Goal: Book appointment/travel/reservation

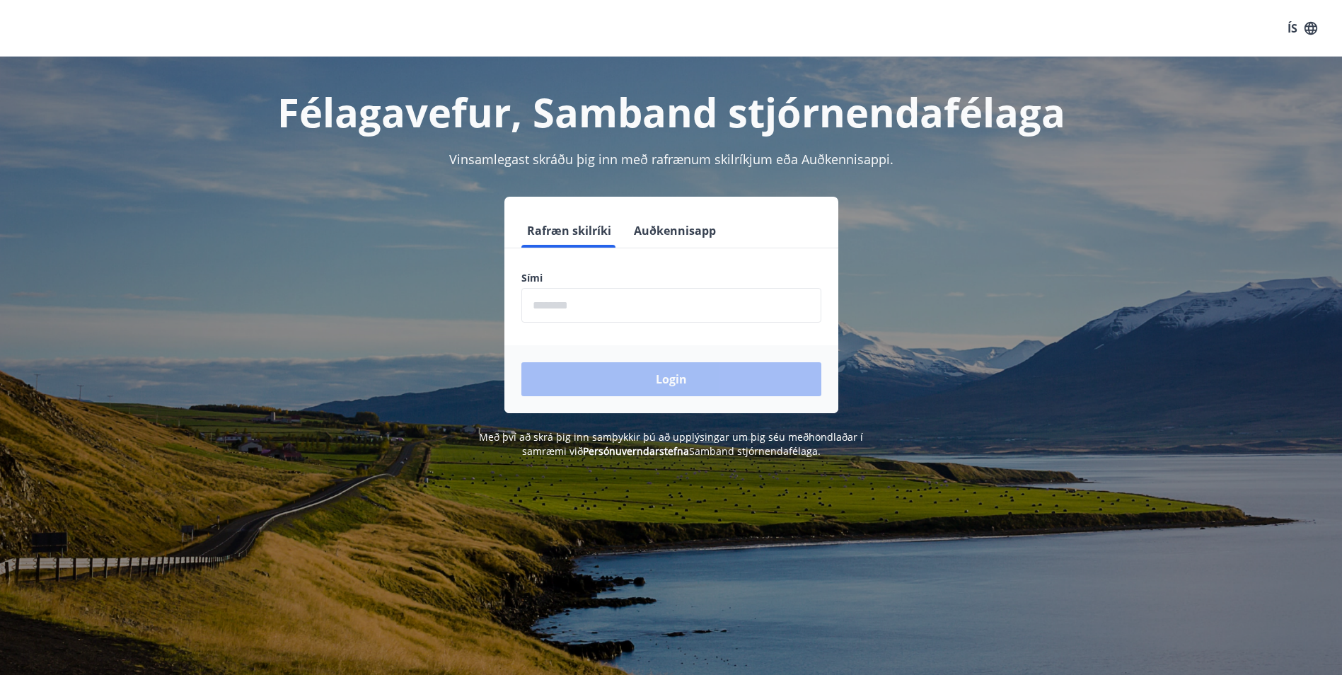
click at [686, 318] on input "phone" at bounding box center [671, 305] width 300 height 35
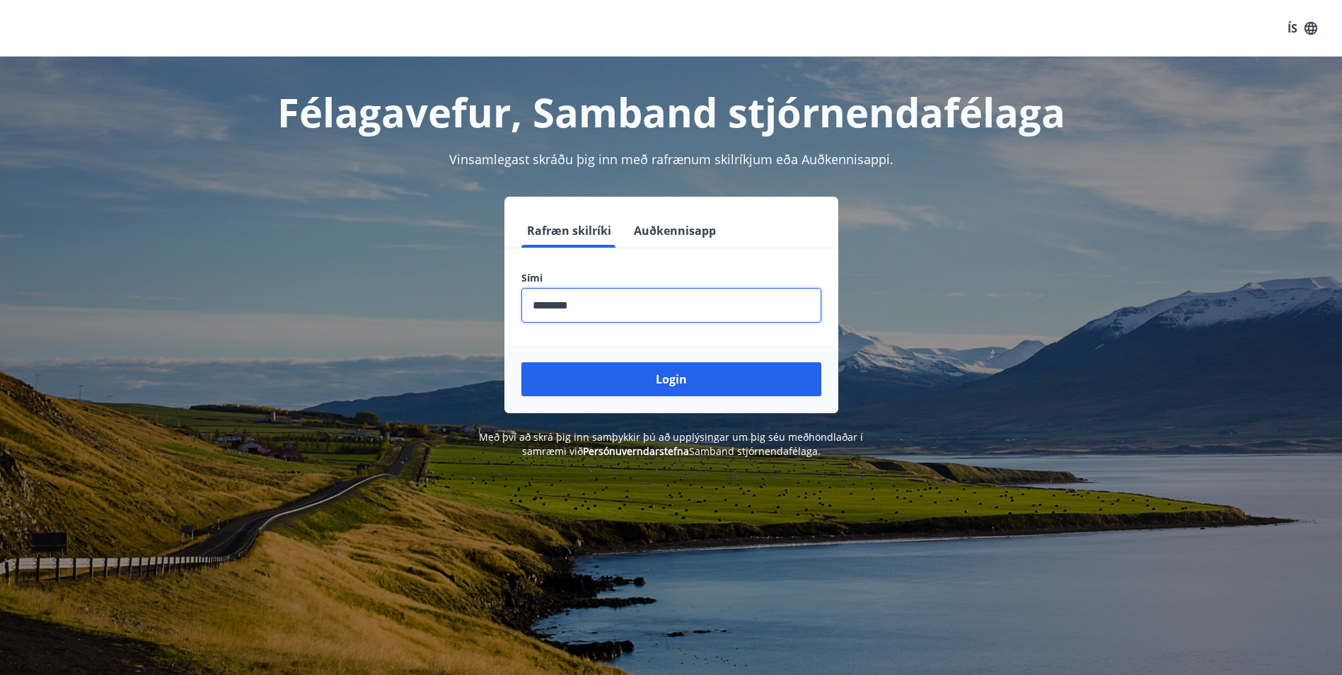
type input "********"
click at [521, 362] on button "Login" at bounding box center [671, 379] width 300 height 34
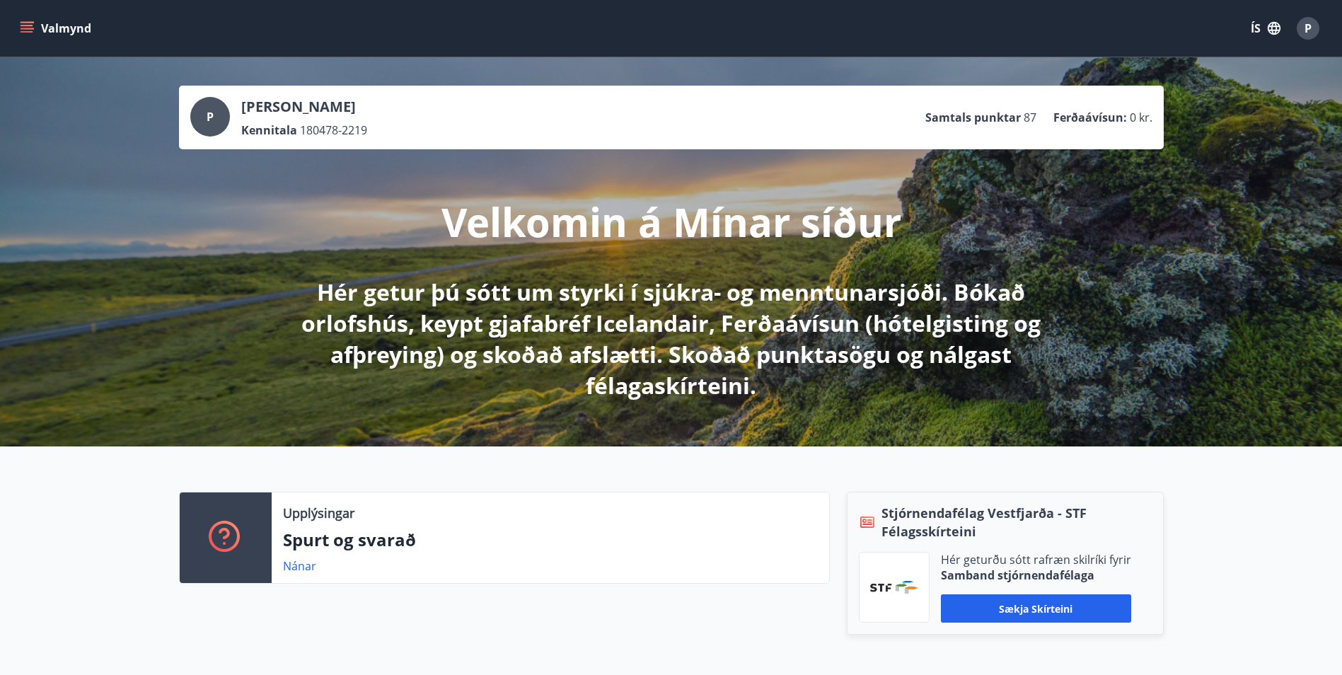
click at [31, 28] on icon "menu" at bounding box center [29, 28] width 16 height 1
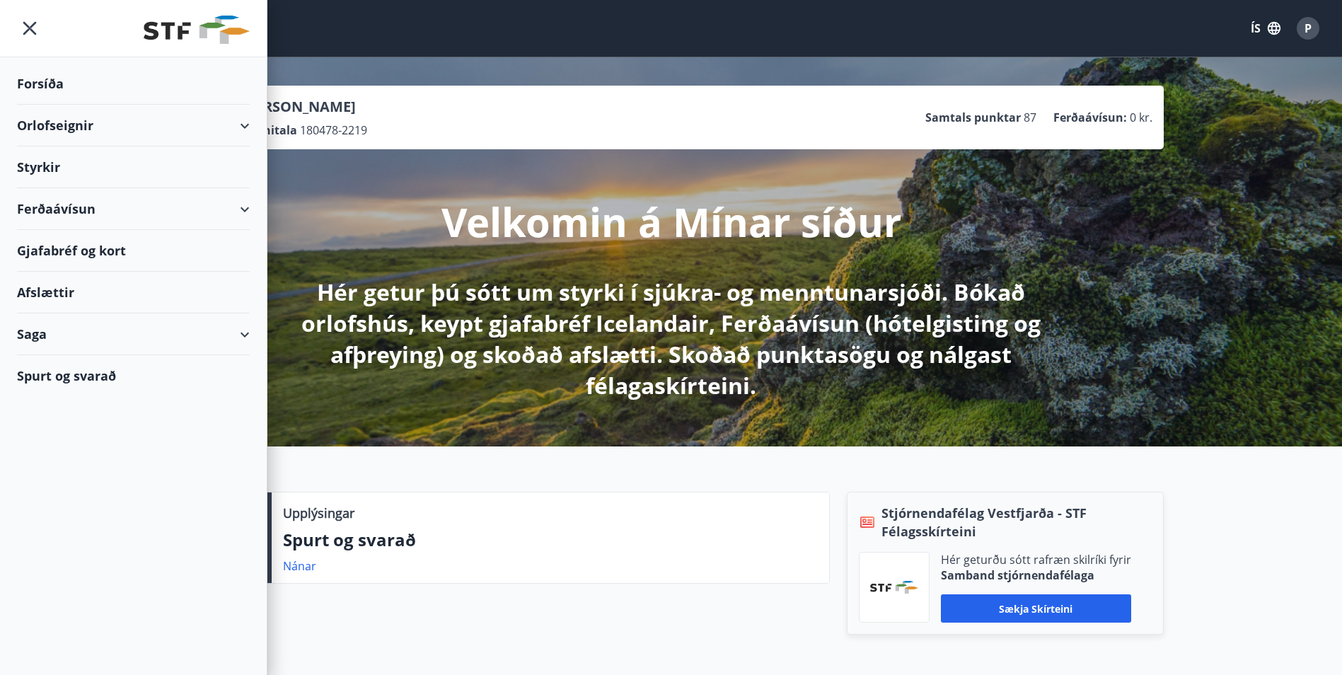
click at [251, 125] on icon at bounding box center [244, 125] width 17 height 17
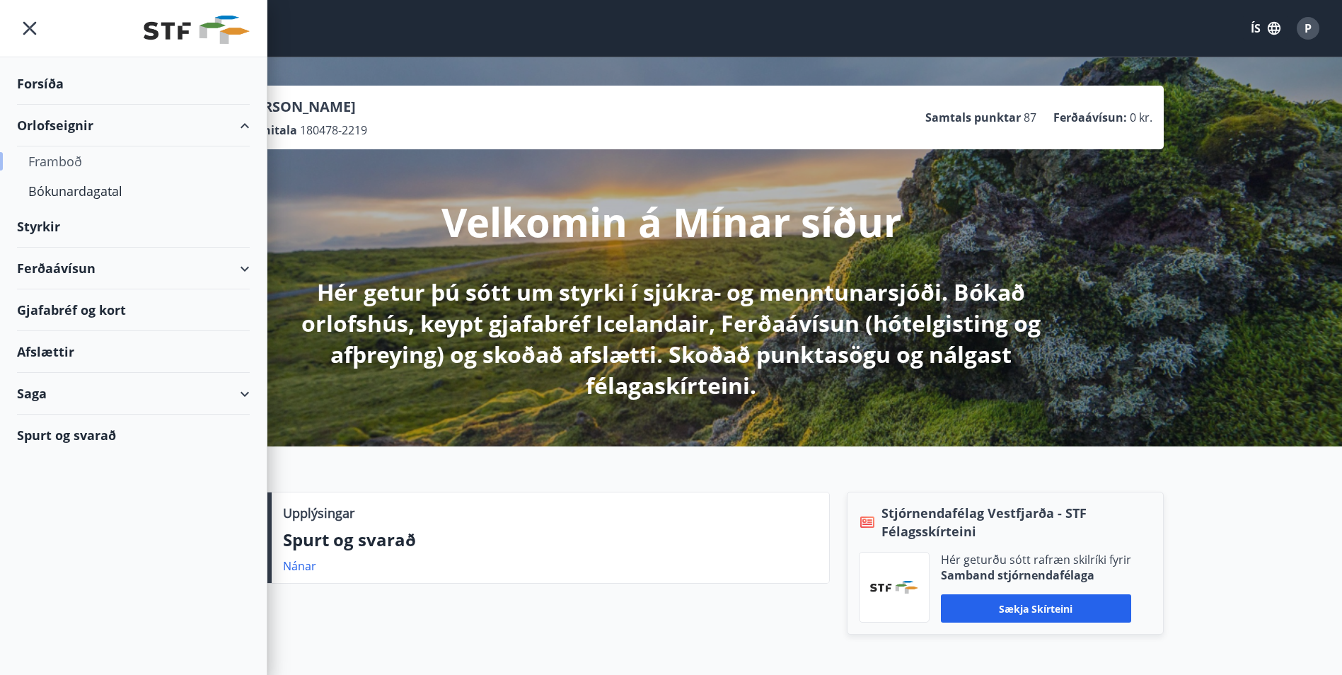
click at [64, 163] on div "Framboð" at bounding box center [133, 161] width 210 height 30
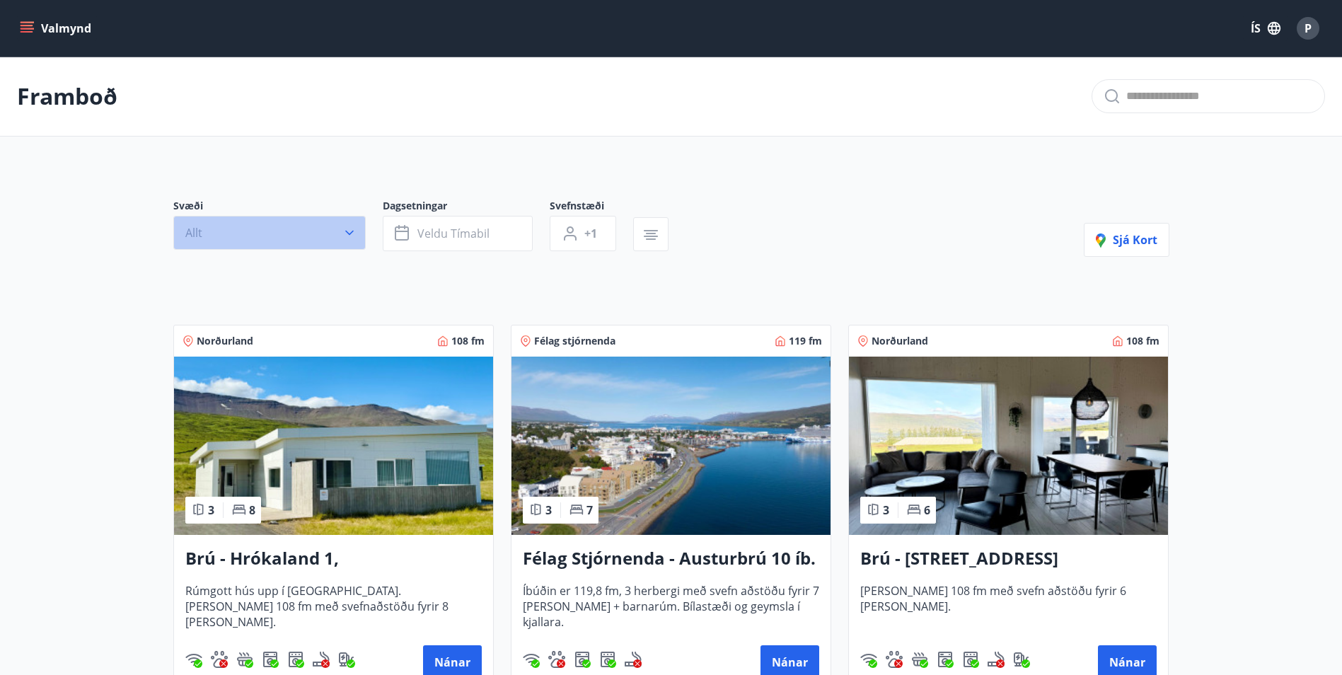
click at [342, 230] on icon "button" at bounding box center [349, 233] width 14 height 14
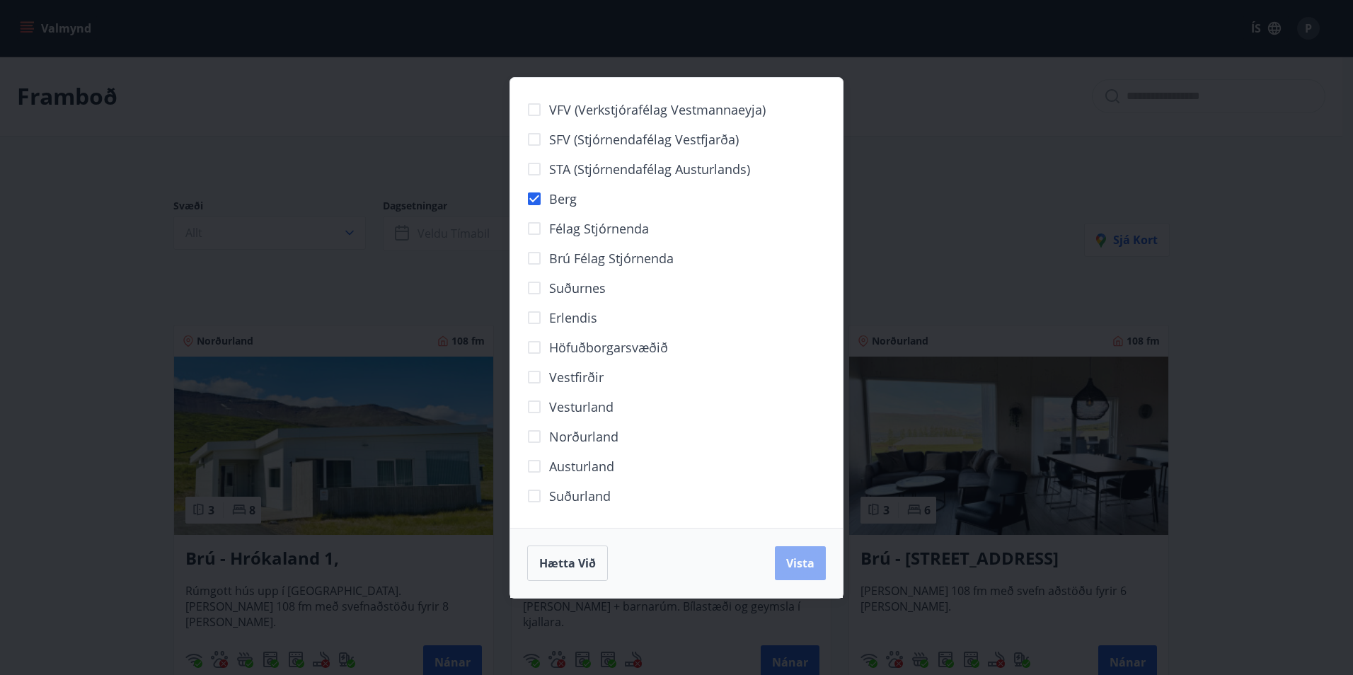
click at [800, 559] on span "Vista" at bounding box center [800, 563] width 28 height 16
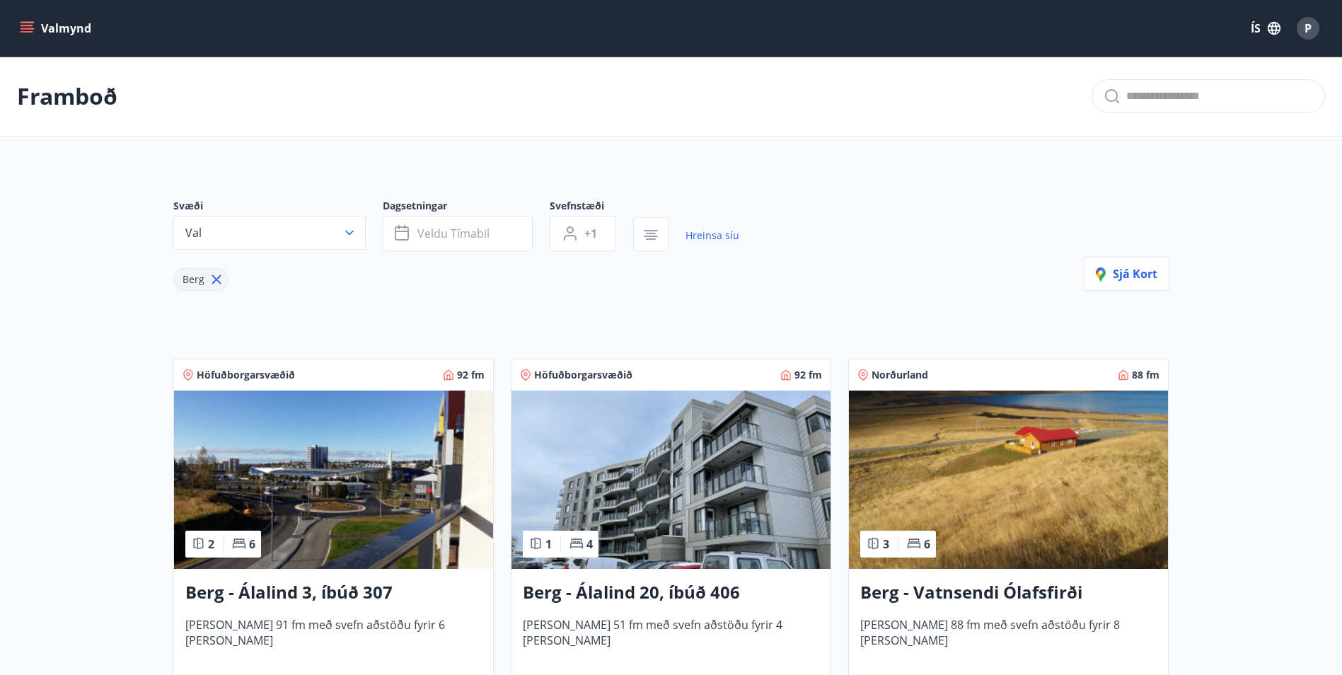
click at [27, 28] on icon "menu" at bounding box center [27, 28] width 14 height 14
click at [399, 89] on div "Framboð" at bounding box center [671, 97] width 1342 height 80
click at [353, 241] on button "Val" at bounding box center [269, 233] width 192 height 34
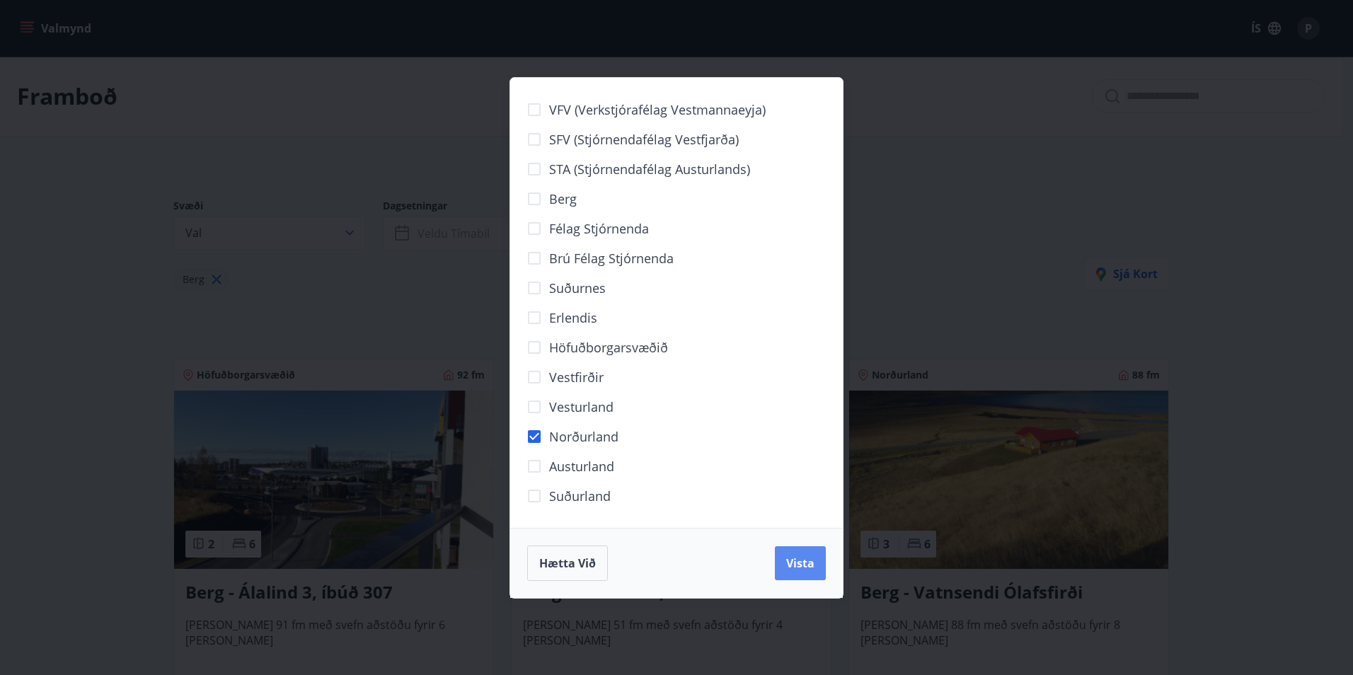
click at [808, 565] on span "Vista" at bounding box center [800, 563] width 28 height 16
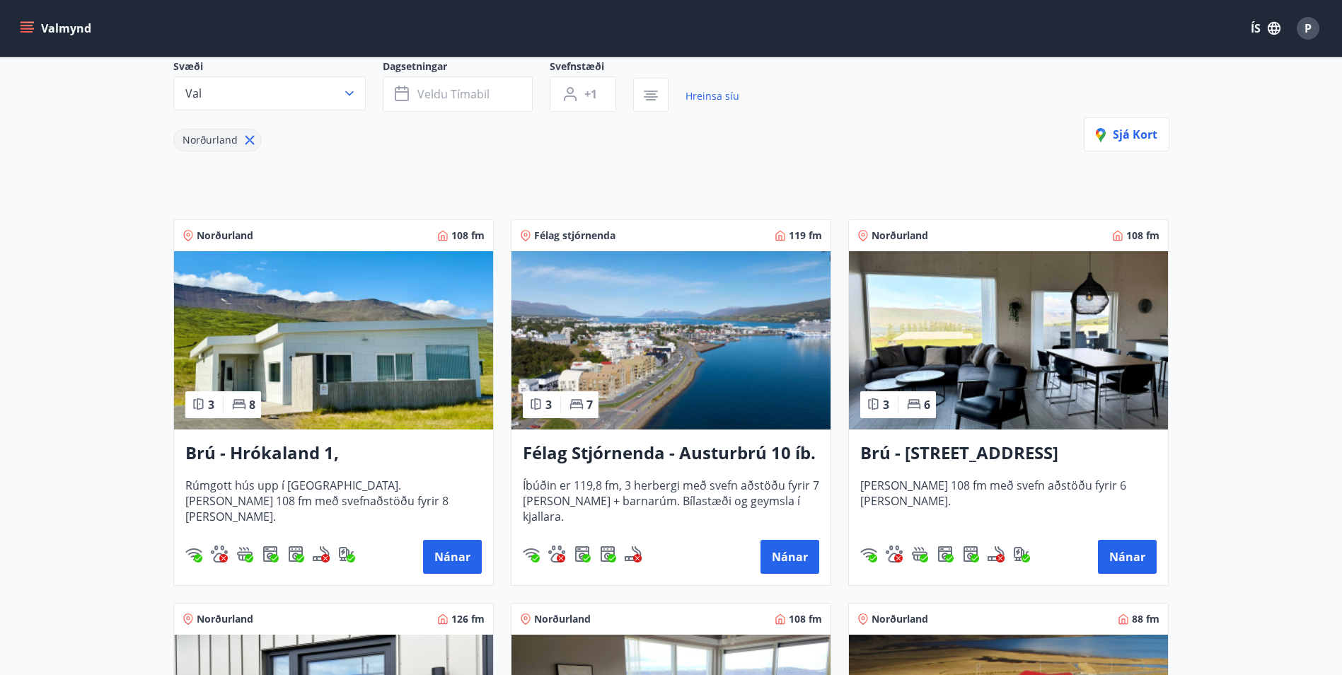
scroll to position [141, 0]
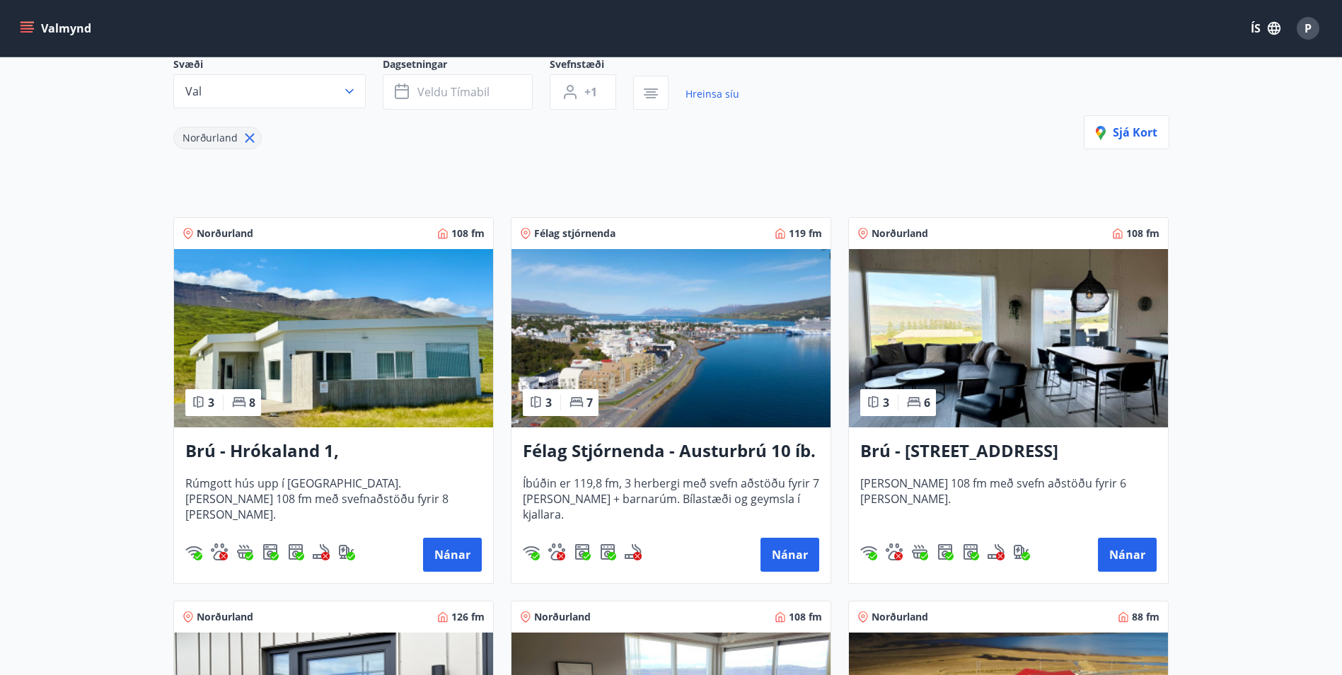
click at [679, 402] on img at bounding box center [670, 338] width 319 height 178
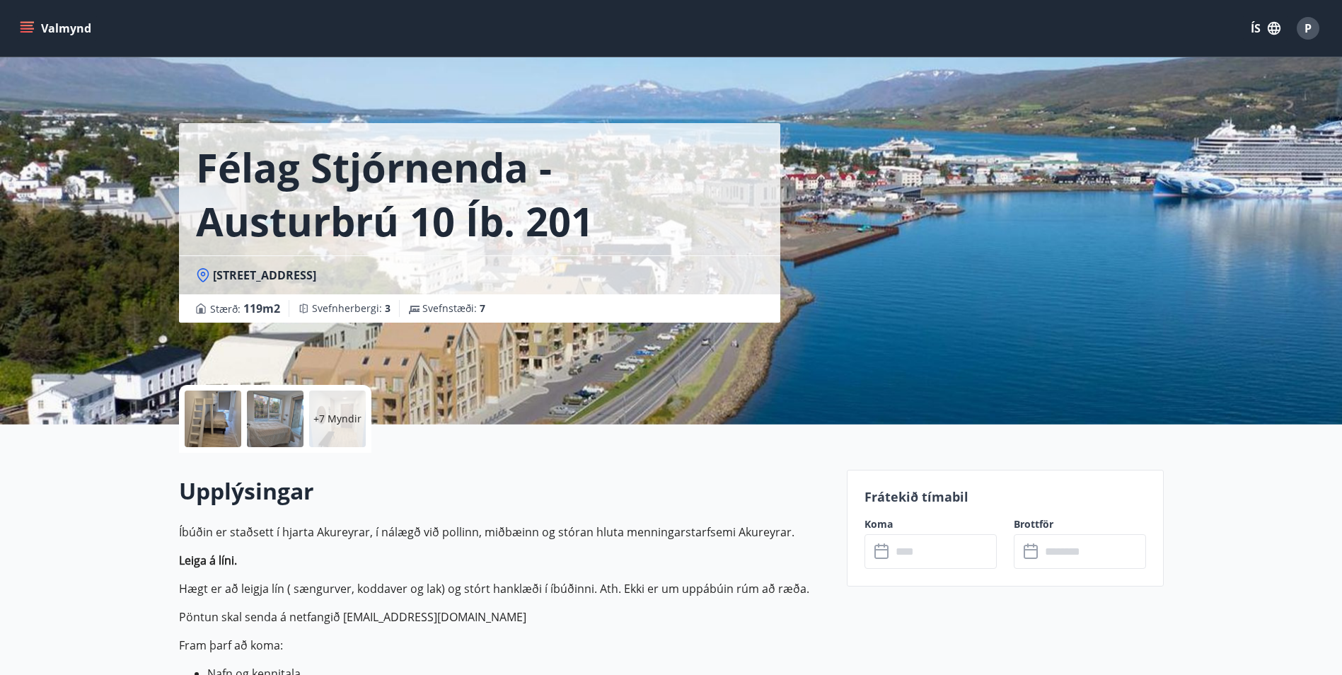
click at [229, 420] on div at bounding box center [213, 419] width 57 height 57
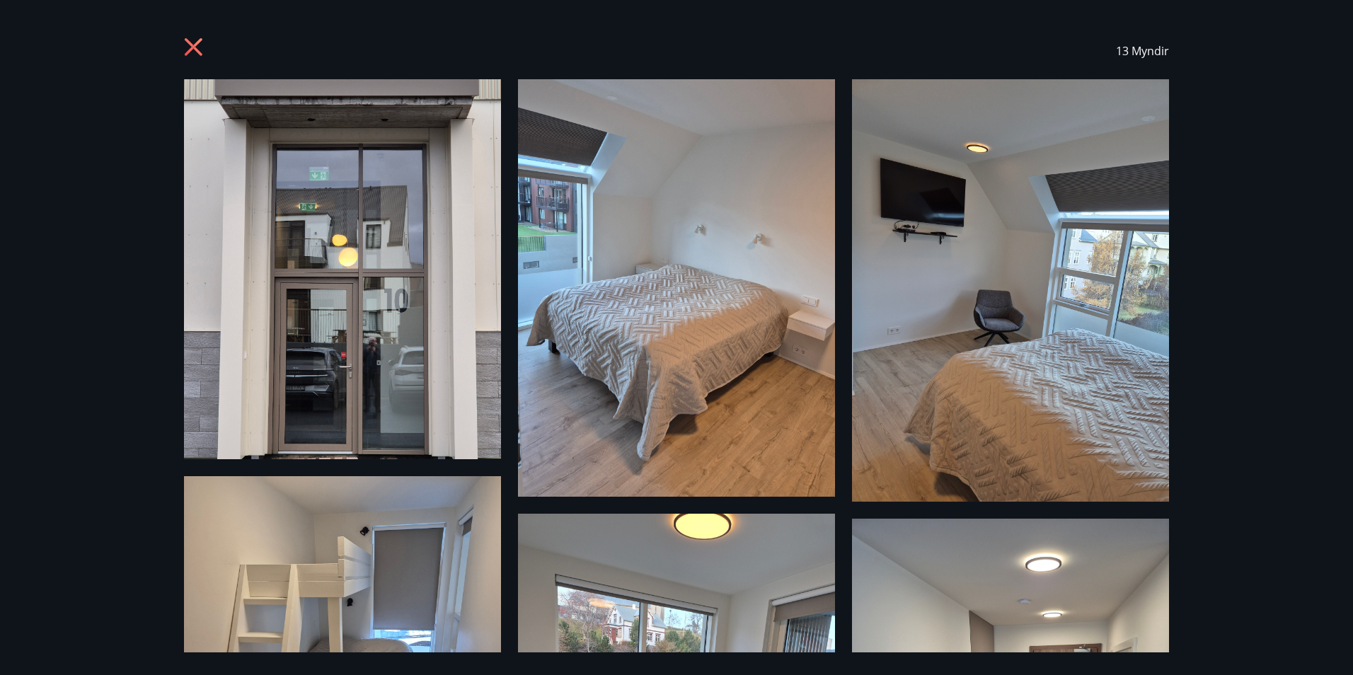
click at [196, 44] on icon at bounding box center [194, 47] width 18 height 18
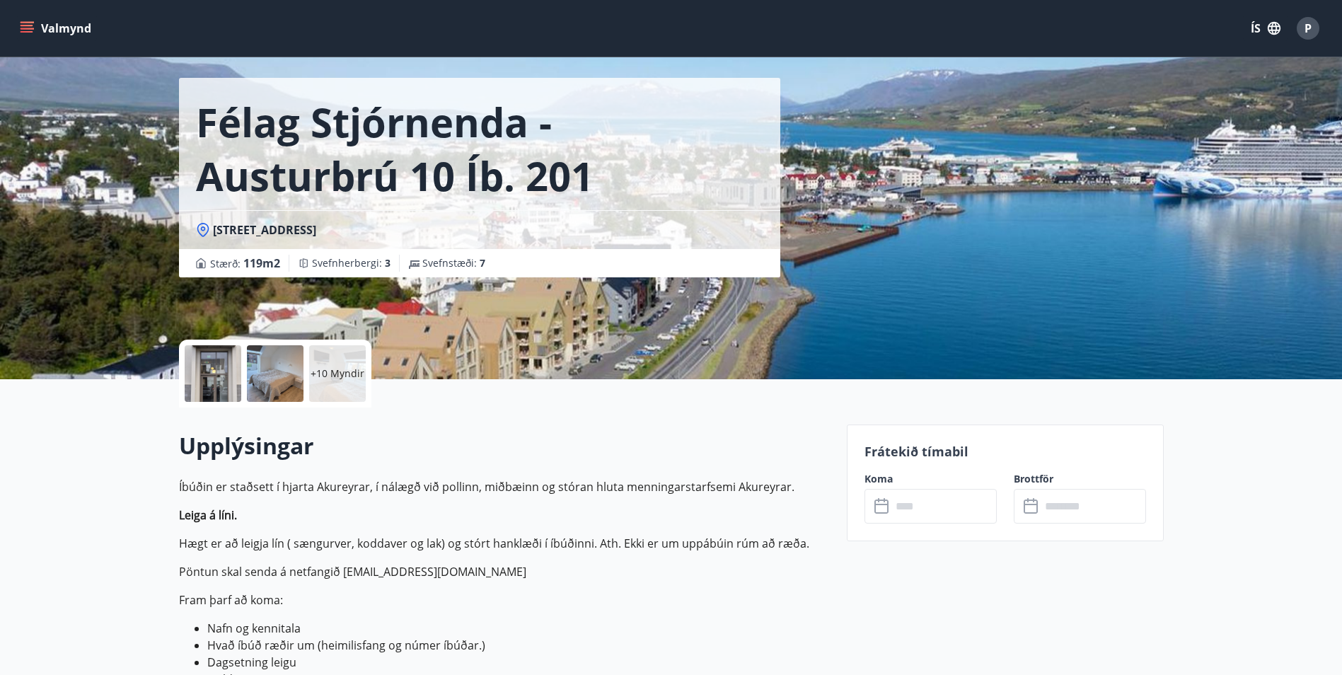
scroll to position [71, 0]
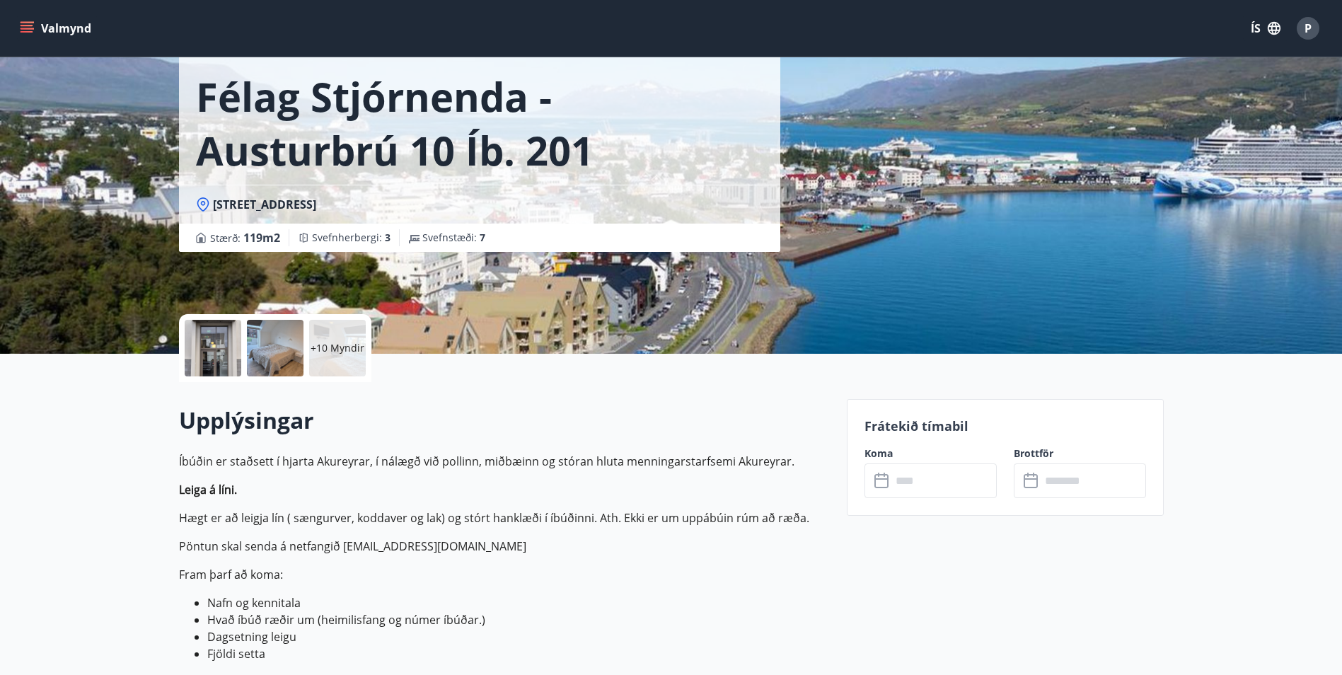
click at [923, 481] on input "text" at bounding box center [943, 480] width 105 height 35
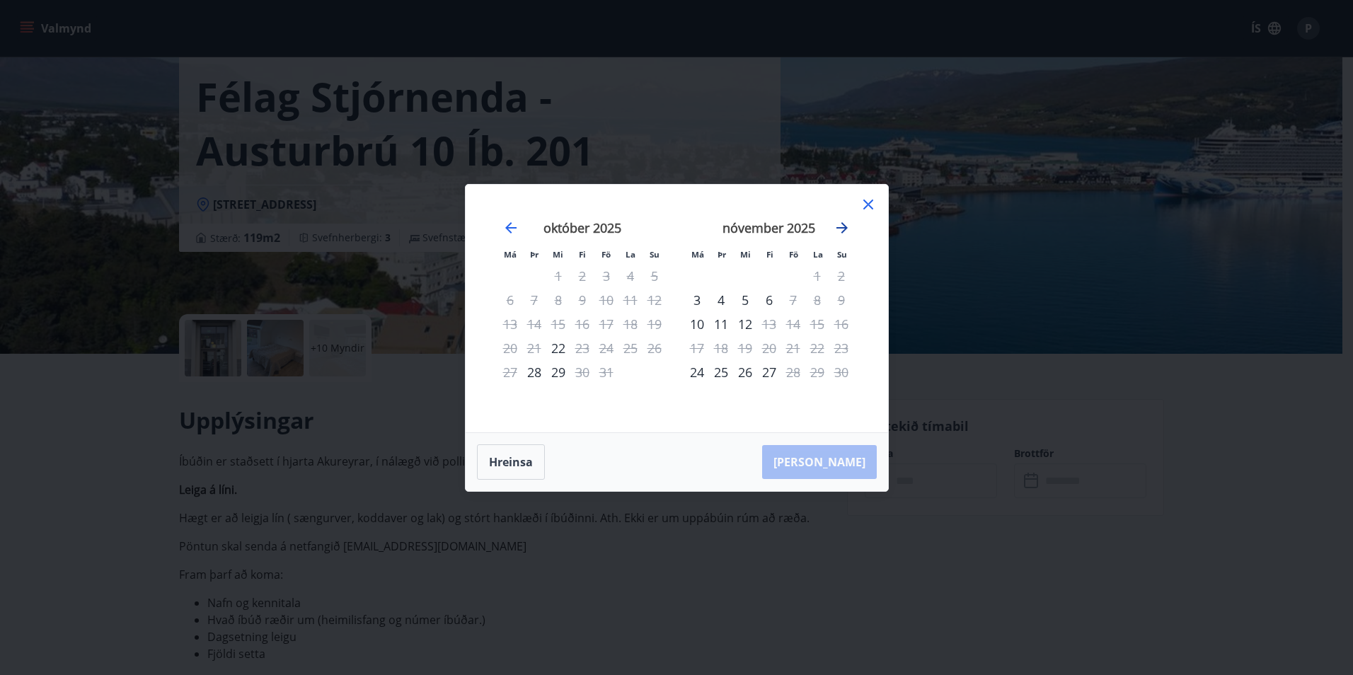
click at [841, 225] on icon "Move forward to switch to the next month." at bounding box center [841, 227] width 17 height 17
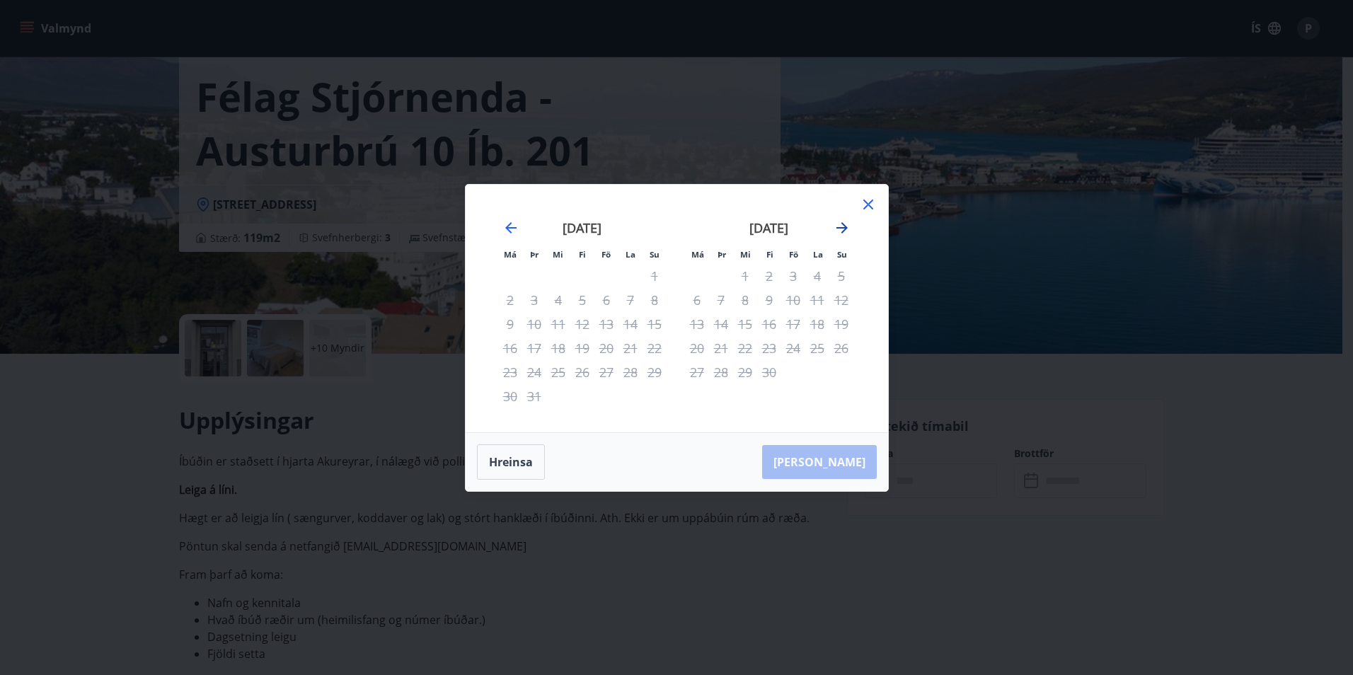
click at [841, 225] on icon "Move forward to switch to the next month." at bounding box center [841, 227] width 17 height 17
click at [507, 228] on icon "Move backward to switch to the previous month." at bounding box center [510, 227] width 11 height 11
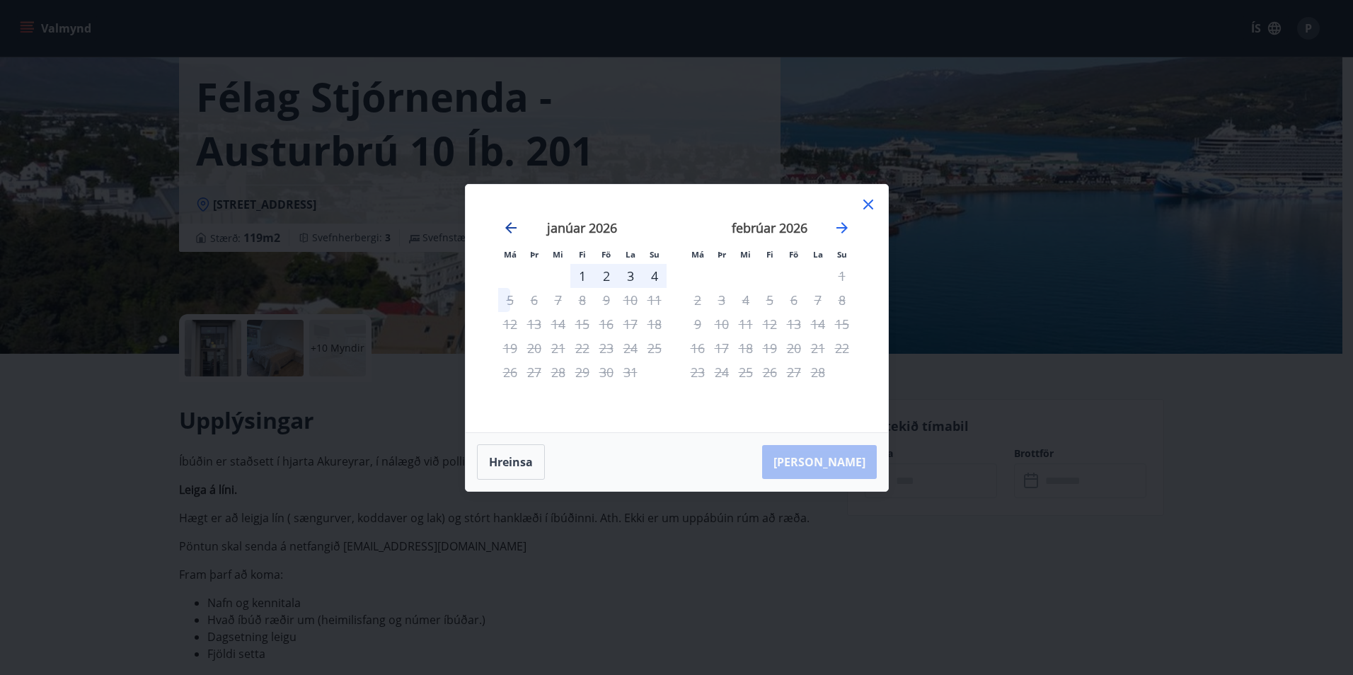
click at [507, 228] on icon "Move backward to switch to the previous month." at bounding box center [510, 227] width 11 height 11
click at [869, 204] on icon at bounding box center [868, 204] width 17 height 17
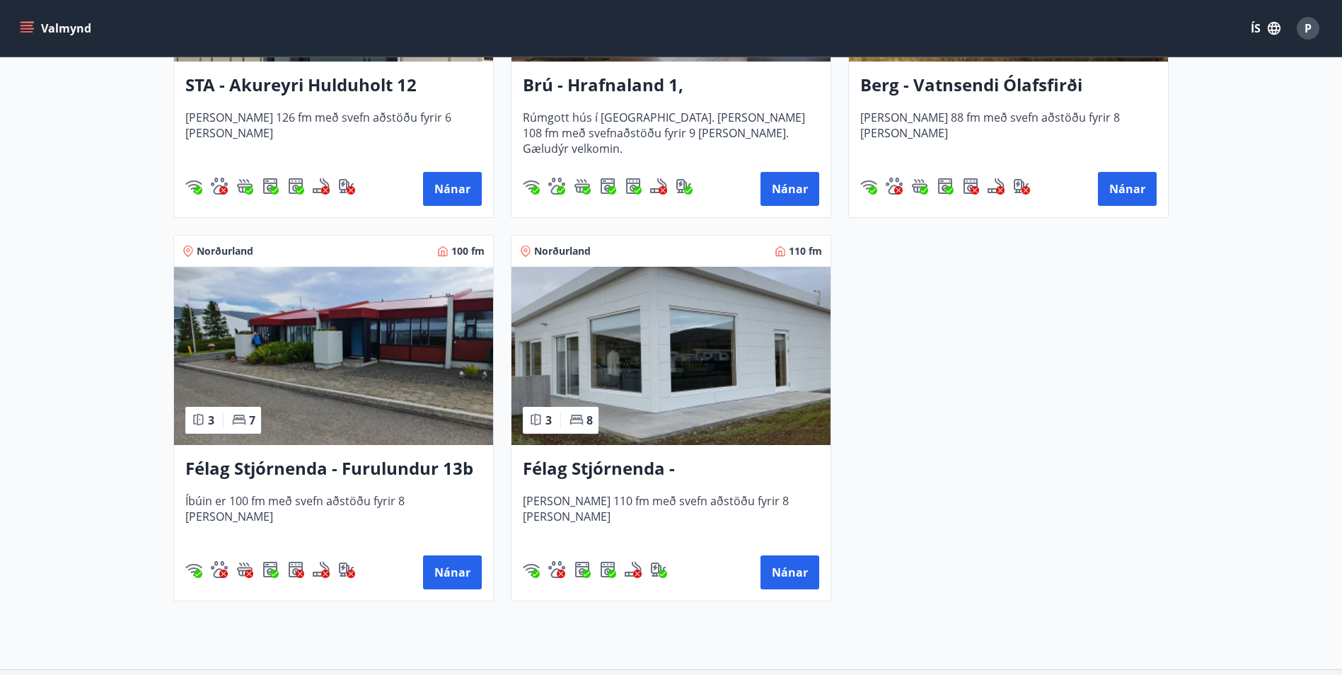
scroll to position [920, 0]
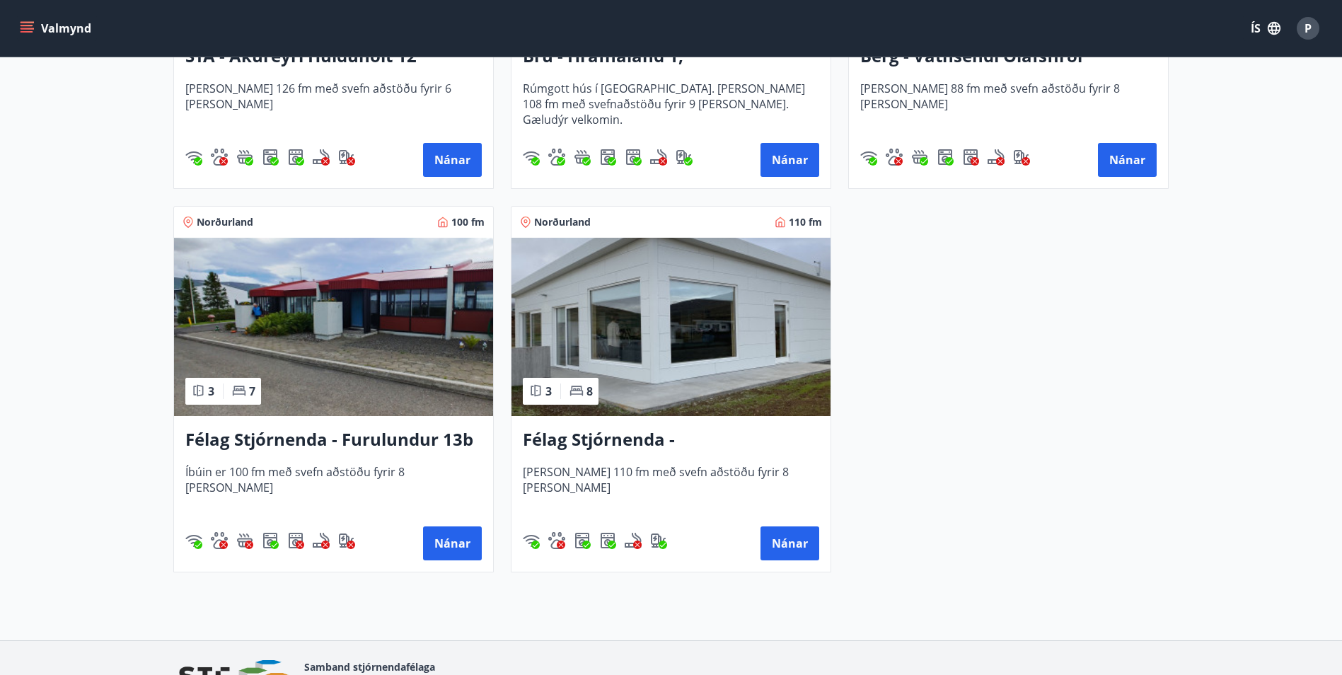
click at [671, 357] on img at bounding box center [670, 327] width 319 height 178
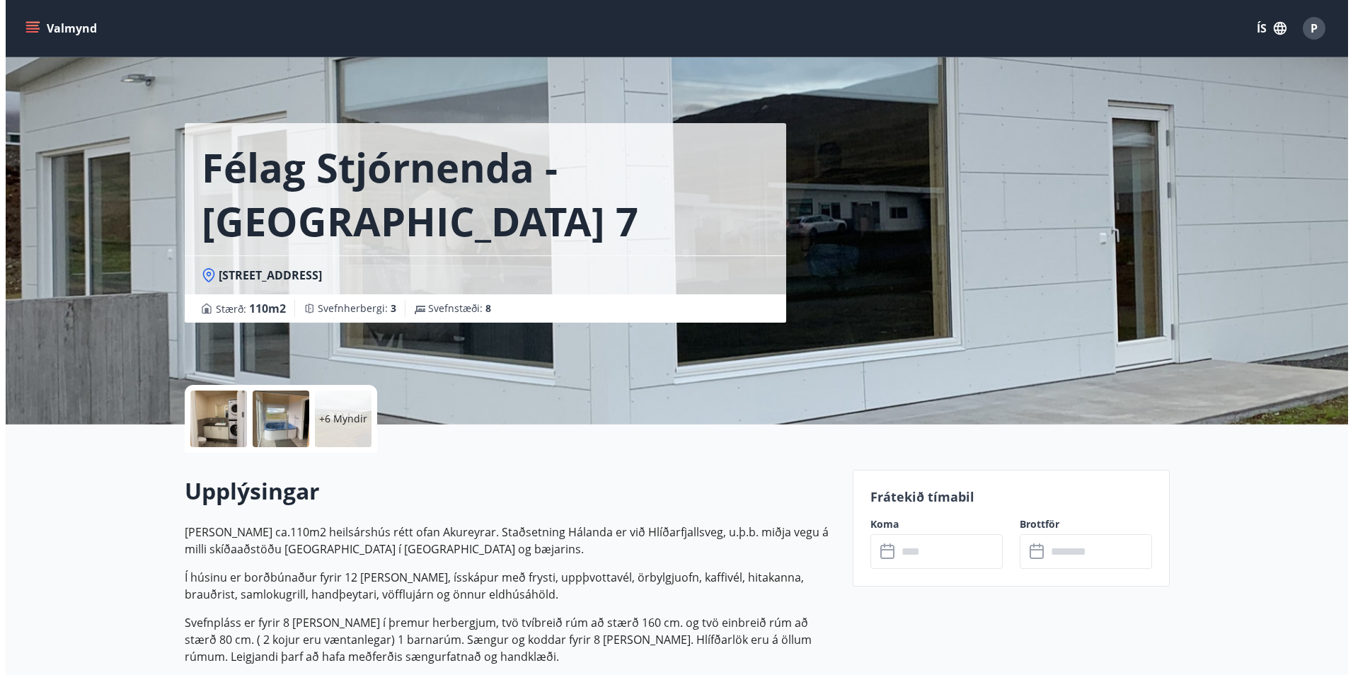
scroll to position [71, 0]
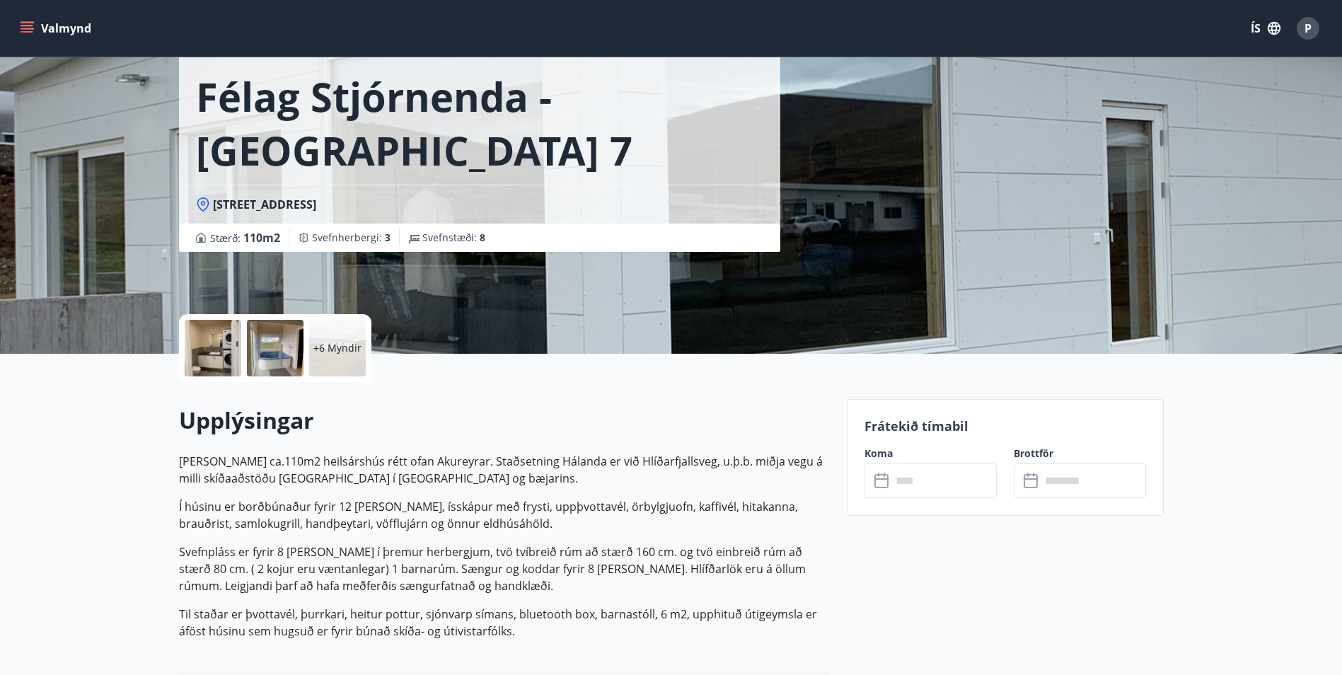
click at [289, 343] on div at bounding box center [275, 348] width 57 height 57
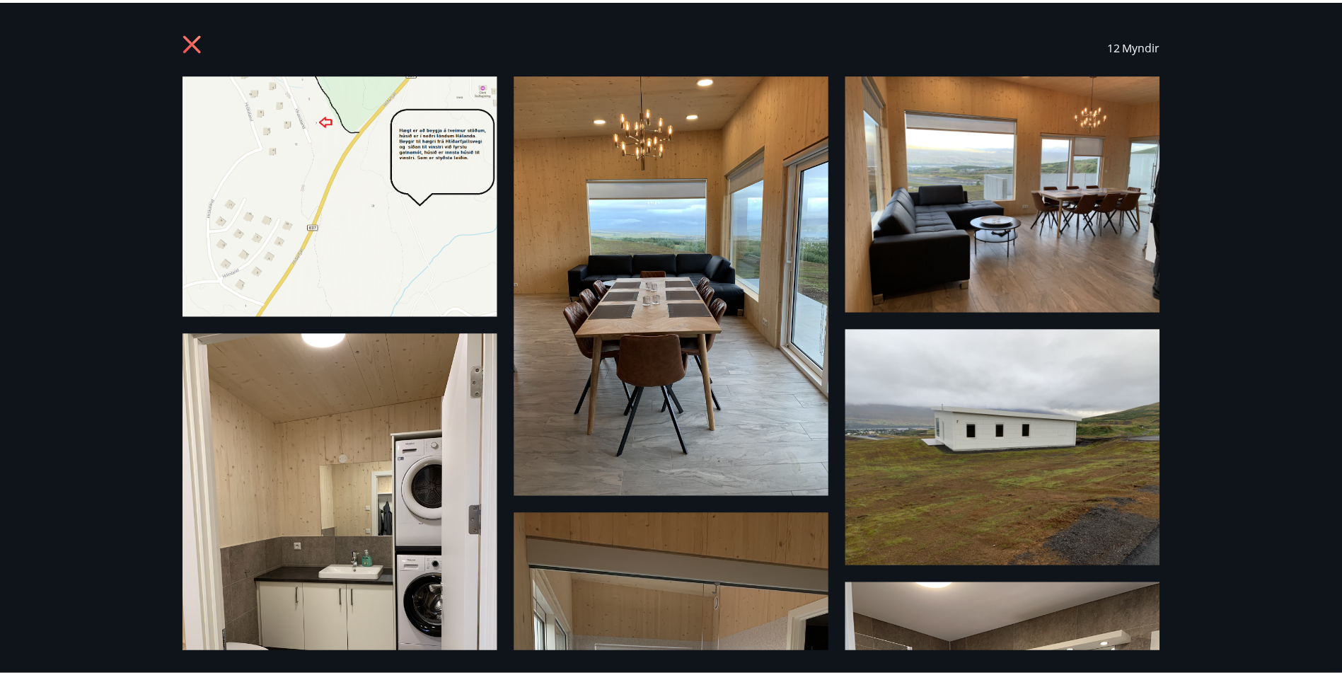
scroll to position [0, 0]
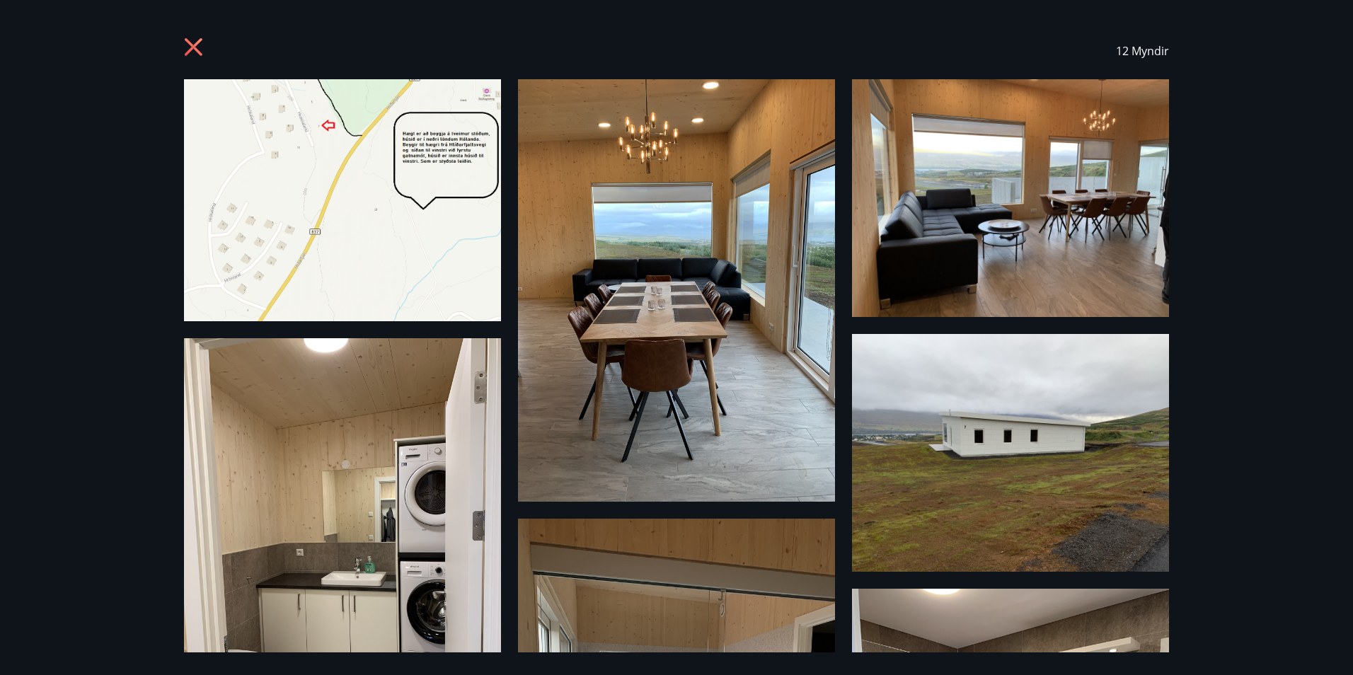
click at [194, 46] on icon at bounding box center [194, 47] width 4 height 4
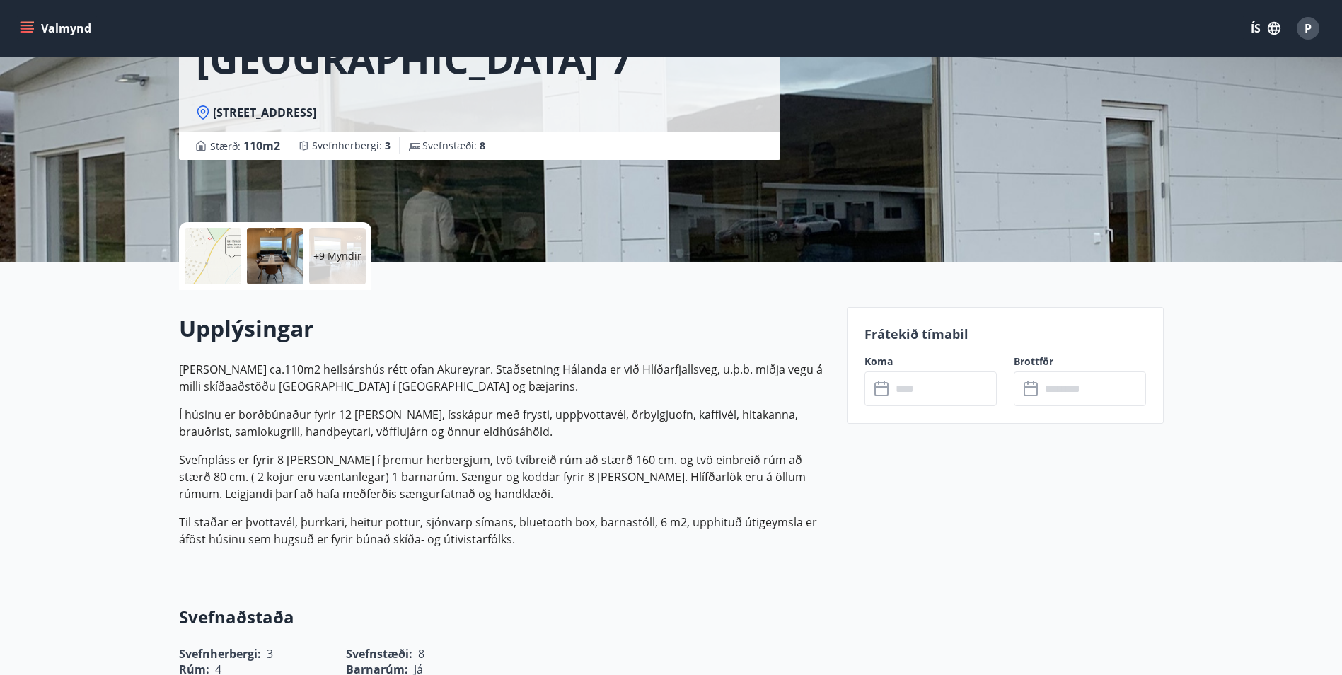
scroll to position [141, 0]
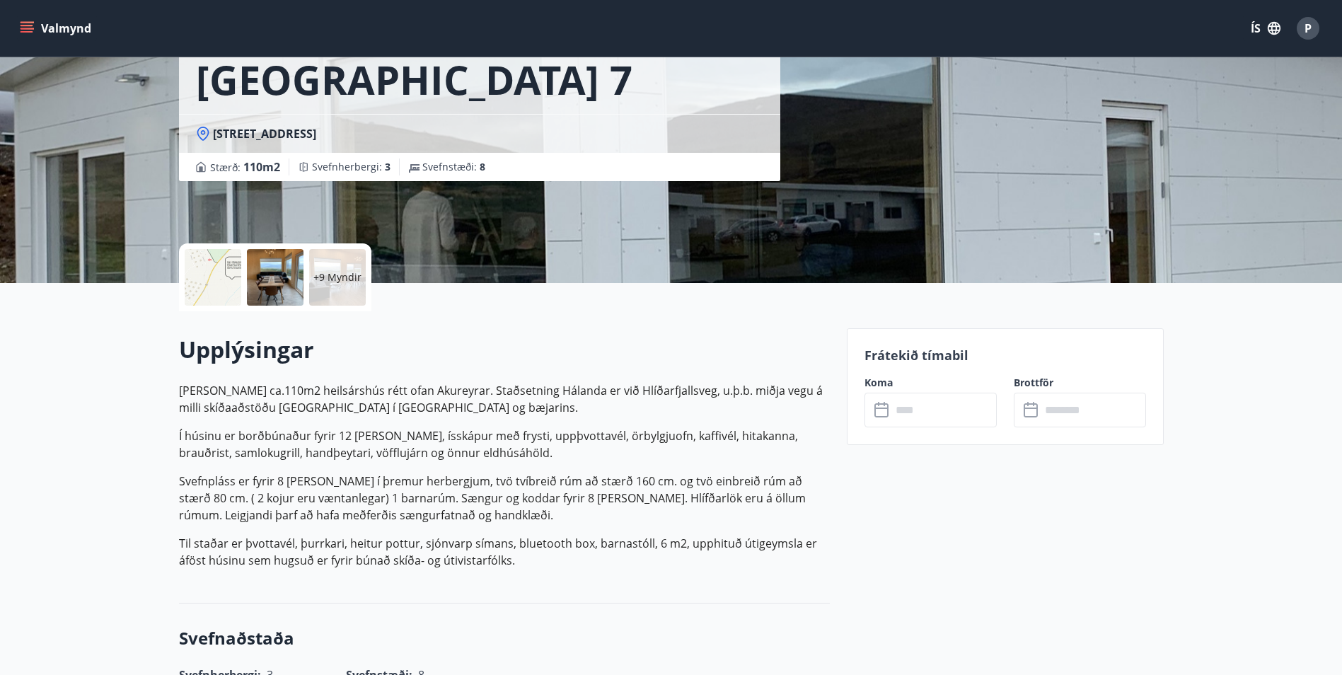
click at [946, 426] on input "text" at bounding box center [943, 410] width 105 height 35
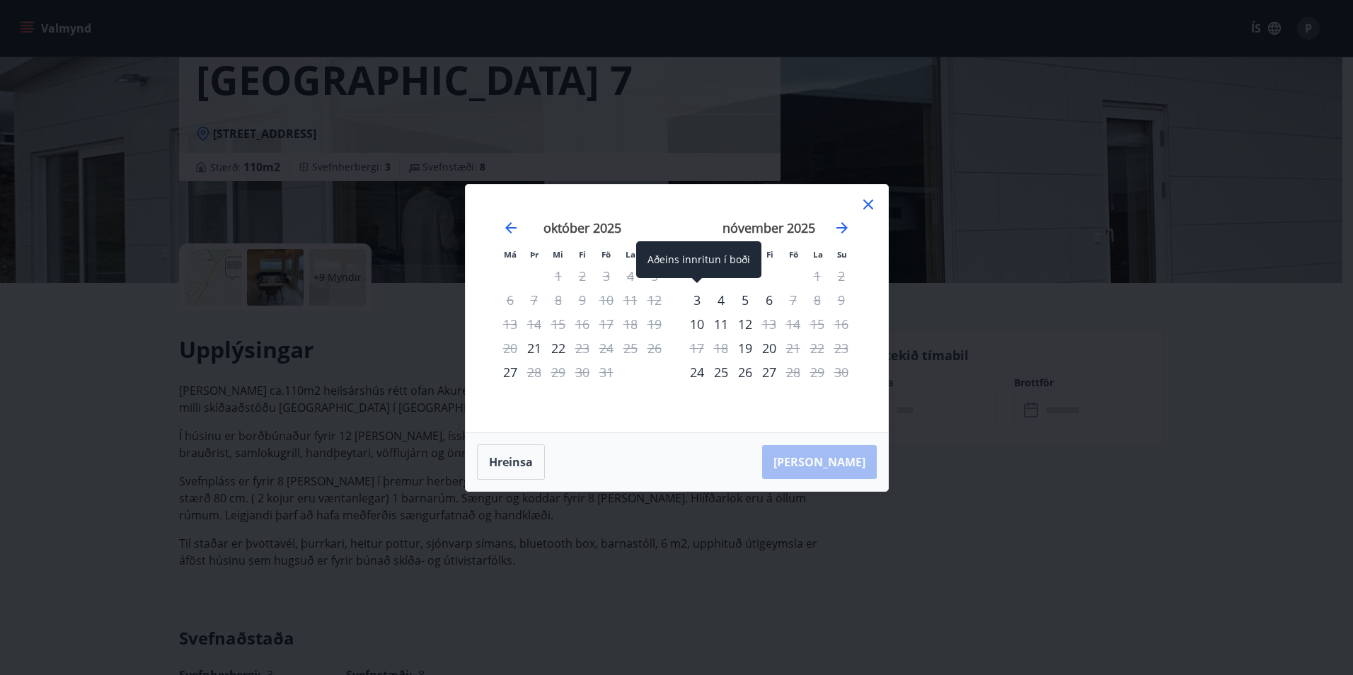
click at [695, 299] on div "3" at bounding box center [697, 300] width 24 height 24
click at [715, 300] on div "4" at bounding box center [721, 300] width 24 height 24
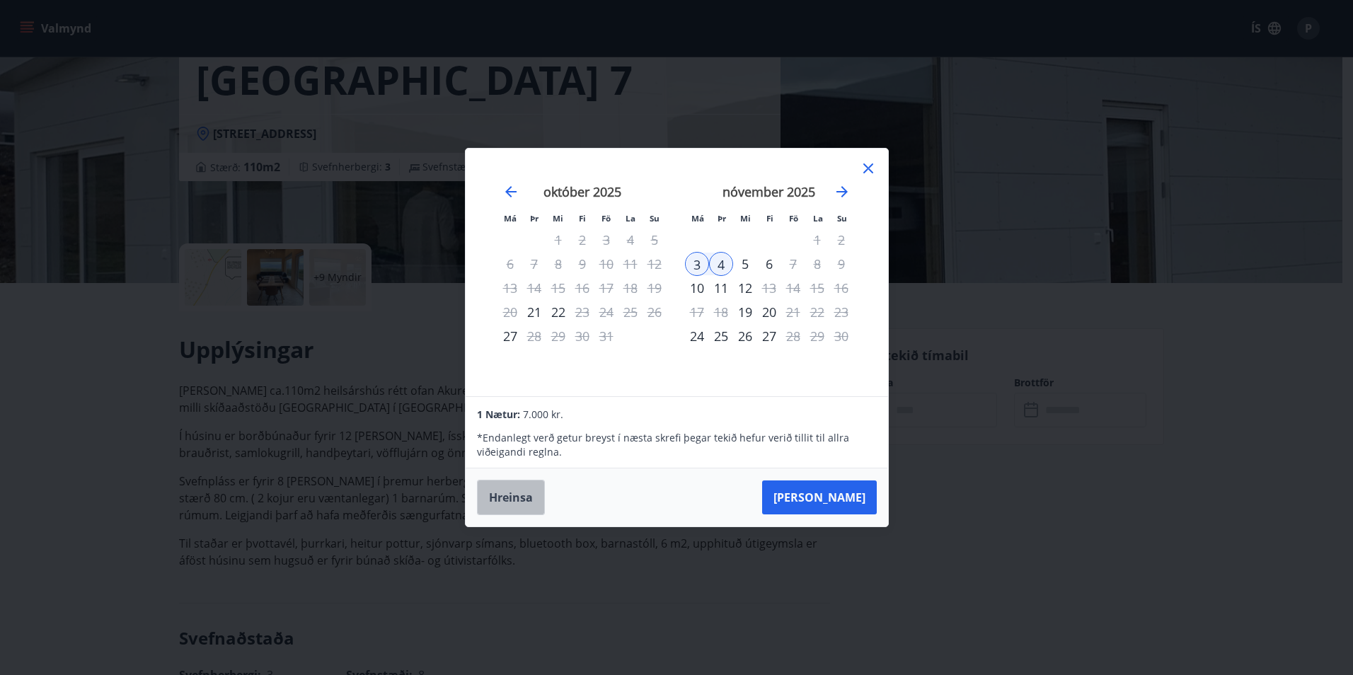
click at [519, 496] on button "Hreinsa" at bounding box center [511, 497] width 68 height 35
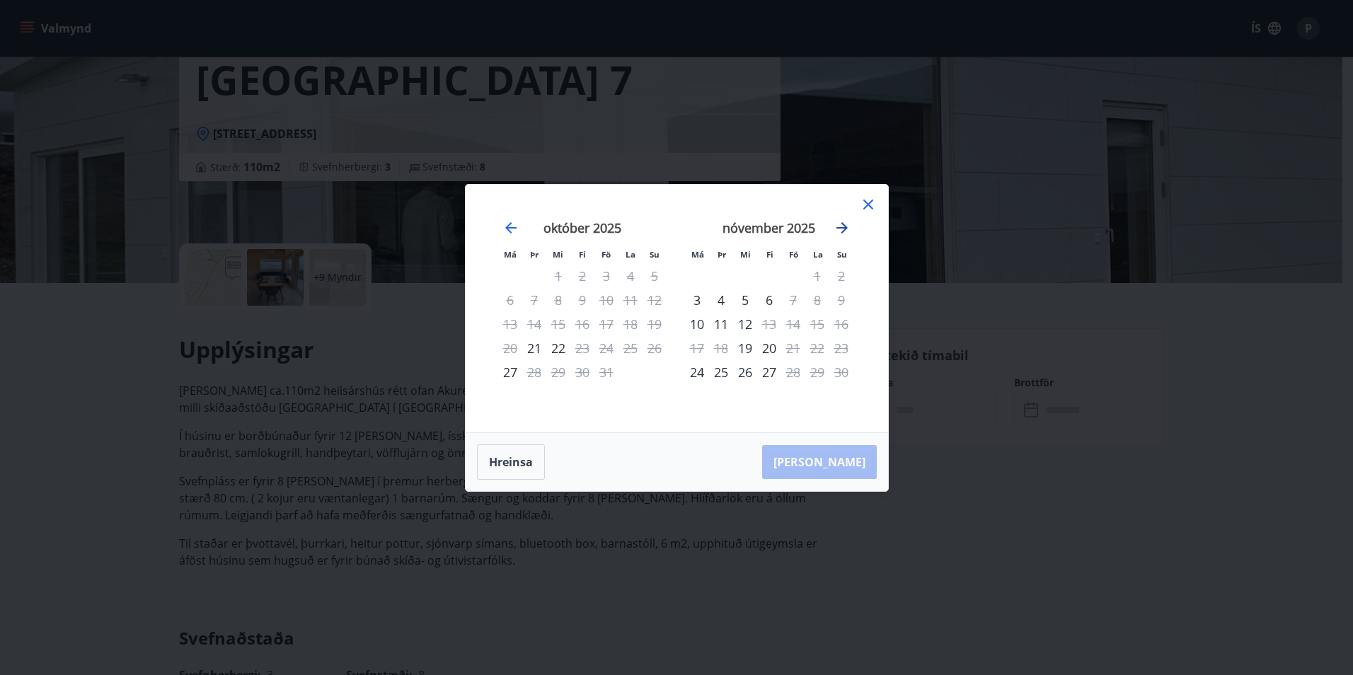
click at [845, 226] on icon "Move forward to switch to the next month." at bounding box center [841, 227] width 11 height 11
click at [840, 229] on icon "Move forward to switch to the next month." at bounding box center [841, 227] width 17 height 17
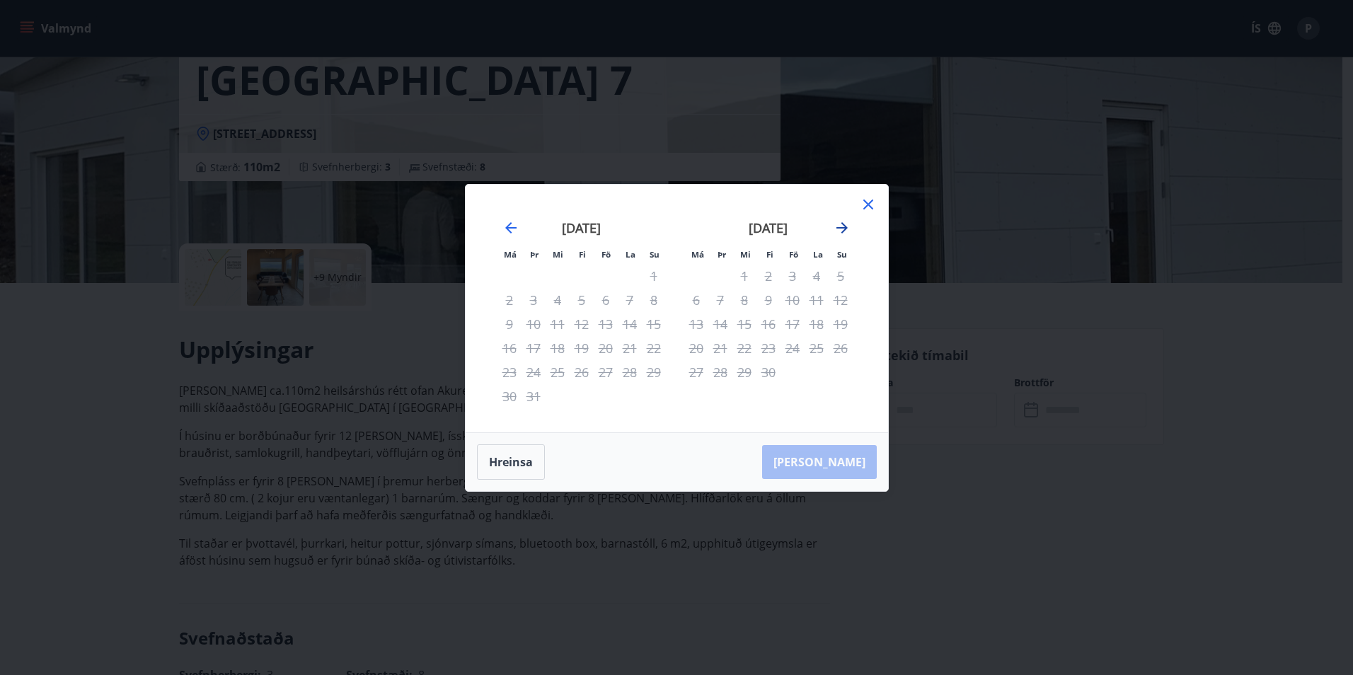
click at [840, 229] on icon "Move forward to switch to the next month." at bounding box center [841, 227] width 17 height 17
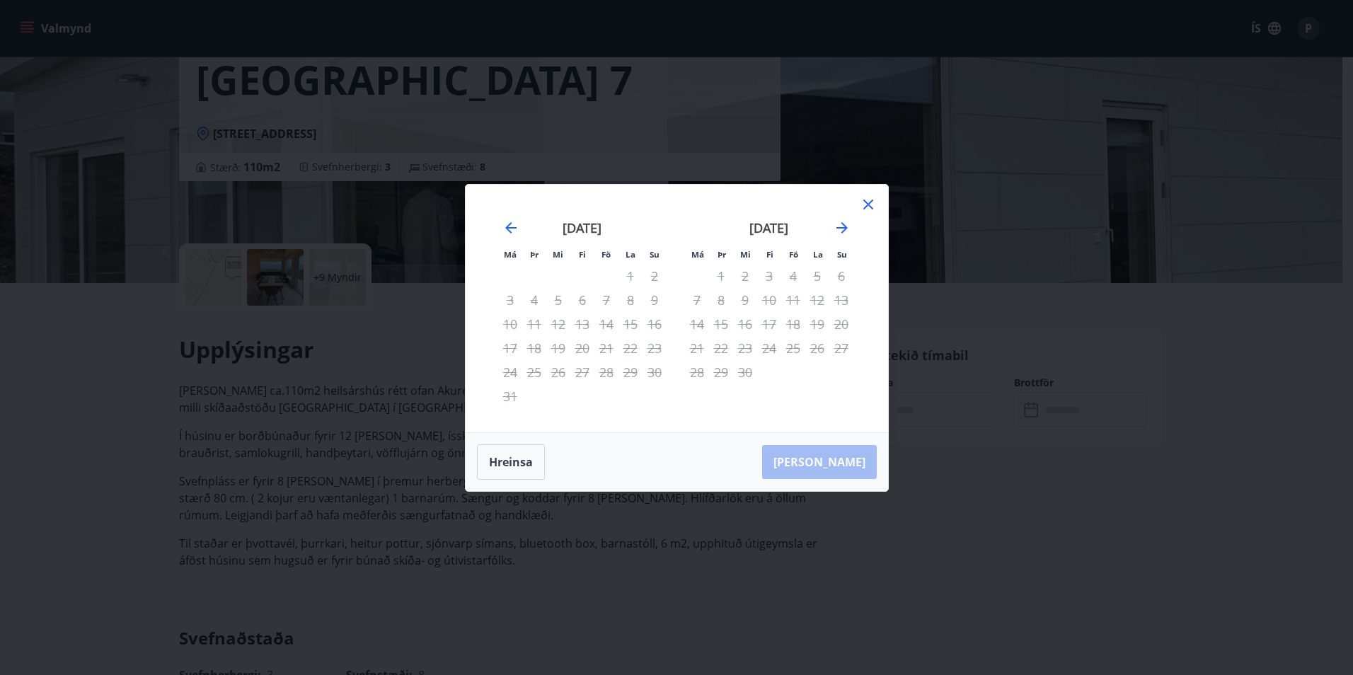
click at [872, 203] on icon at bounding box center [868, 204] width 17 height 17
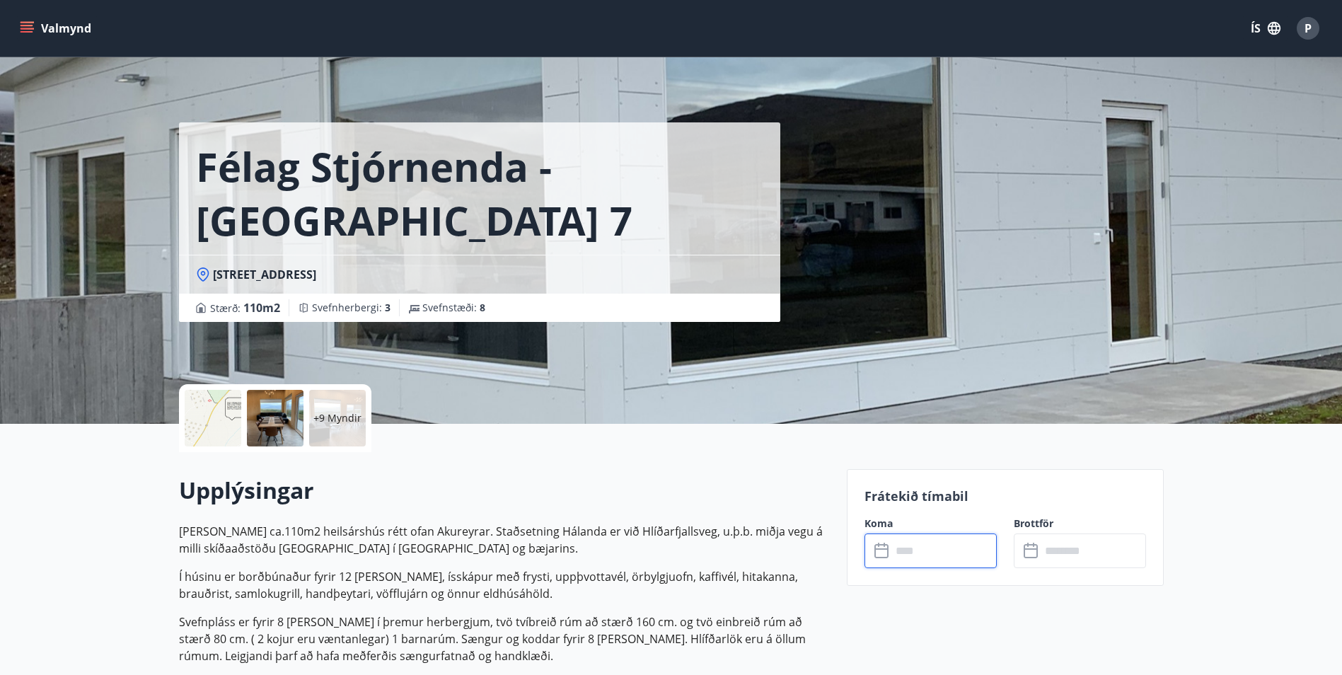
scroll to position [0, 0]
click at [32, 32] on icon "menu" at bounding box center [27, 31] width 13 height 1
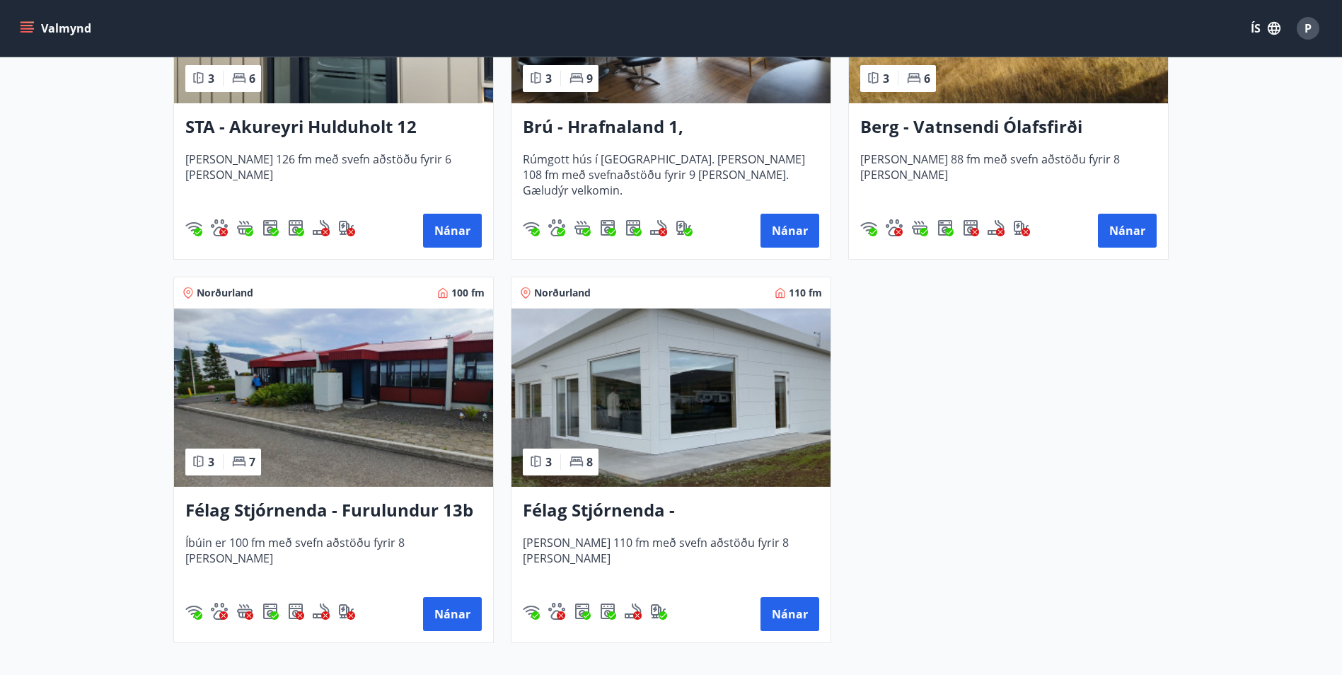
click at [408, 457] on img at bounding box center [333, 397] width 319 height 178
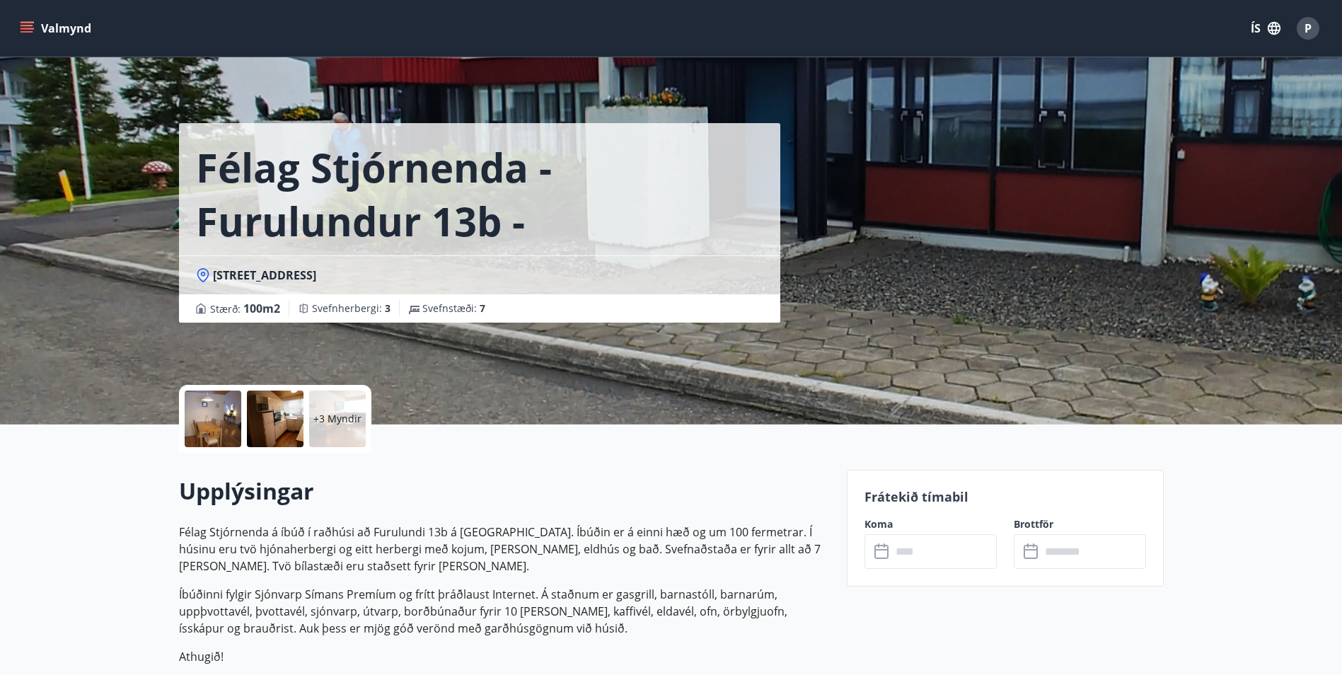
click at [233, 418] on div at bounding box center [213, 419] width 57 height 57
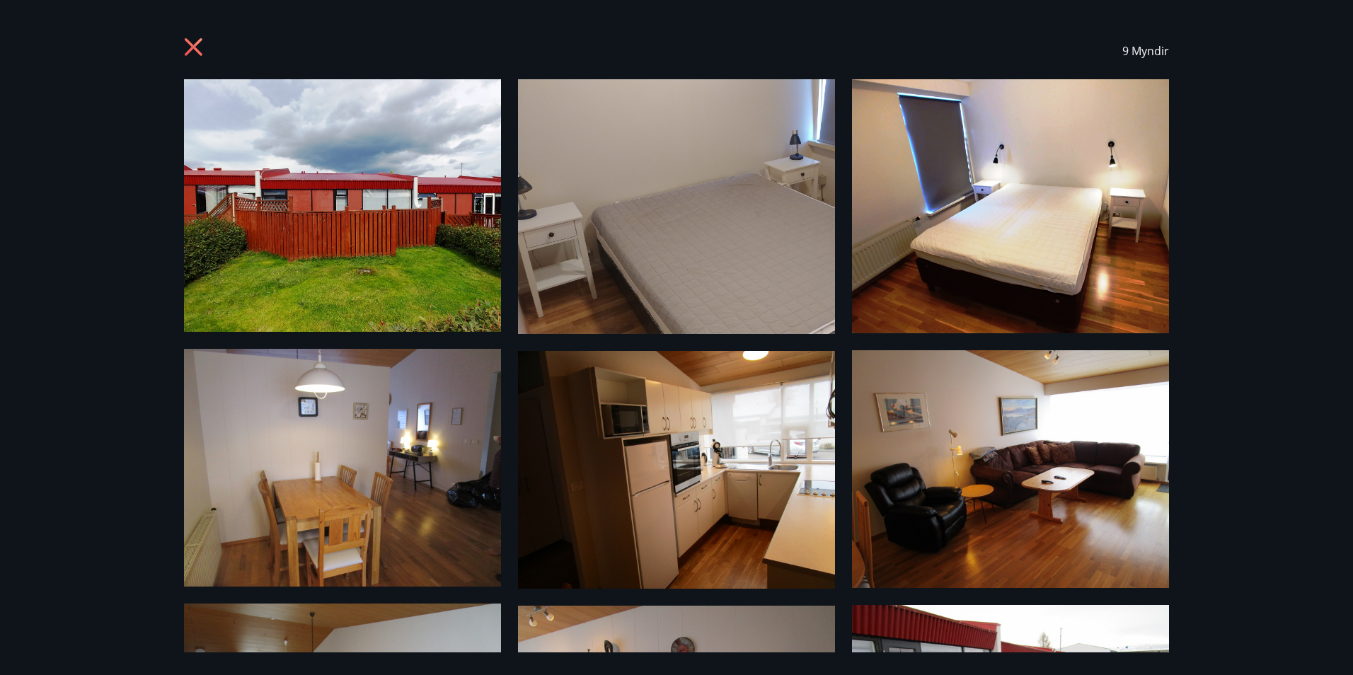
click at [194, 50] on icon at bounding box center [195, 48] width 23 height 23
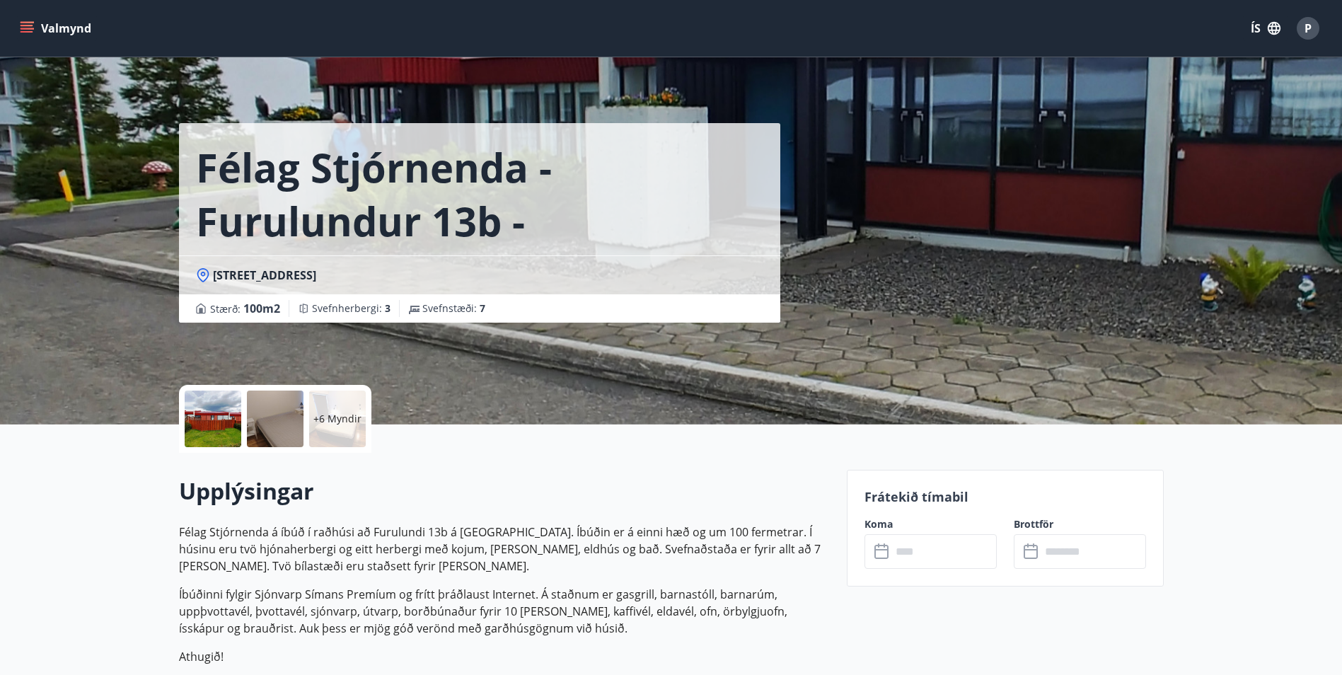
click at [943, 548] on input "text" at bounding box center [943, 551] width 105 height 35
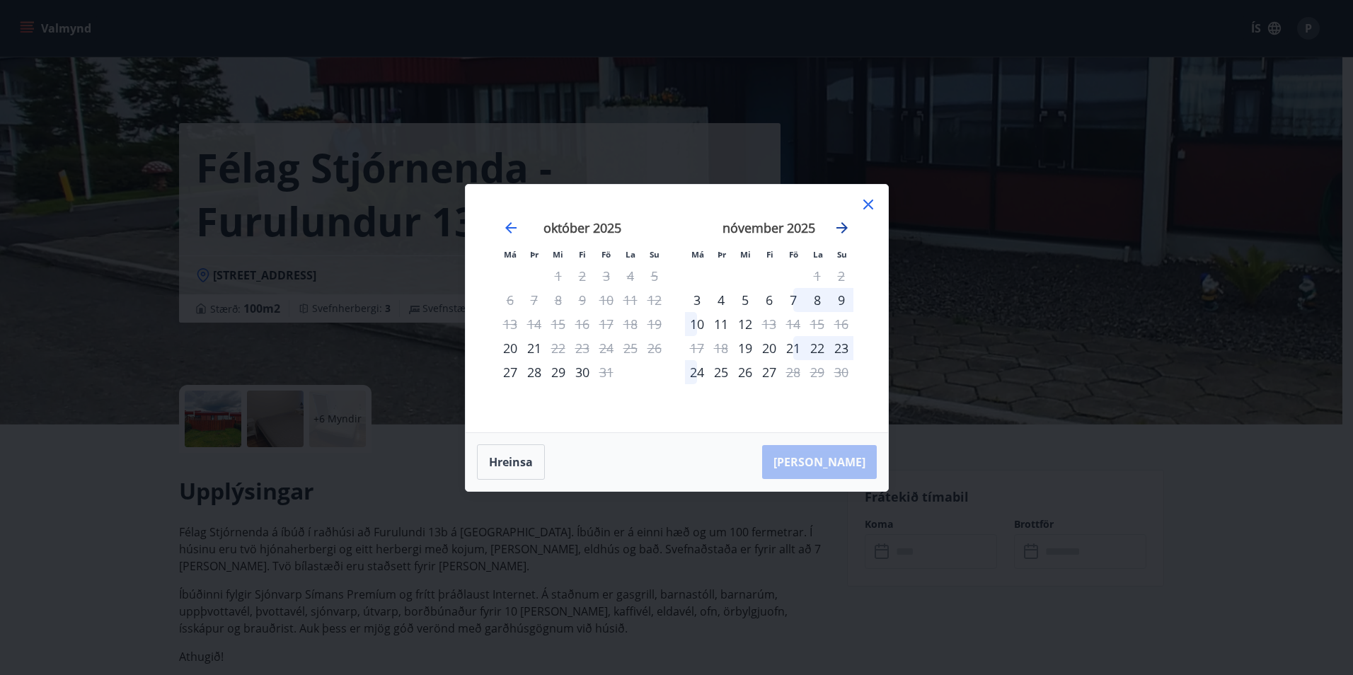
click at [845, 224] on icon "Move forward to switch to the next month." at bounding box center [841, 227] width 17 height 17
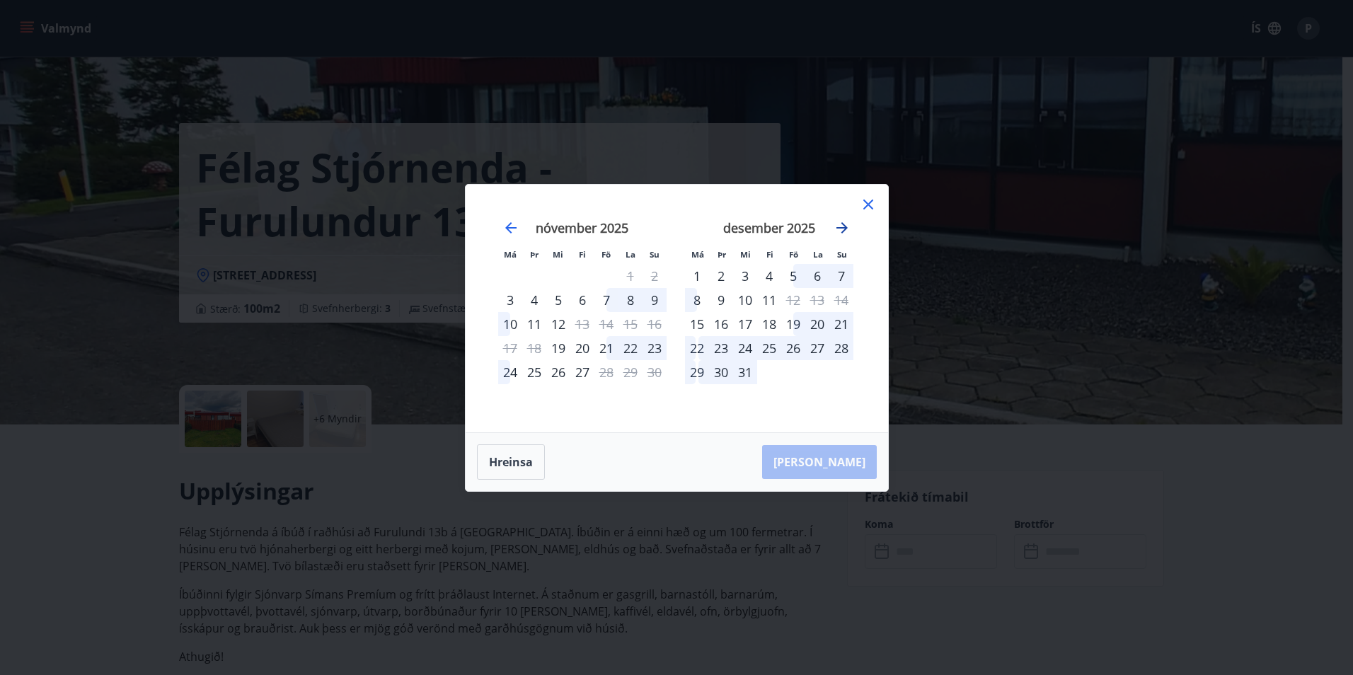
click at [840, 221] on icon "Move forward to switch to the next month." at bounding box center [841, 227] width 17 height 17
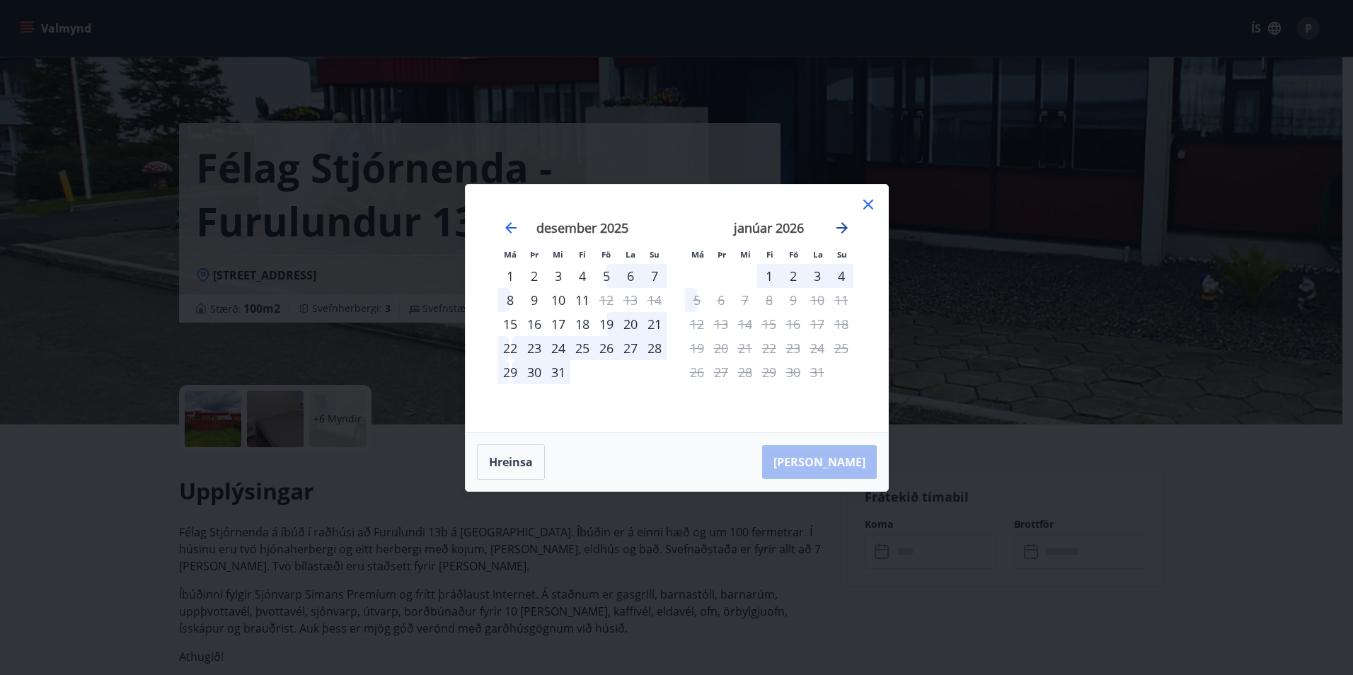
click at [842, 229] on icon "Move forward to switch to the next month." at bounding box center [841, 227] width 17 height 17
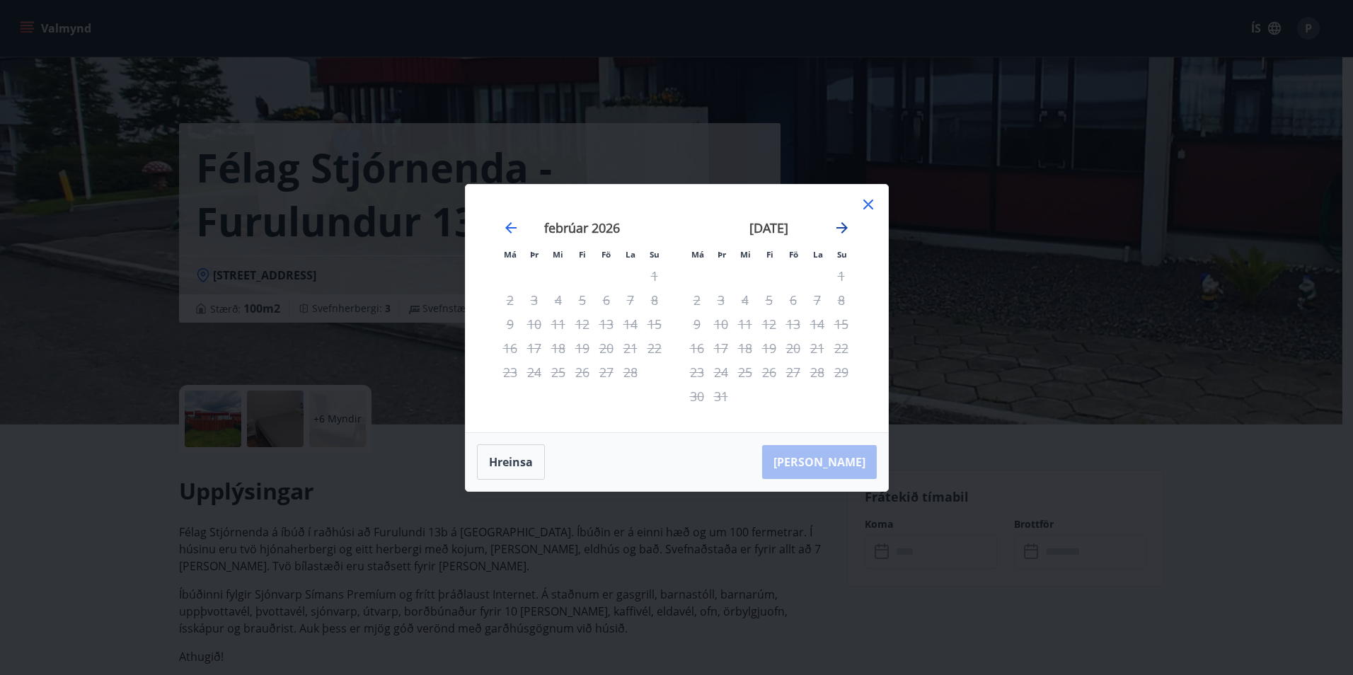
click at [842, 229] on icon "Move forward to switch to the next month." at bounding box center [841, 227] width 17 height 17
click at [866, 207] on icon at bounding box center [868, 204] width 10 height 10
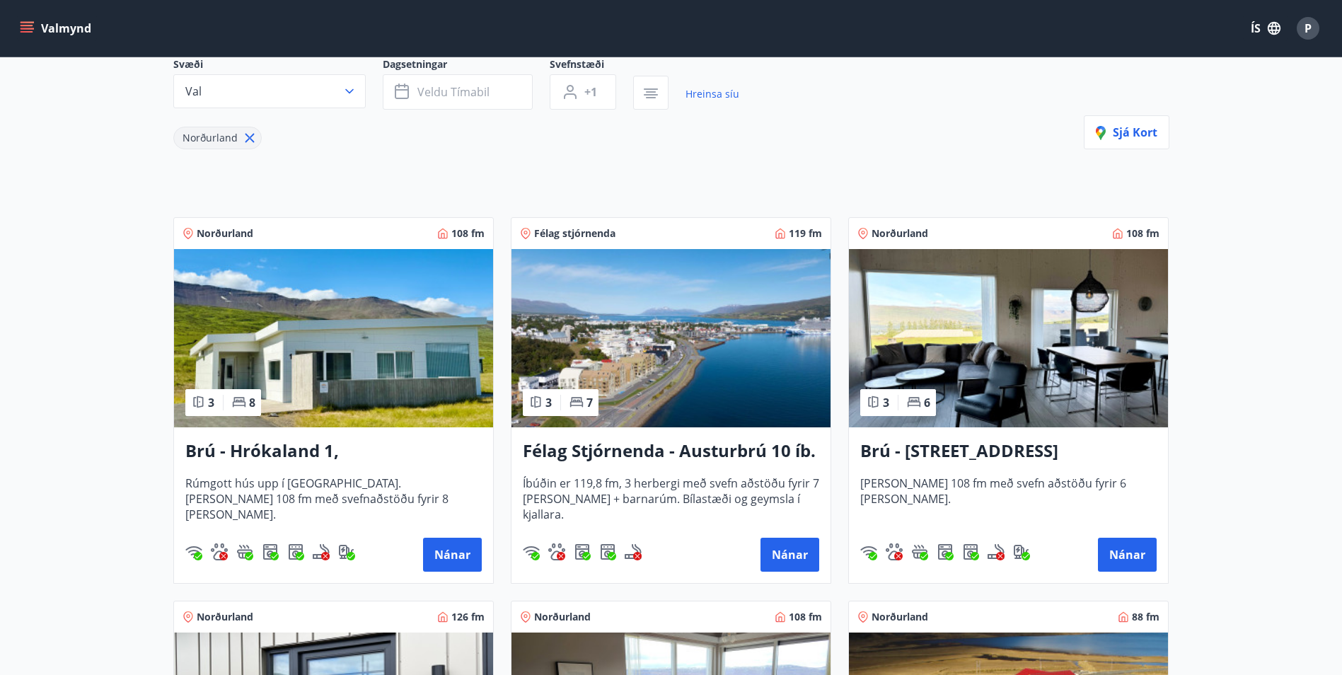
click at [350, 361] on img at bounding box center [333, 338] width 319 height 178
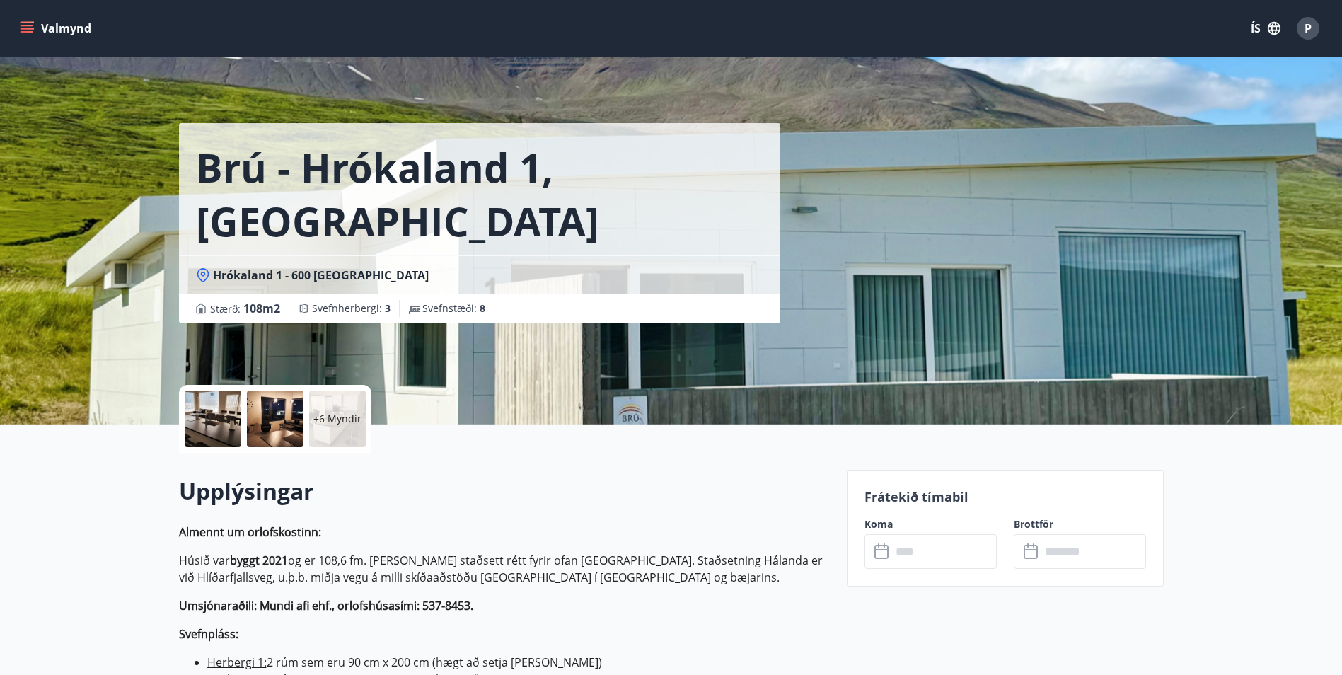
click at [209, 420] on div at bounding box center [213, 419] width 57 height 57
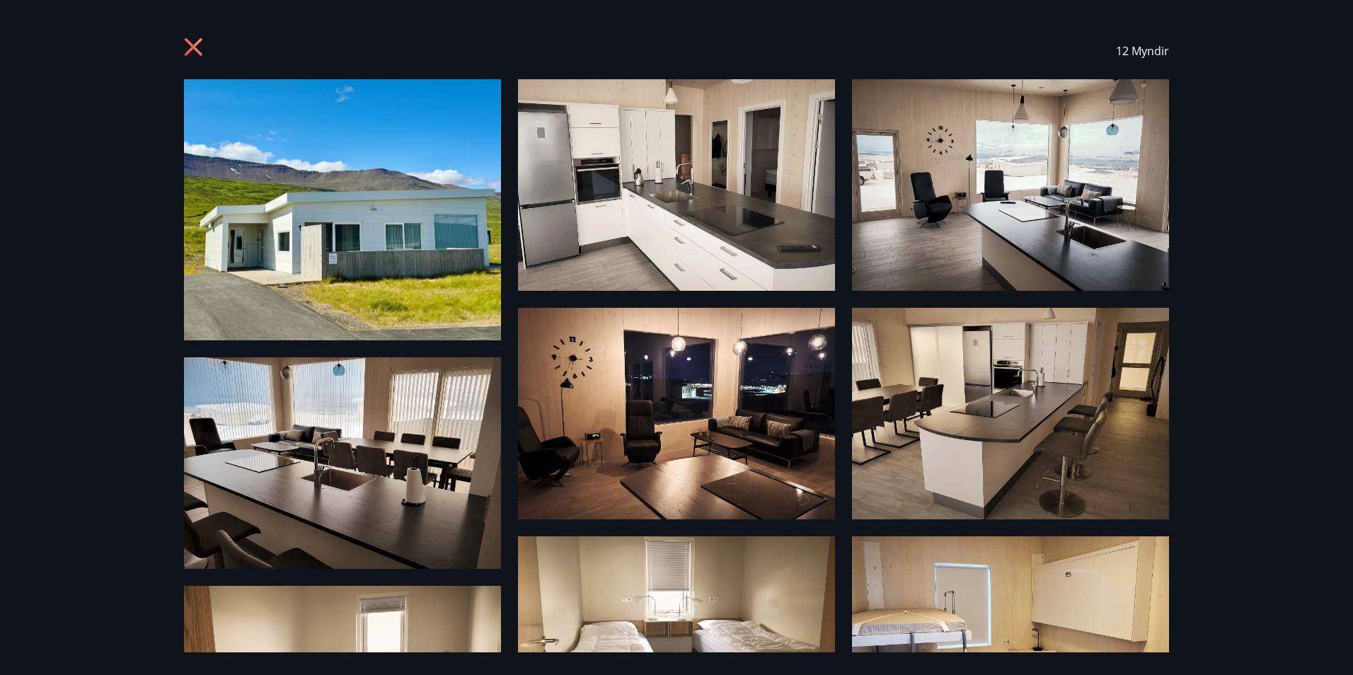
click at [197, 43] on icon at bounding box center [194, 47] width 18 height 18
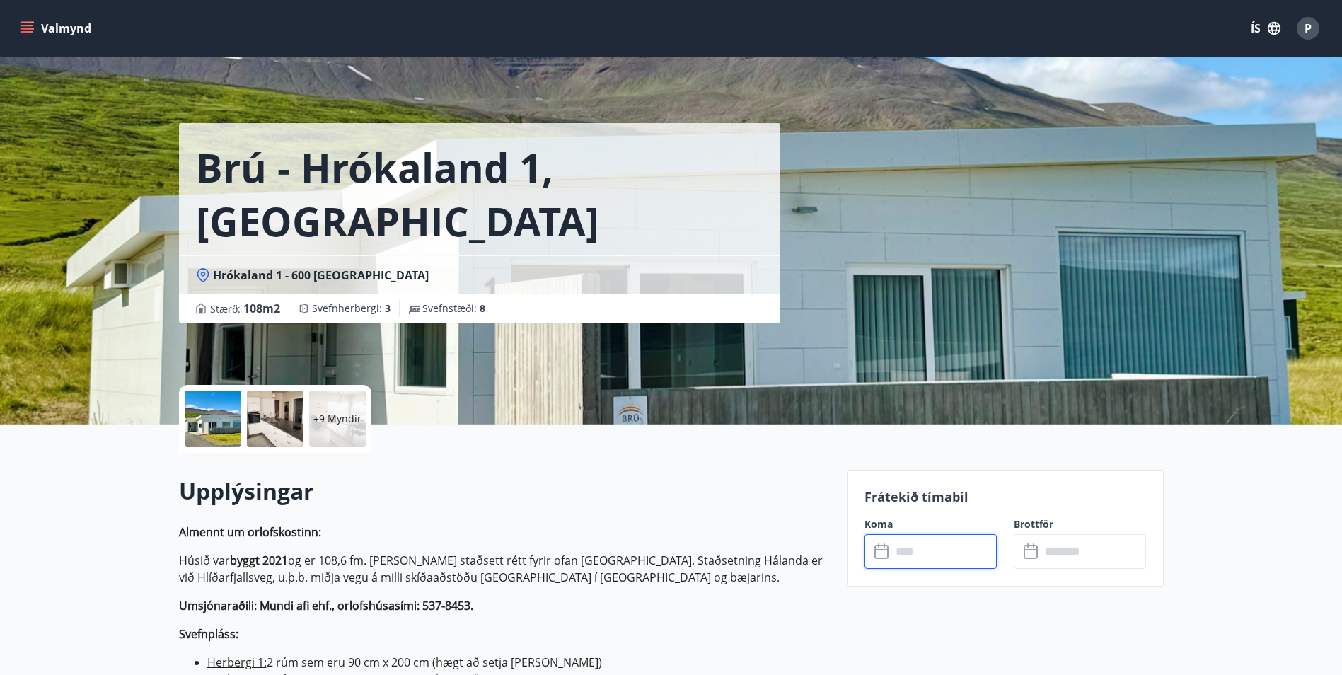
click at [932, 549] on input "text" at bounding box center [943, 551] width 105 height 35
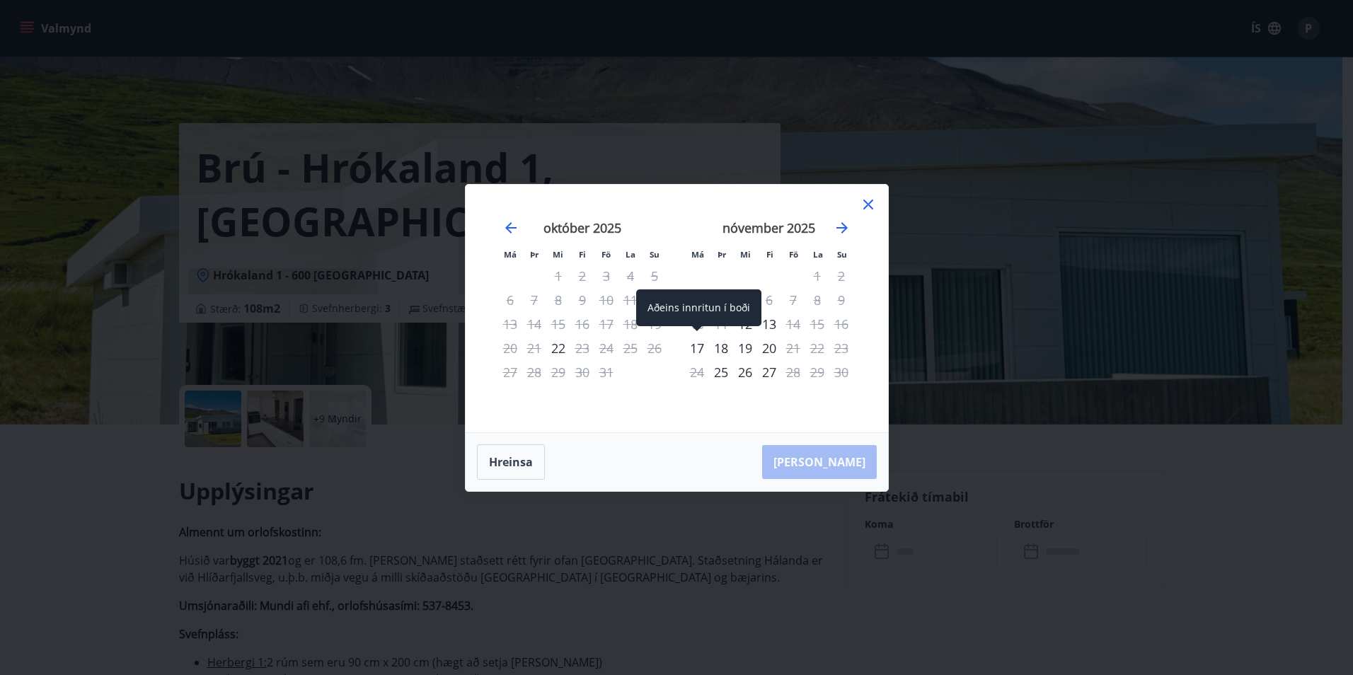
click at [698, 343] on div "17" at bounding box center [697, 348] width 24 height 24
click at [717, 347] on div "18" at bounding box center [721, 348] width 24 height 24
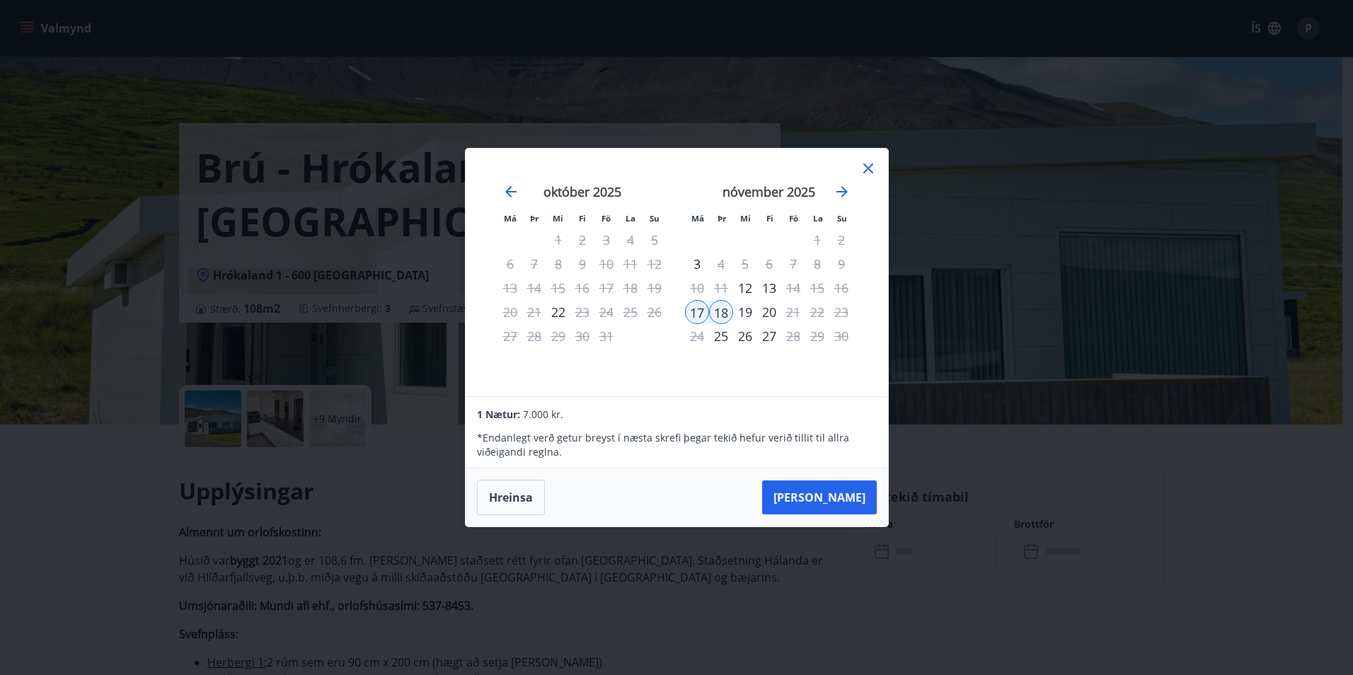
click at [744, 313] on div "19" at bounding box center [745, 312] width 24 height 24
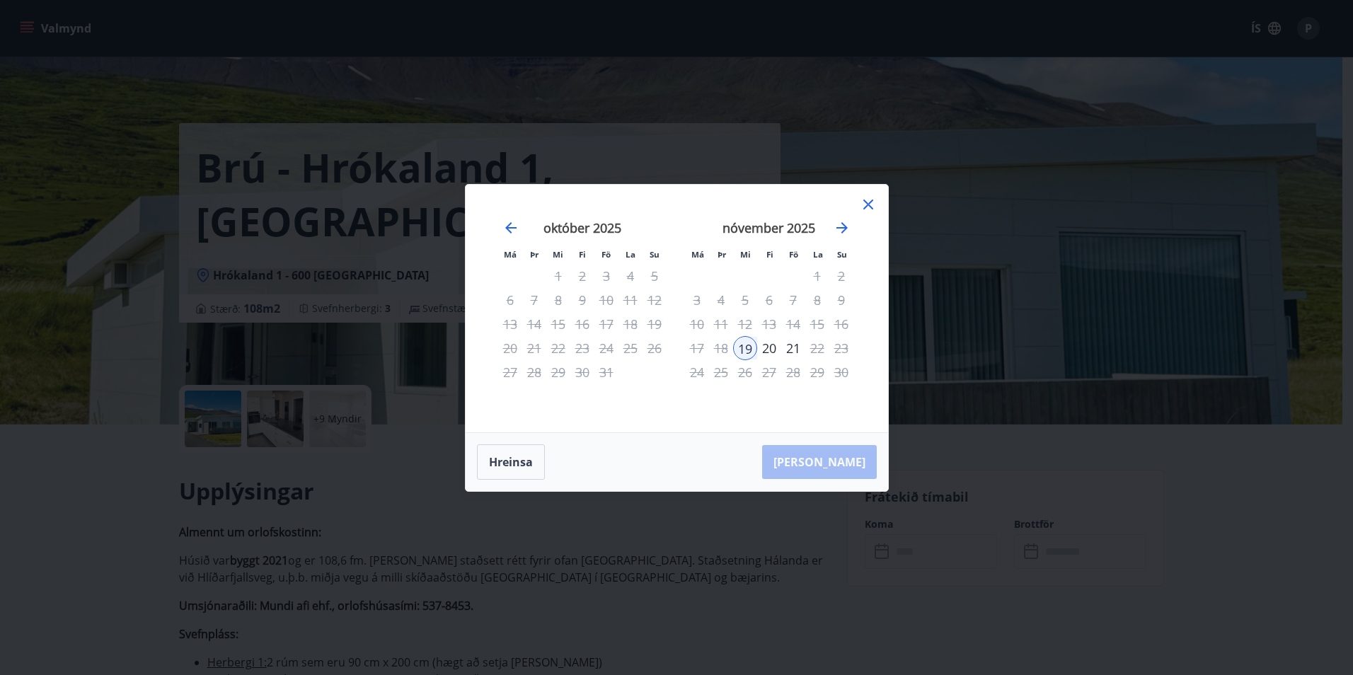
click at [774, 345] on div "20" at bounding box center [769, 348] width 24 height 24
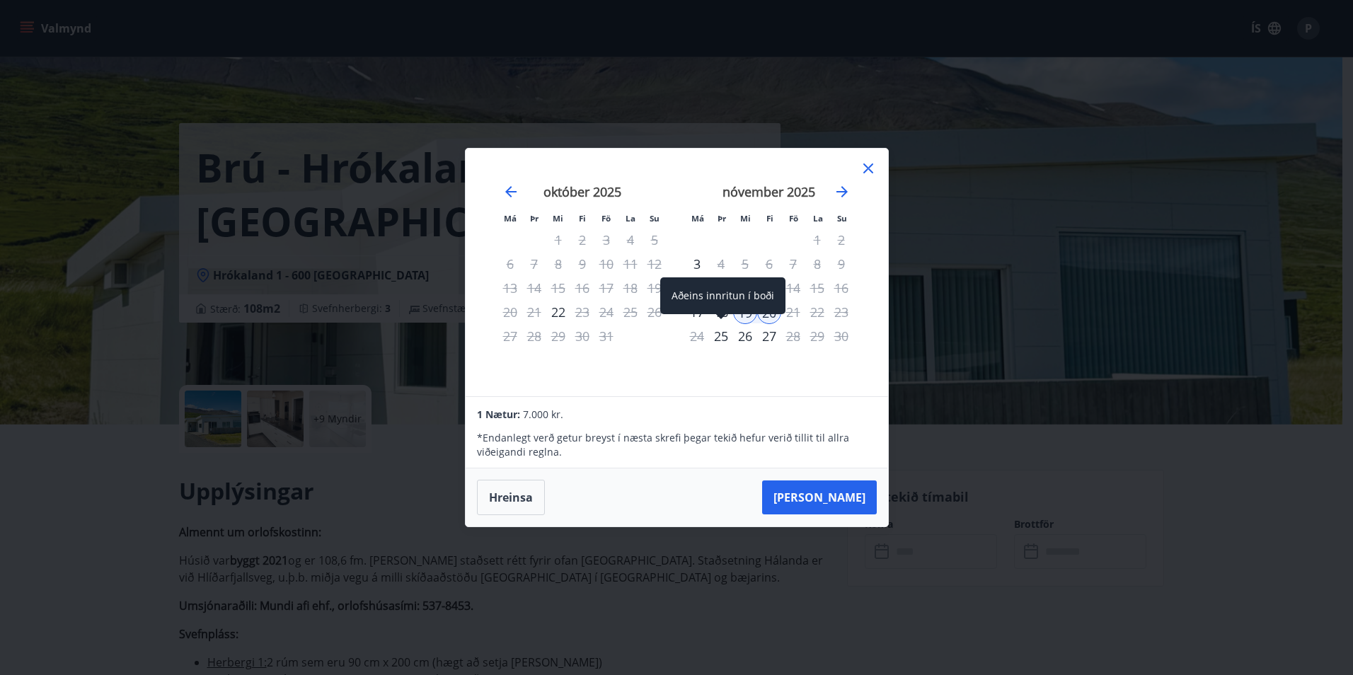
click at [695, 311] on div "Aðeins innritun í boði" at bounding box center [722, 295] width 125 height 37
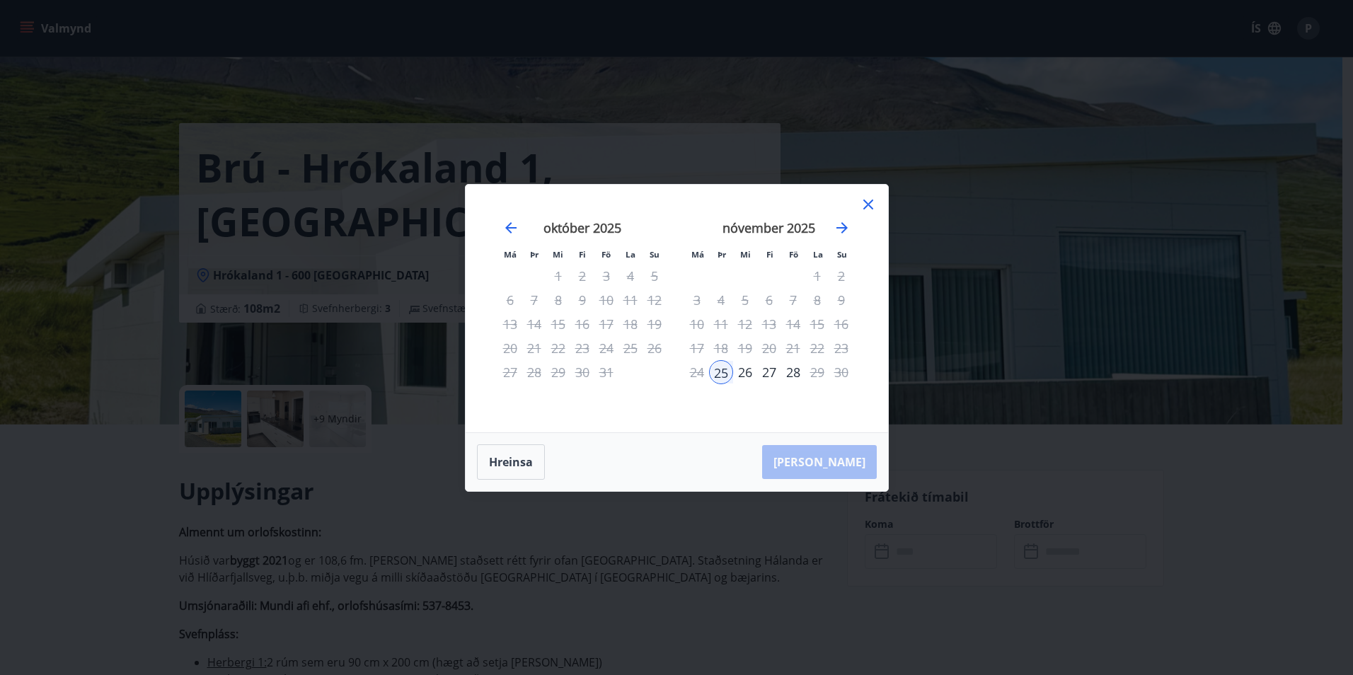
click at [850, 226] on div "nóvember 2025" at bounding box center [769, 233] width 168 height 62
click at [841, 228] on icon "Move forward to switch to the next month." at bounding box center [841, 227] width 11 height 11
click at [505, 223] on icon "Move backward to switch to the previous month." at bounding box center [510, 227] width 17 height 17
click at [744, 374] on div "26" at bounding box center [745, 372] width 24 height 24
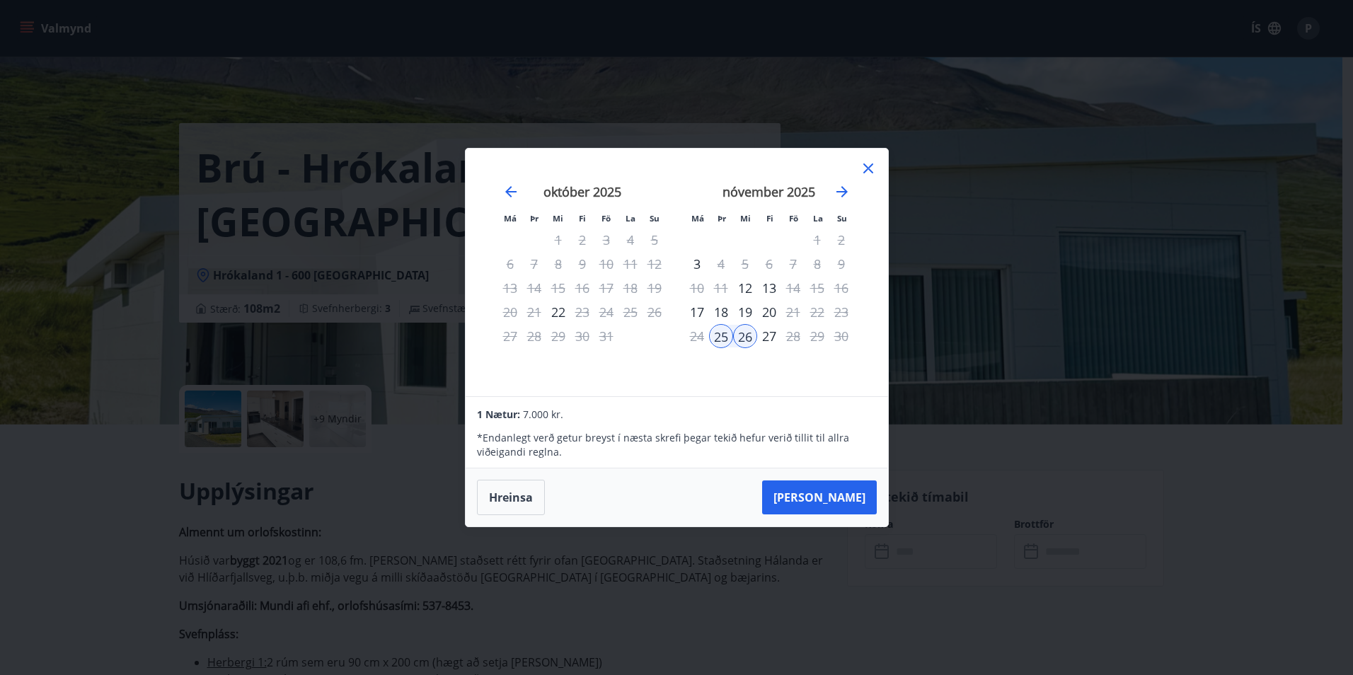
click at [767, 337] on div "27" at bounding box center [769, 336] width 24 height 24
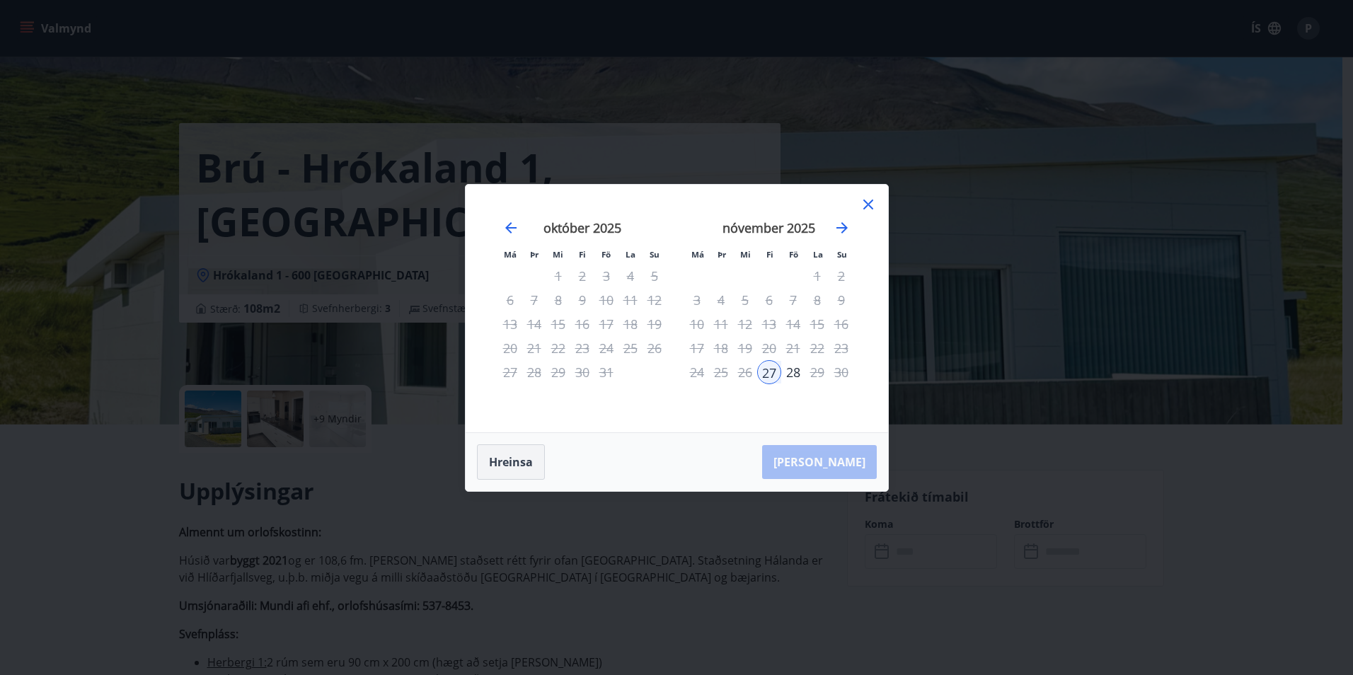
click at [493, 458] on button "Hreinsa" at bounding box center [511, 461] width 68 height 35
click at [694, 350] on div "17" at bounding box center [697, 348] width 24 height 24
click at [719, 352] on div "18" at bounding box center [721, 348] width 24 height 24
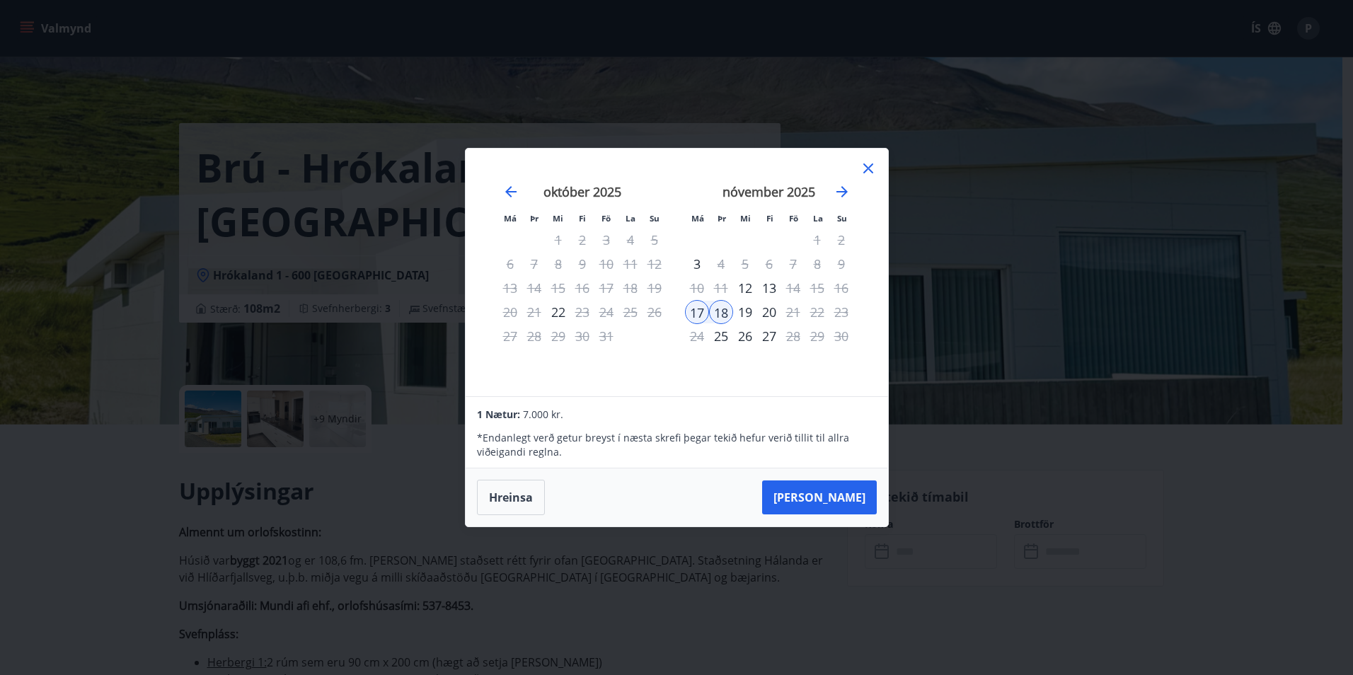
click at [746, 309] on div "19" at bounding box center [745, 312] width 24 height 24
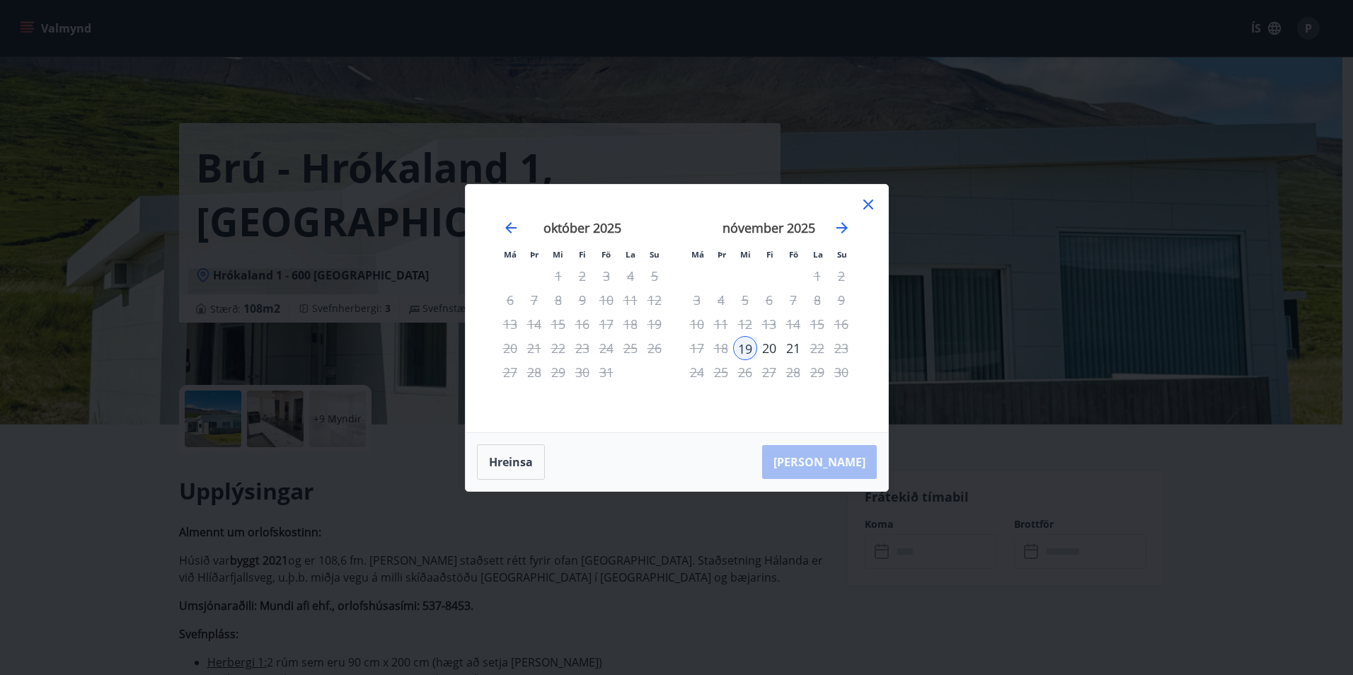
click at [773, 347] on div "20" at bounding box center [769, 348] width 24 height 24
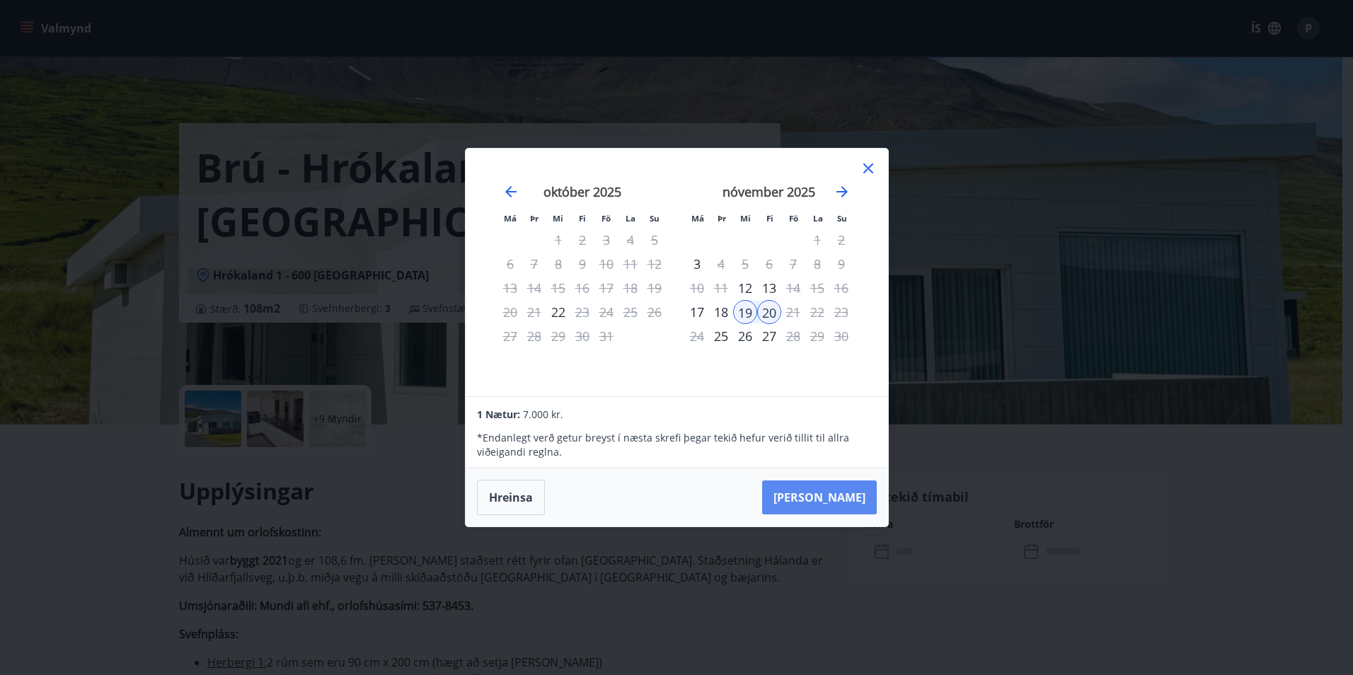
click at [825, 499] on button "Taka Frá" at bounding box center [819, 497] width 115 height 34
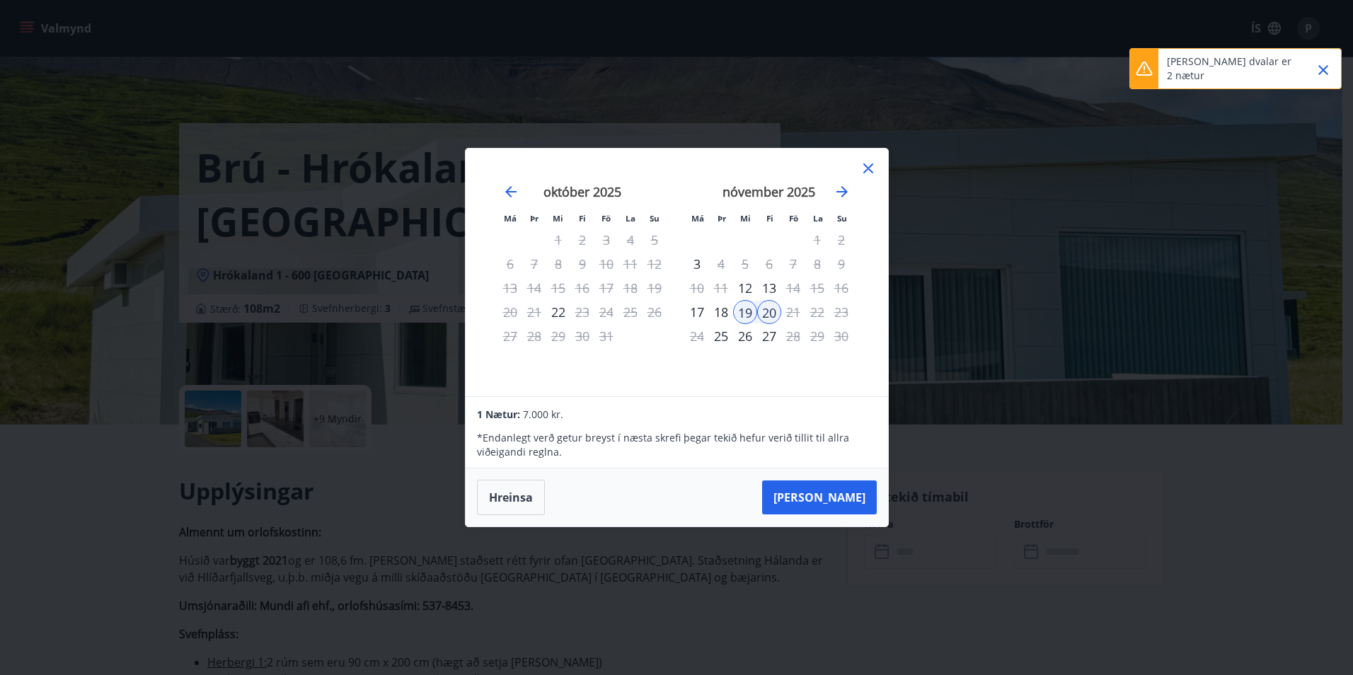
click at [1326, 71] on icon "Close" at bounding box center [1322, 70] width 17 height 17
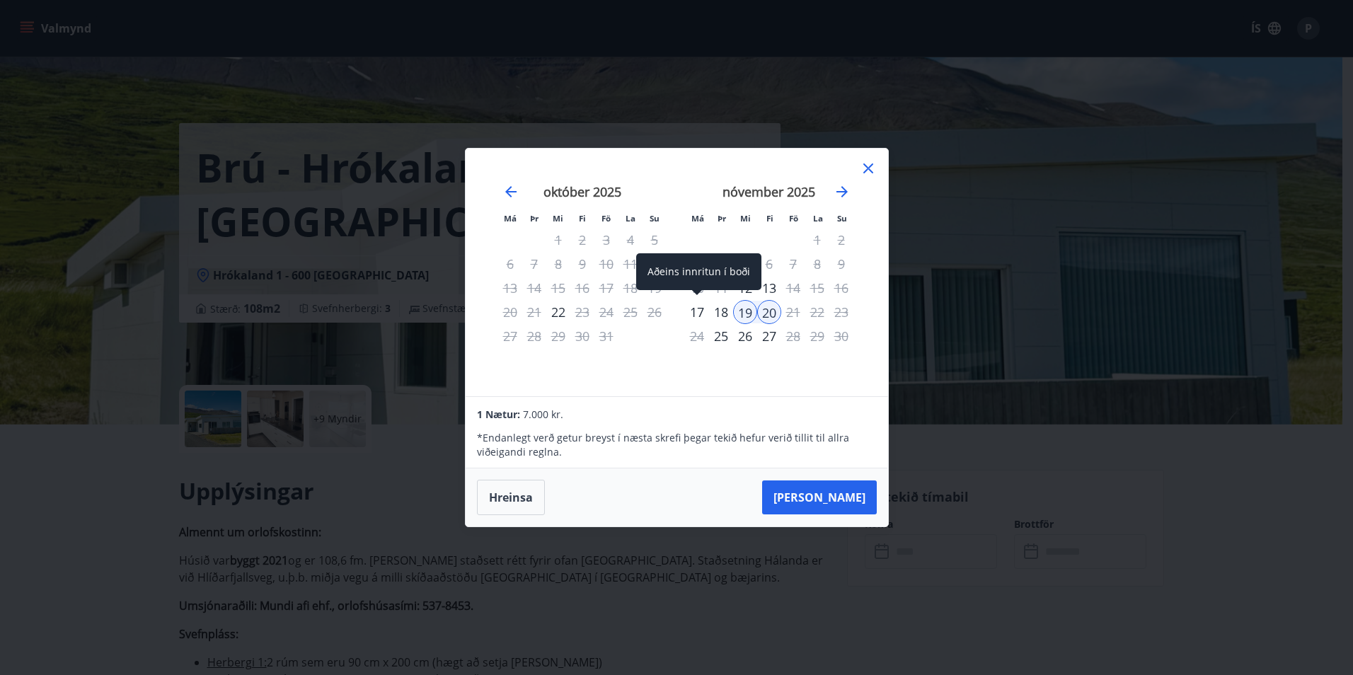
click at [702, 308] on div "17" at bounding box center [697, 312] width 24 height 24
click at [717, 313] on div "18" at bounding box center [721, 312] width 24 height 24
click at [743, 308] on div "19" at bounding box center [745, 312] width 24 height 24
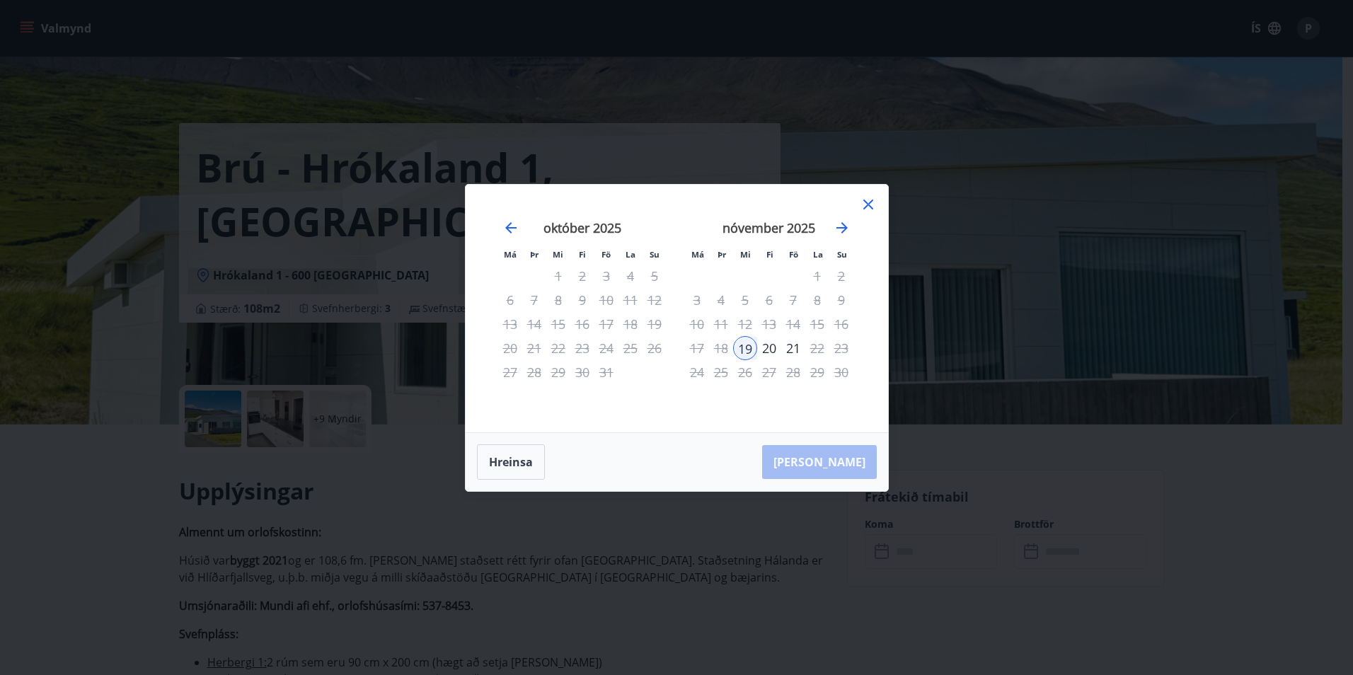
click at [763, 347] on div "20" at bounding box center [769, 348] width 24 height 24
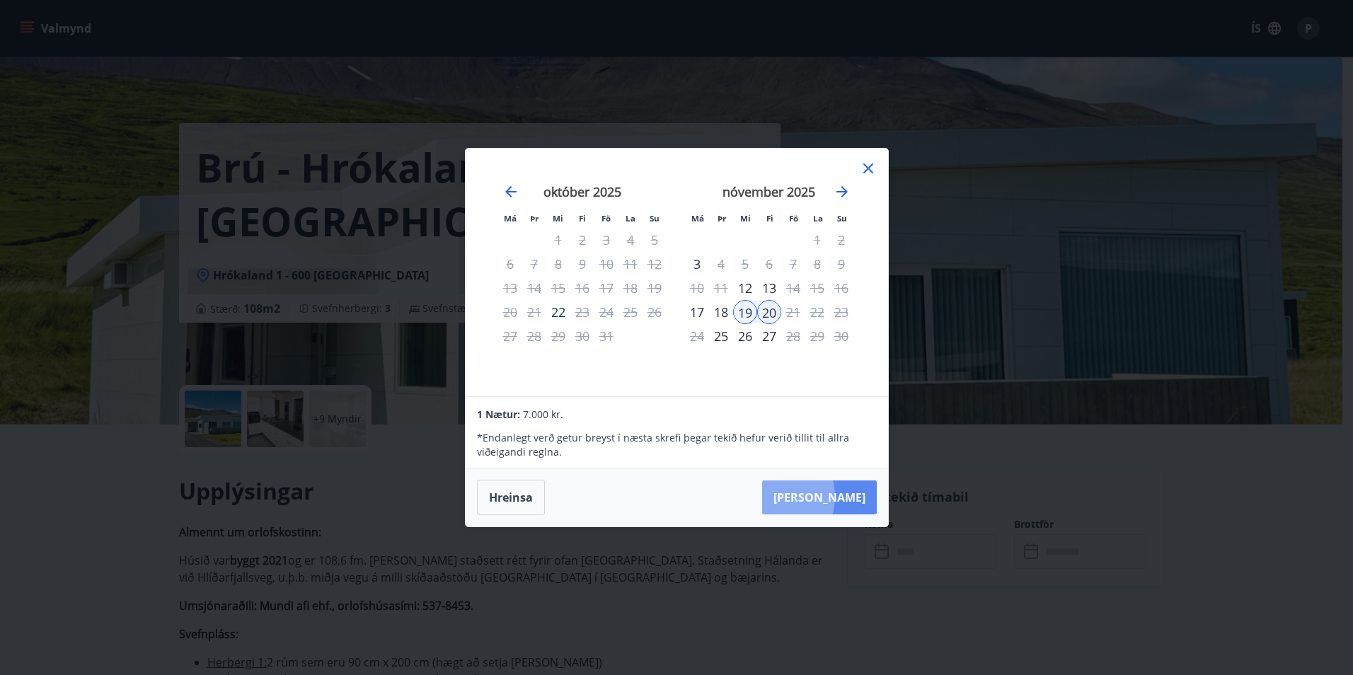
click at [816, 497] on button "Taka Frá" at bounding box center [819, 497] width 115 height 34
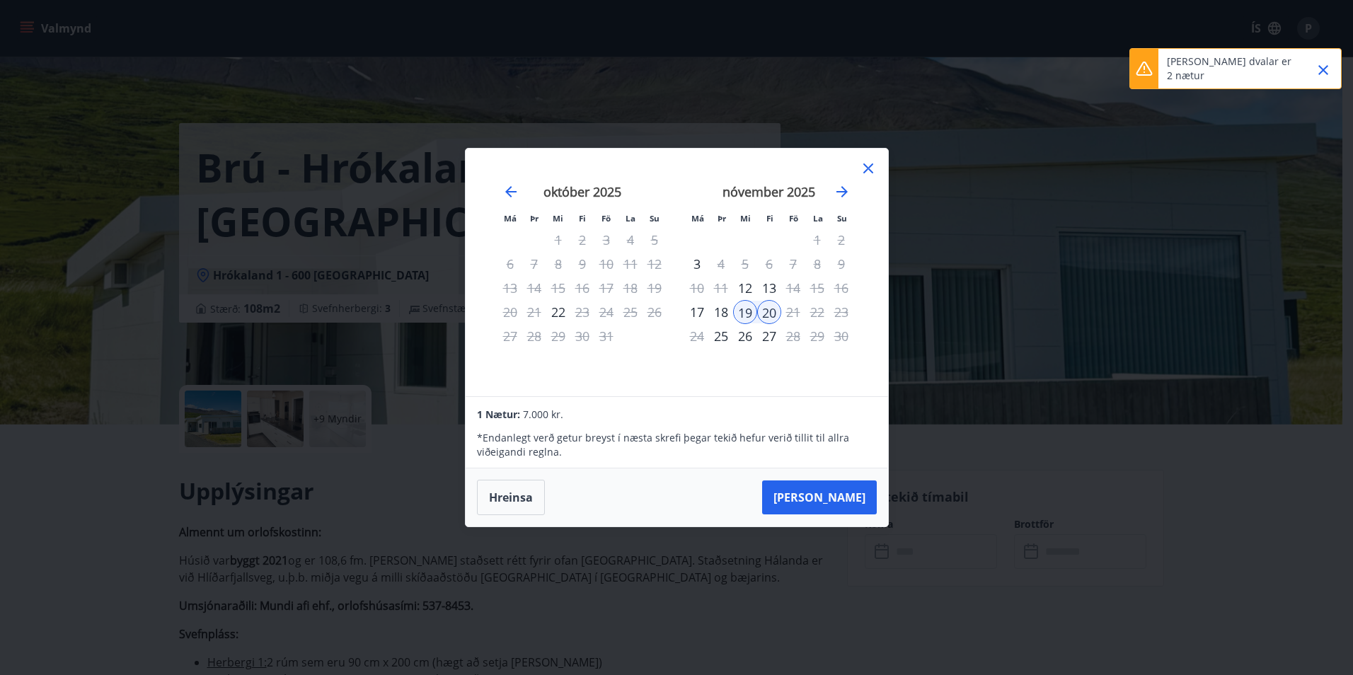
click at [1322, 64] on icon "Close" at bounding box center [1322, 70] width 17 height 17
click at [503, 501] on button "Hreinsa" at bounding box center [511, 497] width 68 height 35
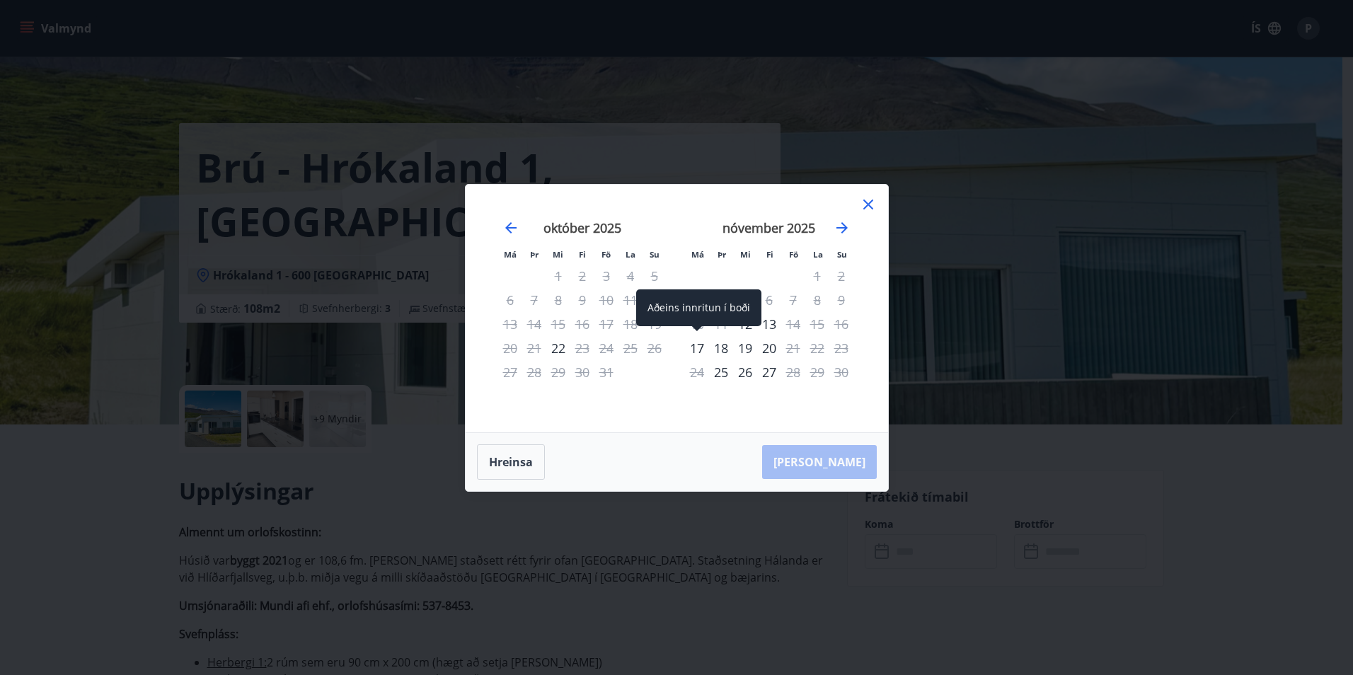
click at [695, 347] on div "17" at bounding box center [697, 348] width 24 height 24
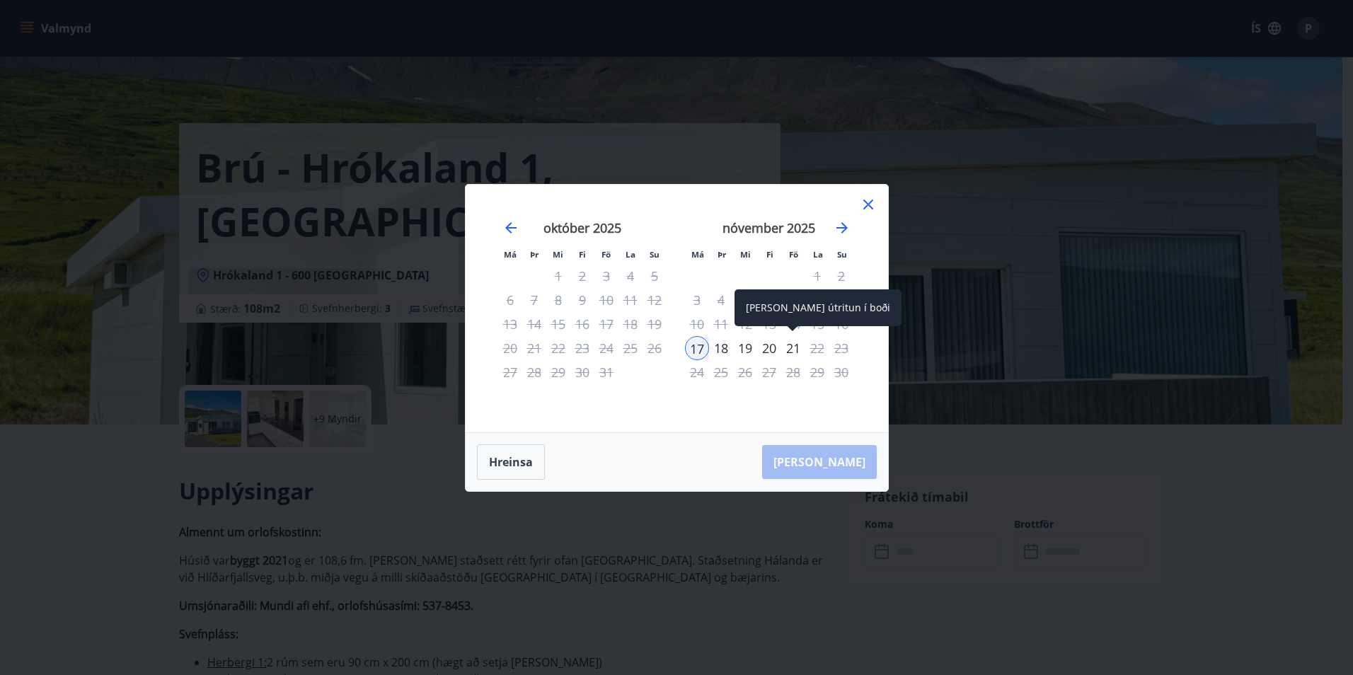
click at [789, 348] on div "21" at bounding box center [793, 348] width 24 height 24
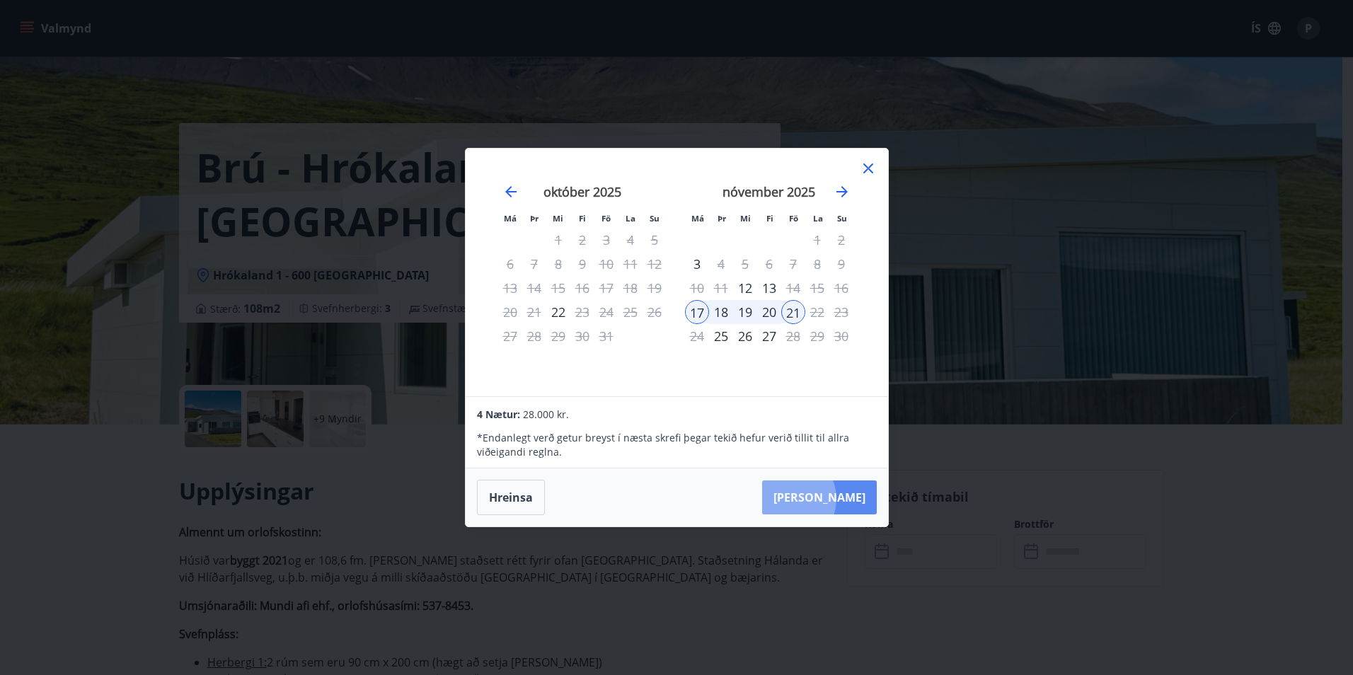
click at [830, 499] on button "Taka Frá" at bounding box center [819, 497] width 115 height 34
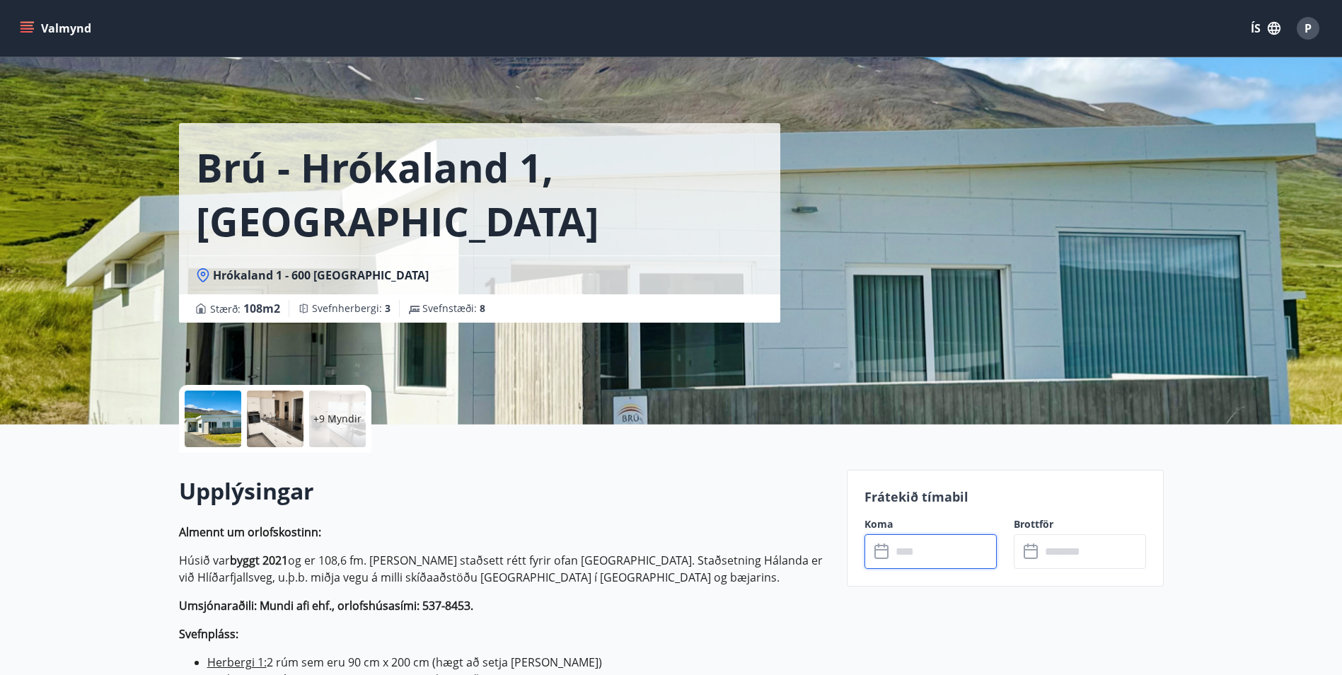
type input "******"
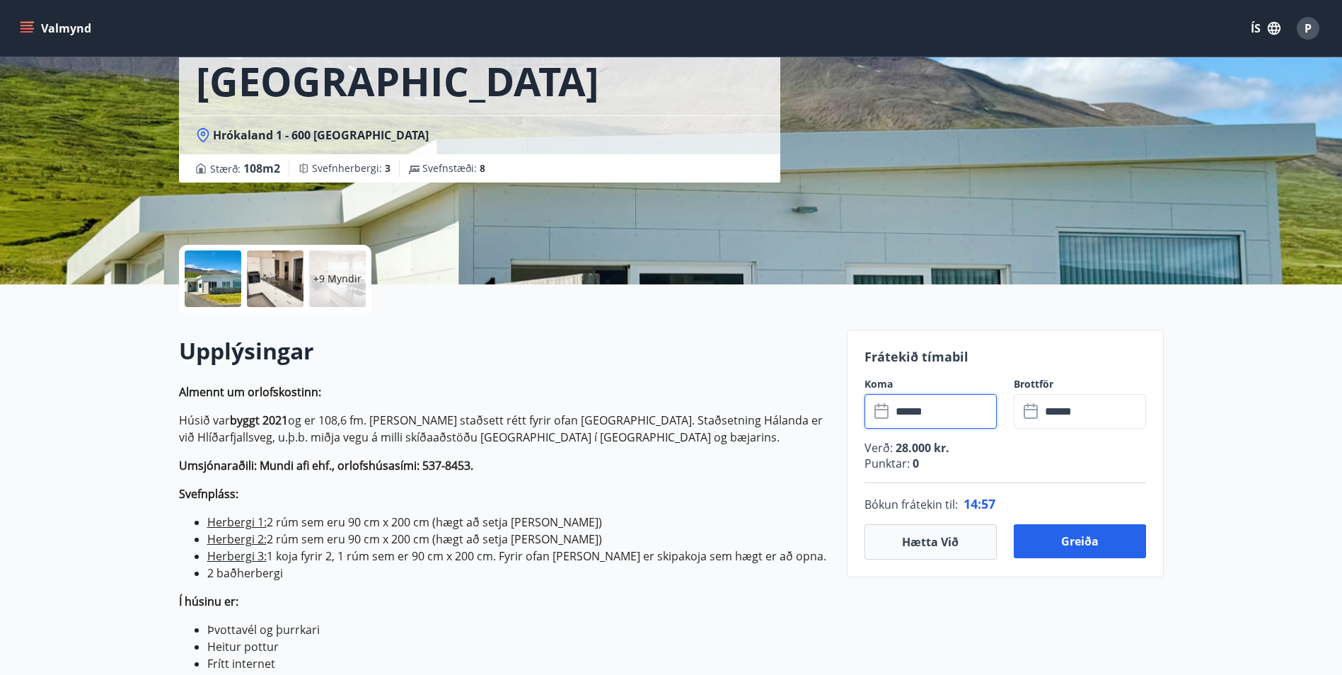
scroll to position [141, 0]
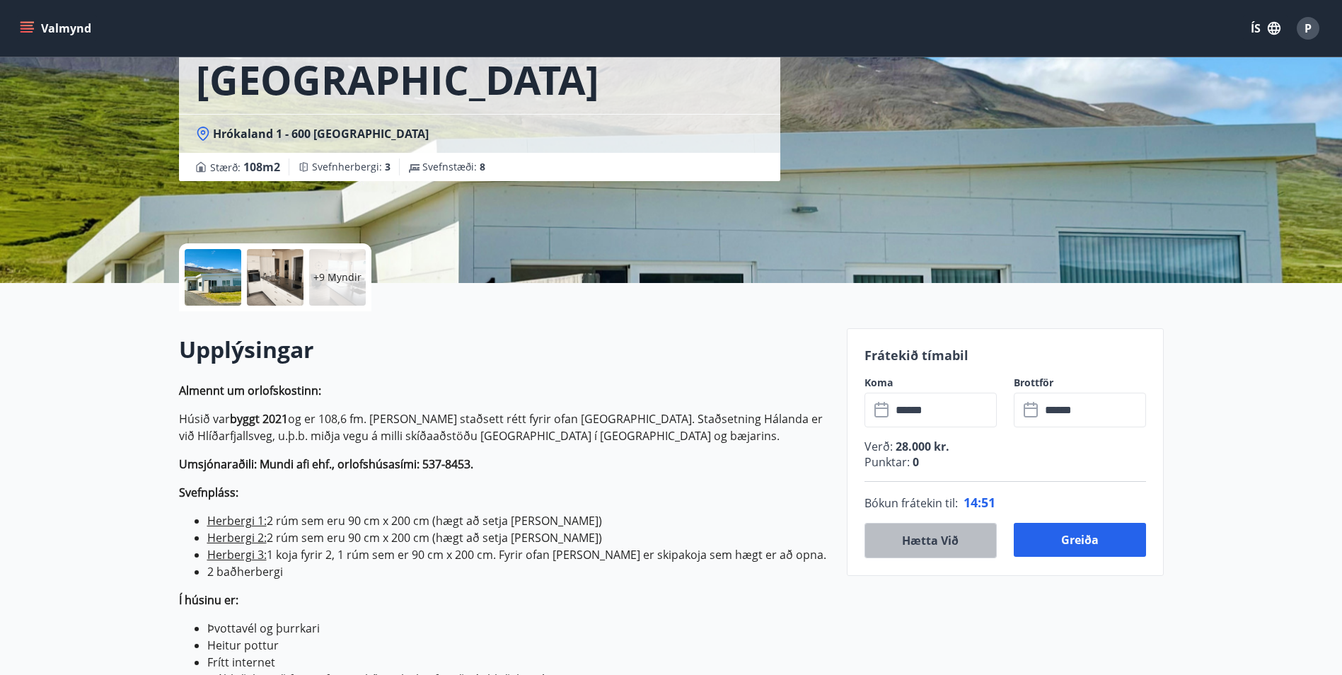
click at [910, 541] on button "Hætta við" at bounding box center [930, 540] width 132 height 35
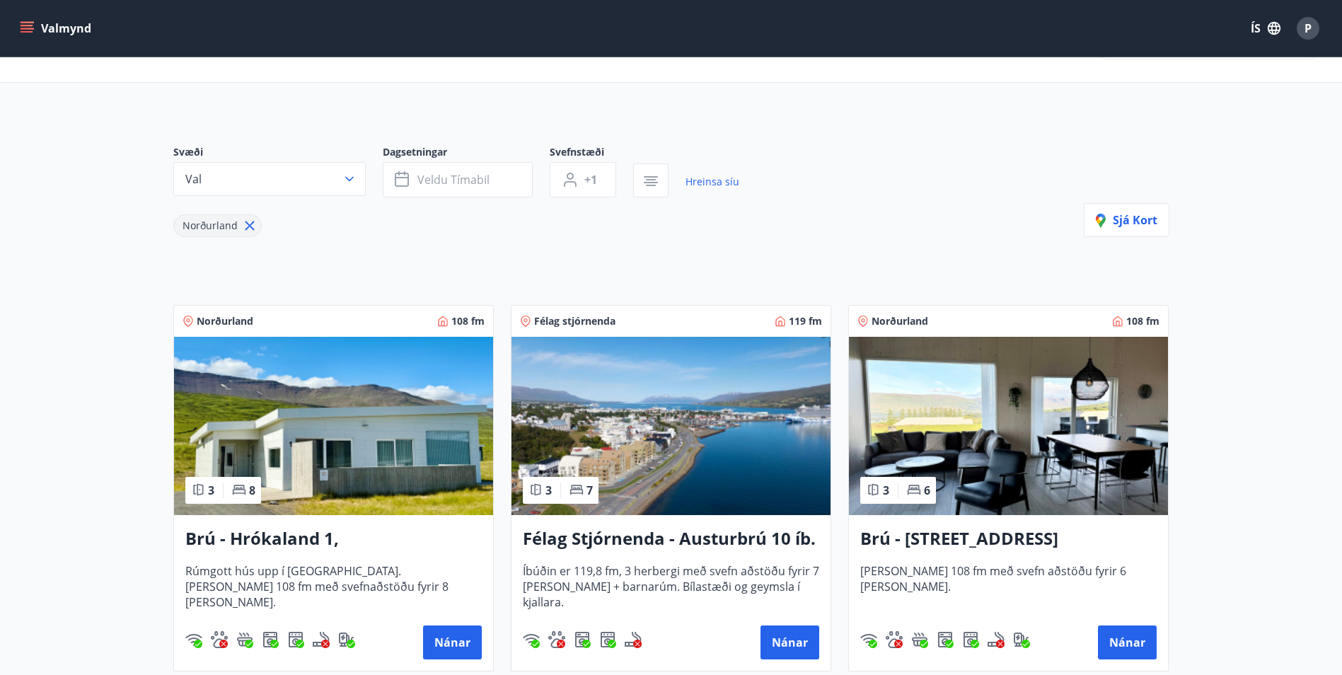
scroll to position [141, 0]
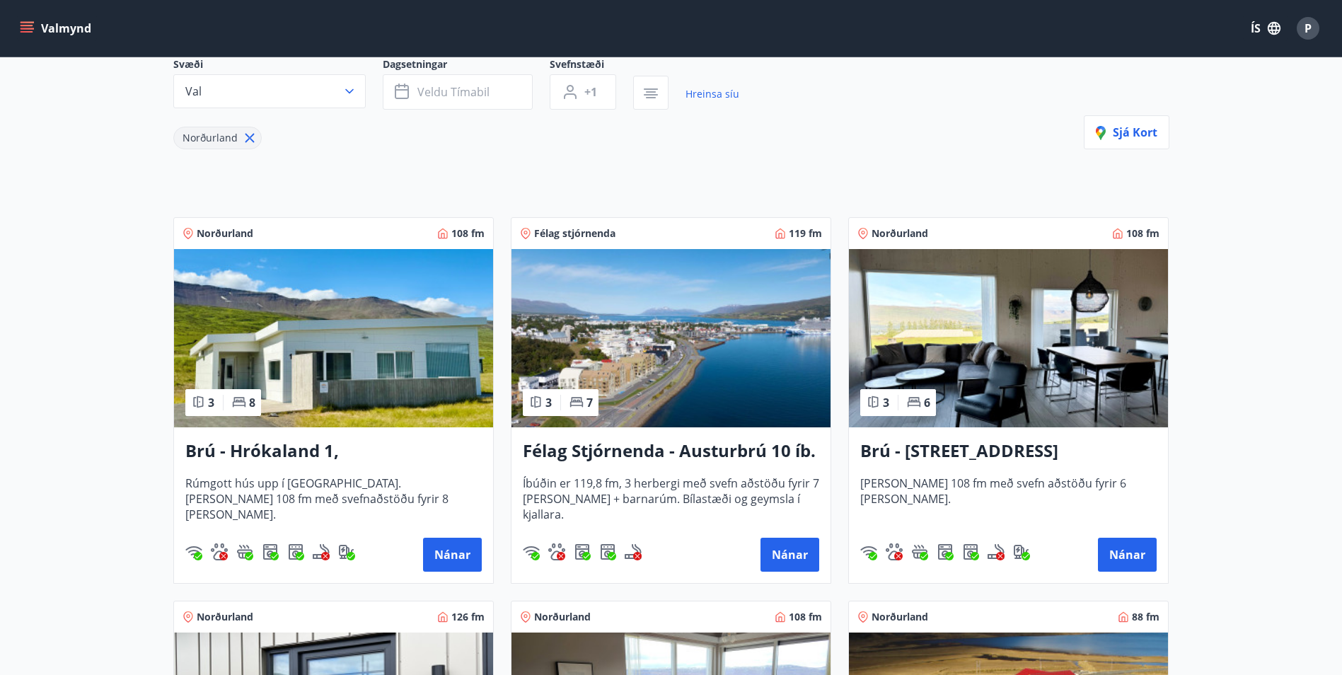
click at [1116, 371] on img at bounding box center [1008, 338] width 319 height 178
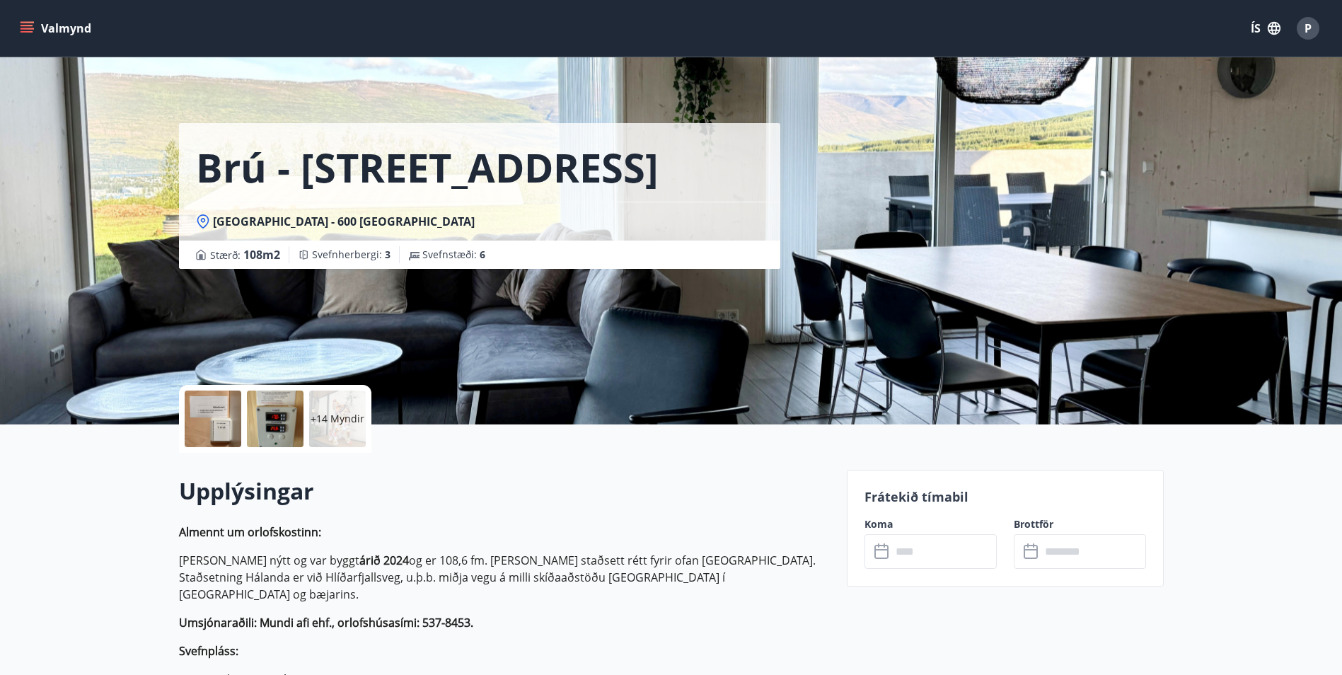
click at [349, 407] on div "+14 Myndir" at bounding box center [337, 419] width 57 height 57
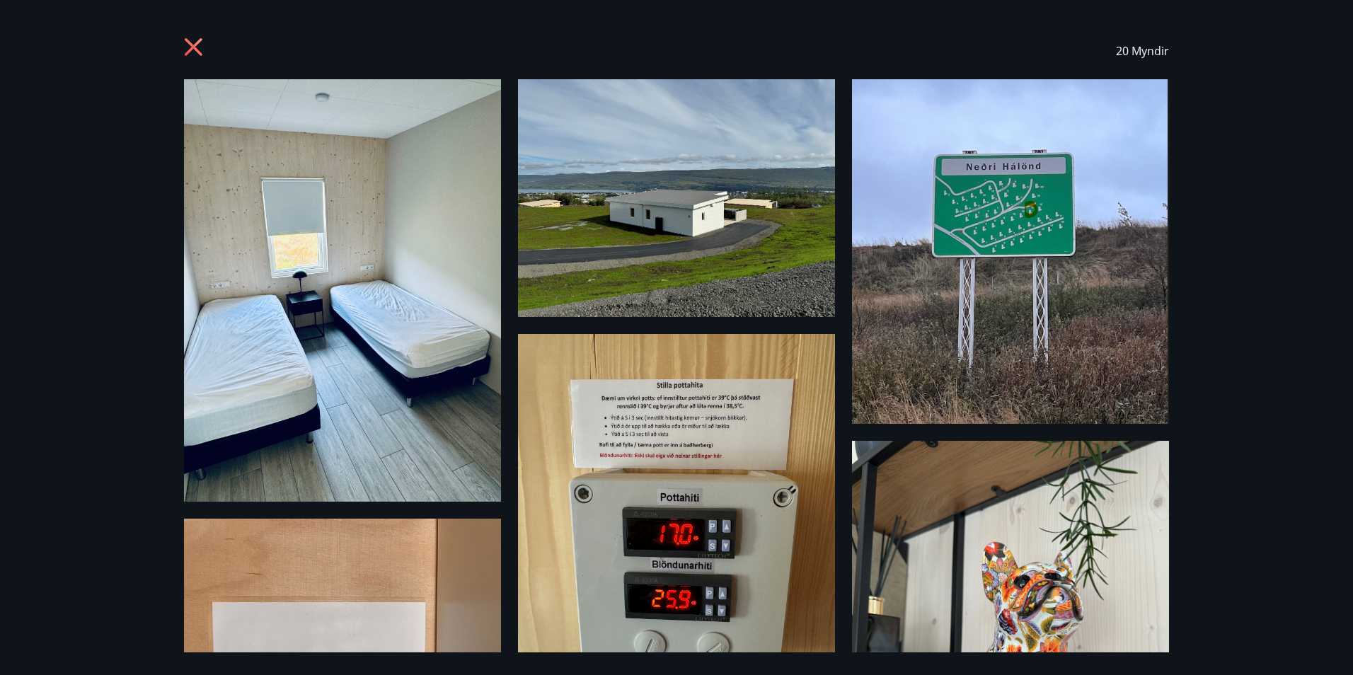
click at [195, 49] on icon at bounding box center [194, 47] width 18 height 18
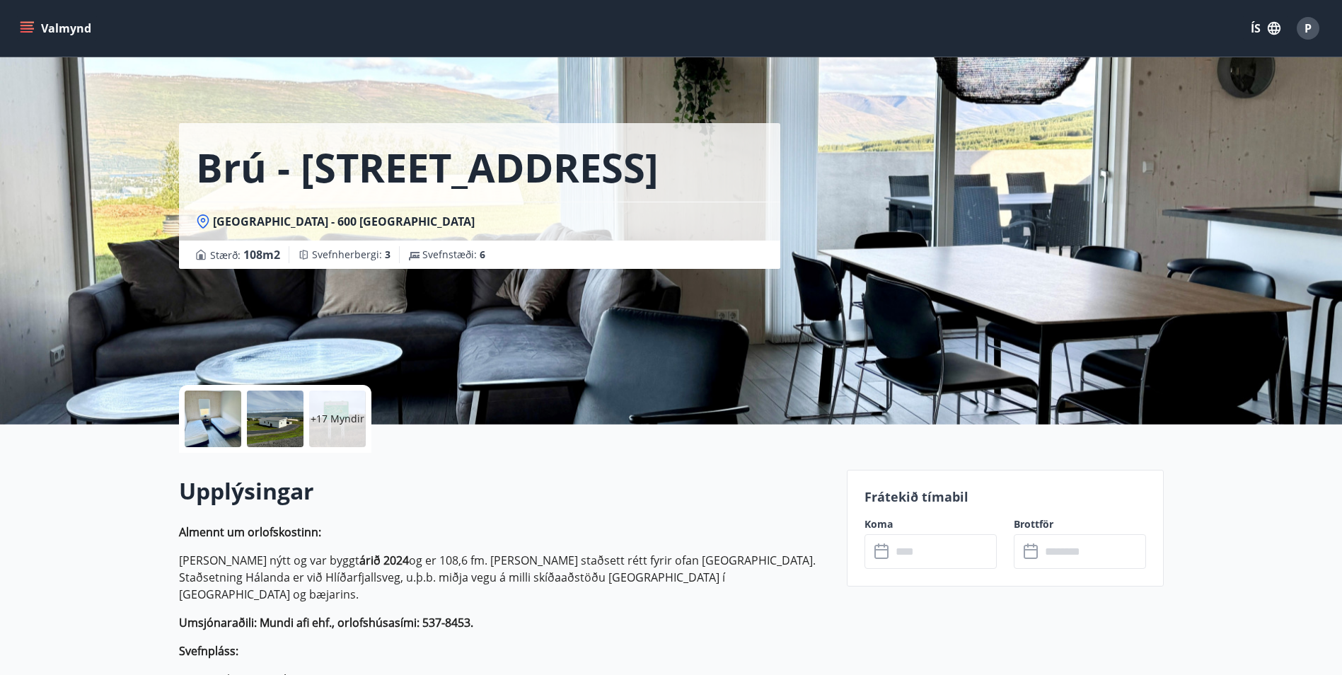
click at [918, 546] on input "text" at bounding box center [943, 551] width 105 height 35
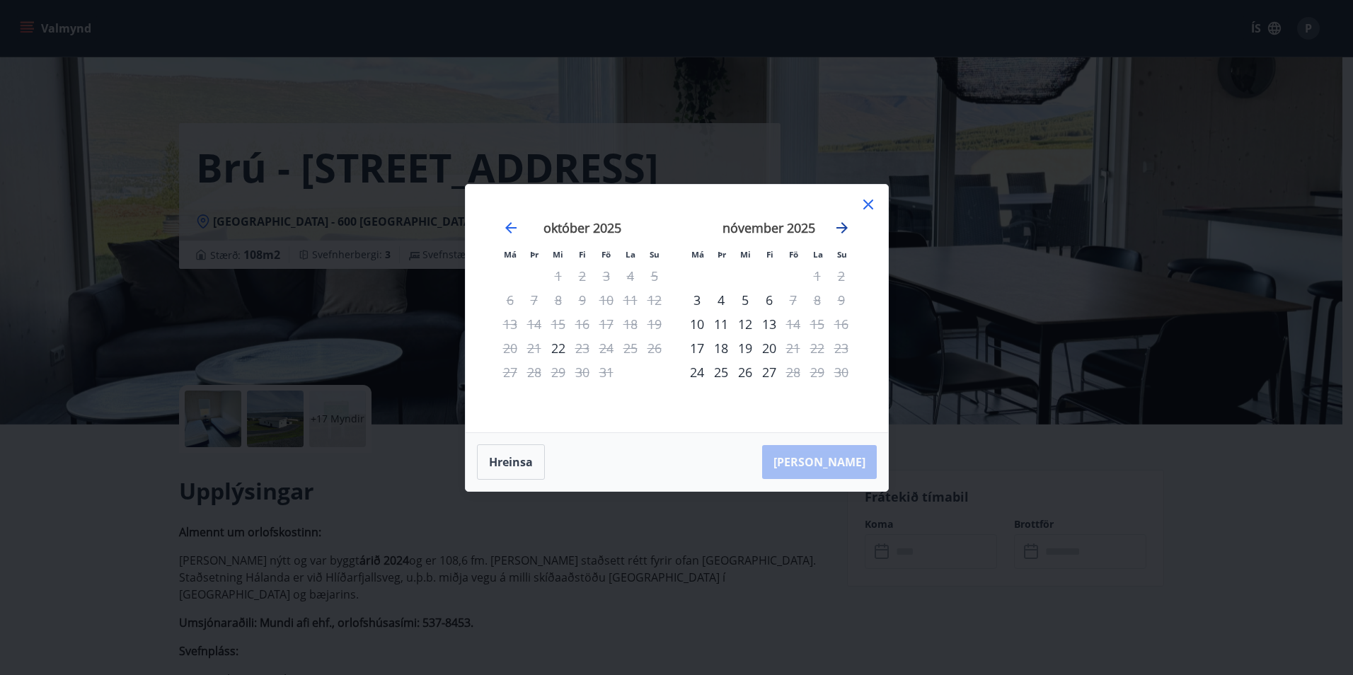
click at [842, 228] on icon "Move forward to switch to the next month." at bounding box center [841, 227] width 11 height 11
click at [866, 205] on icon at bounding box center [868, 204] width 10 height 10
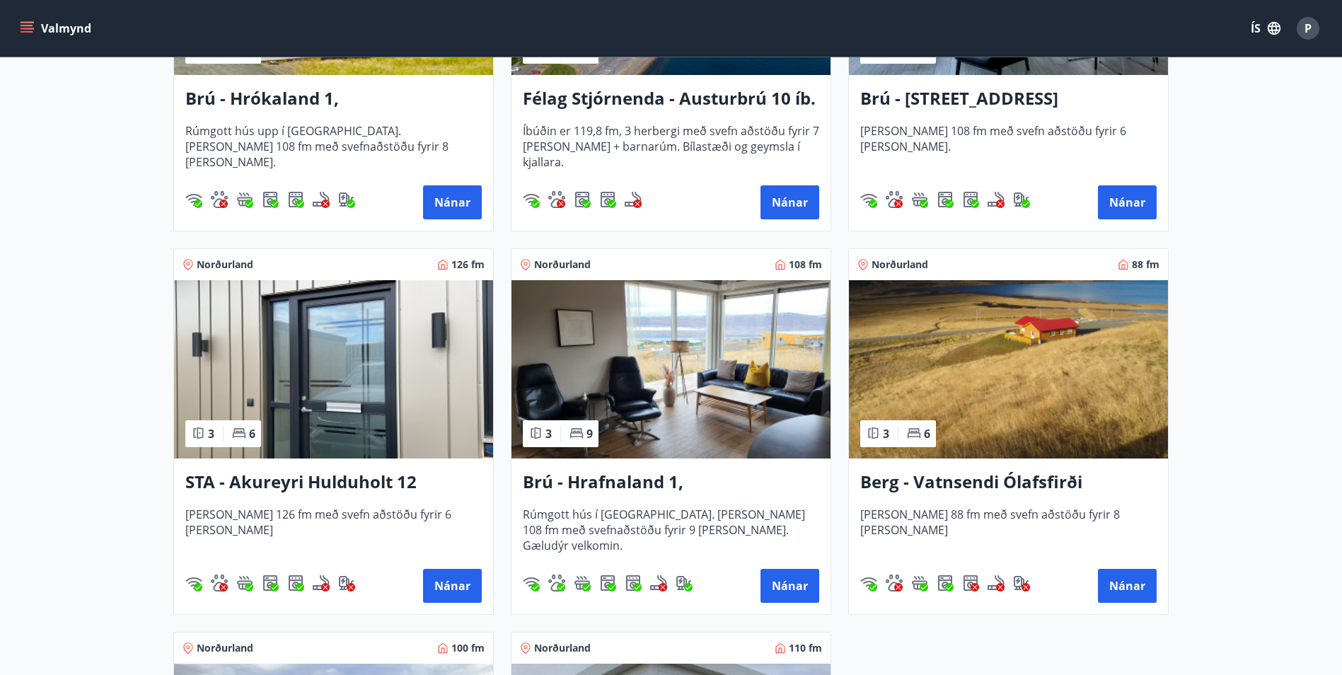
scroll to position [495, 0]
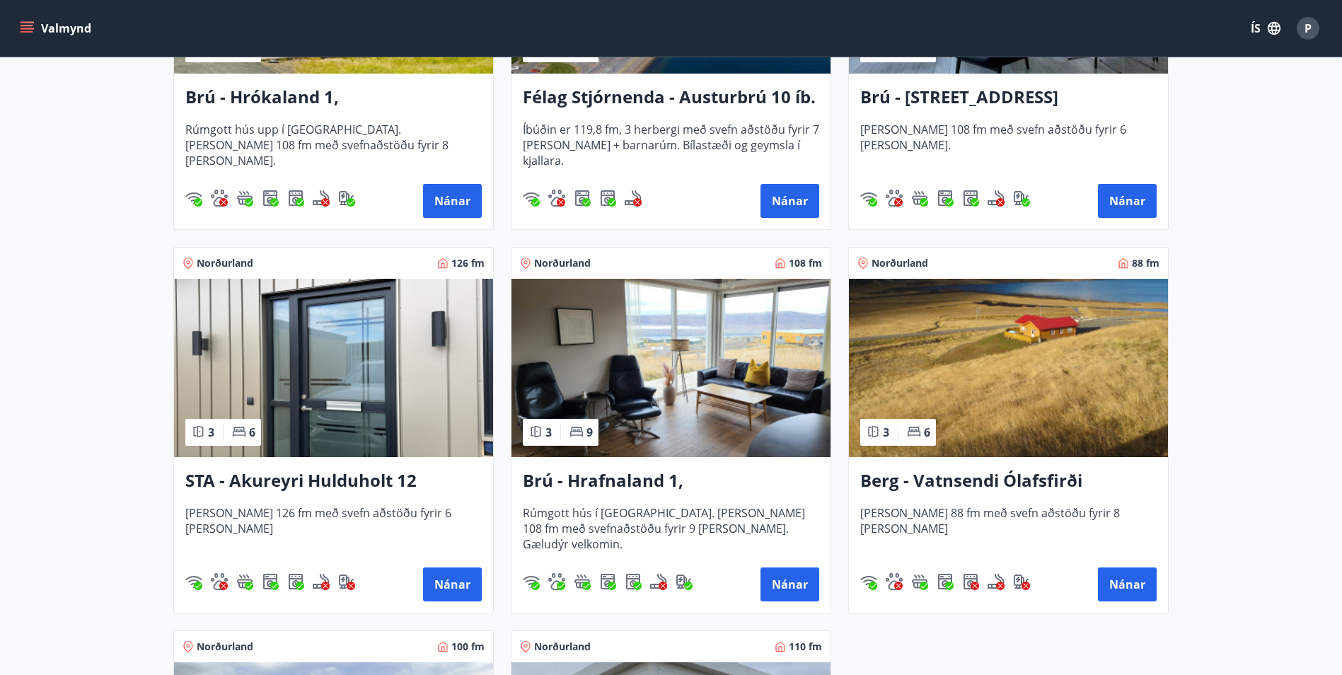
click at [358, 410] on img at bounding box center [333, 368] width 319 height 178
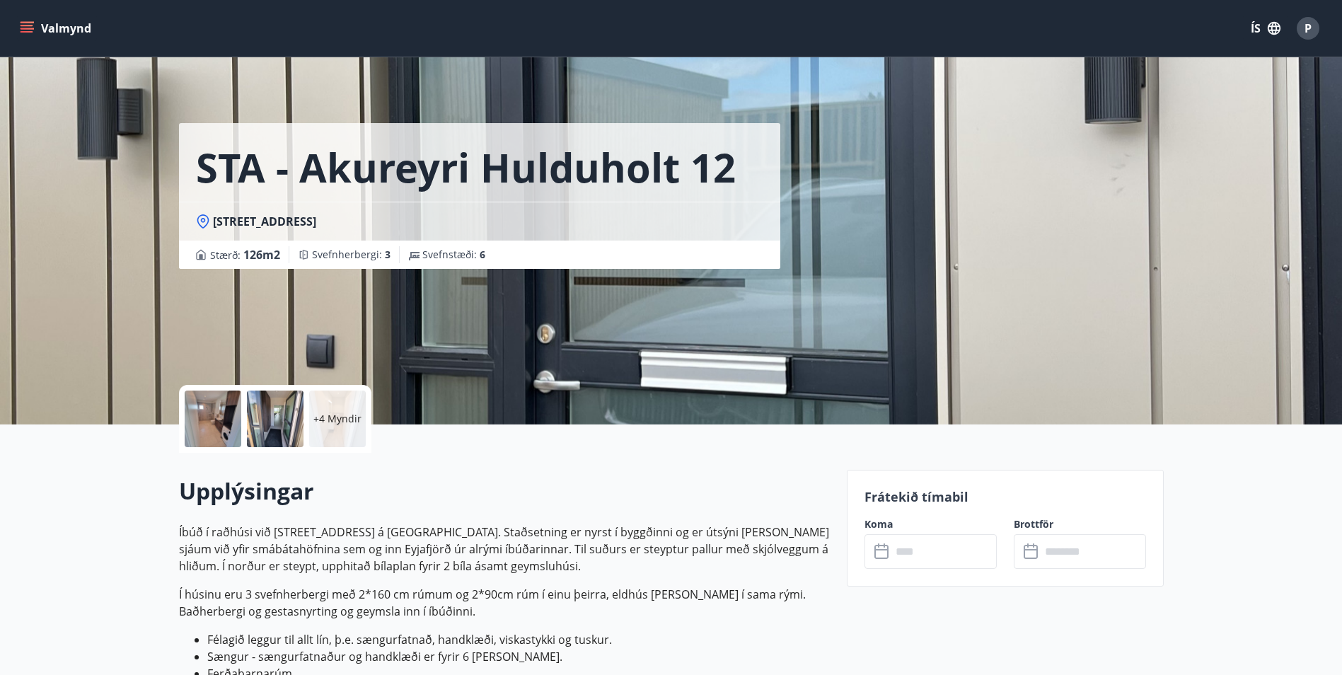
click at [324, 417] on p "+4 Myndir" at bounding box center [337, 419] width 48 height 14
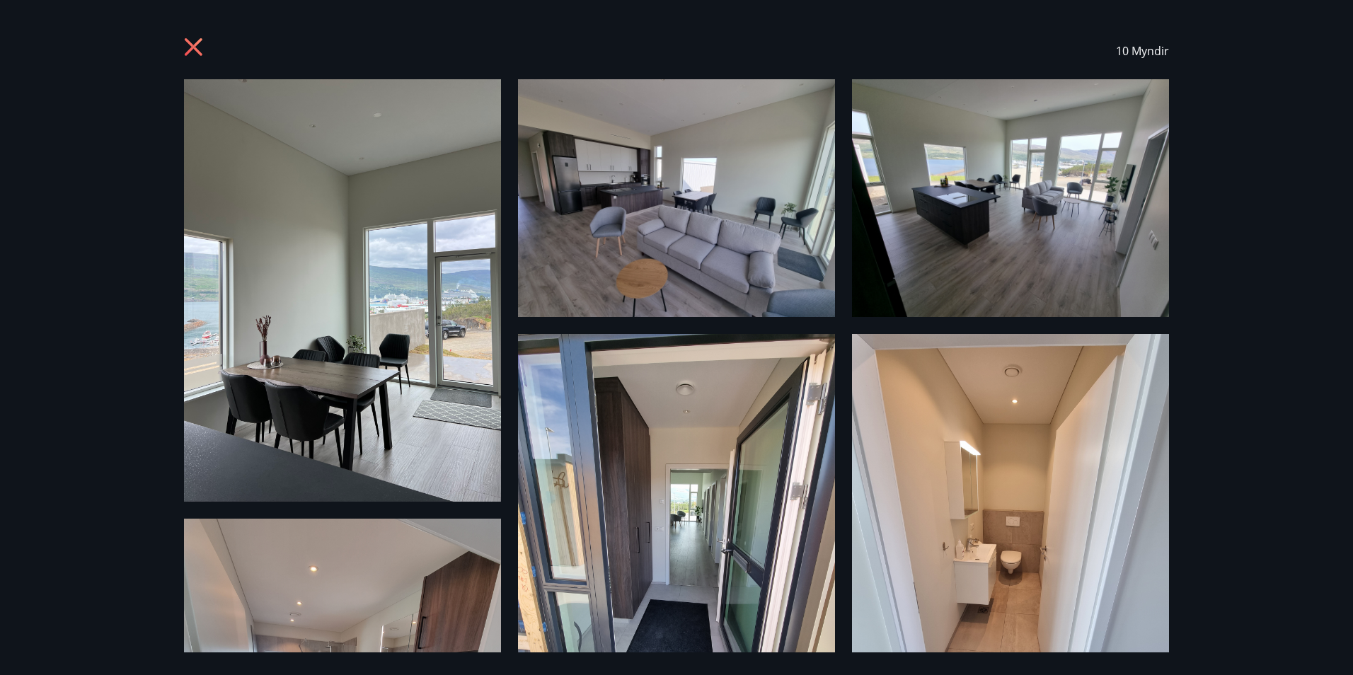
click at [190, 46] on icon at bounding box center [195, 48] width 23 height 23
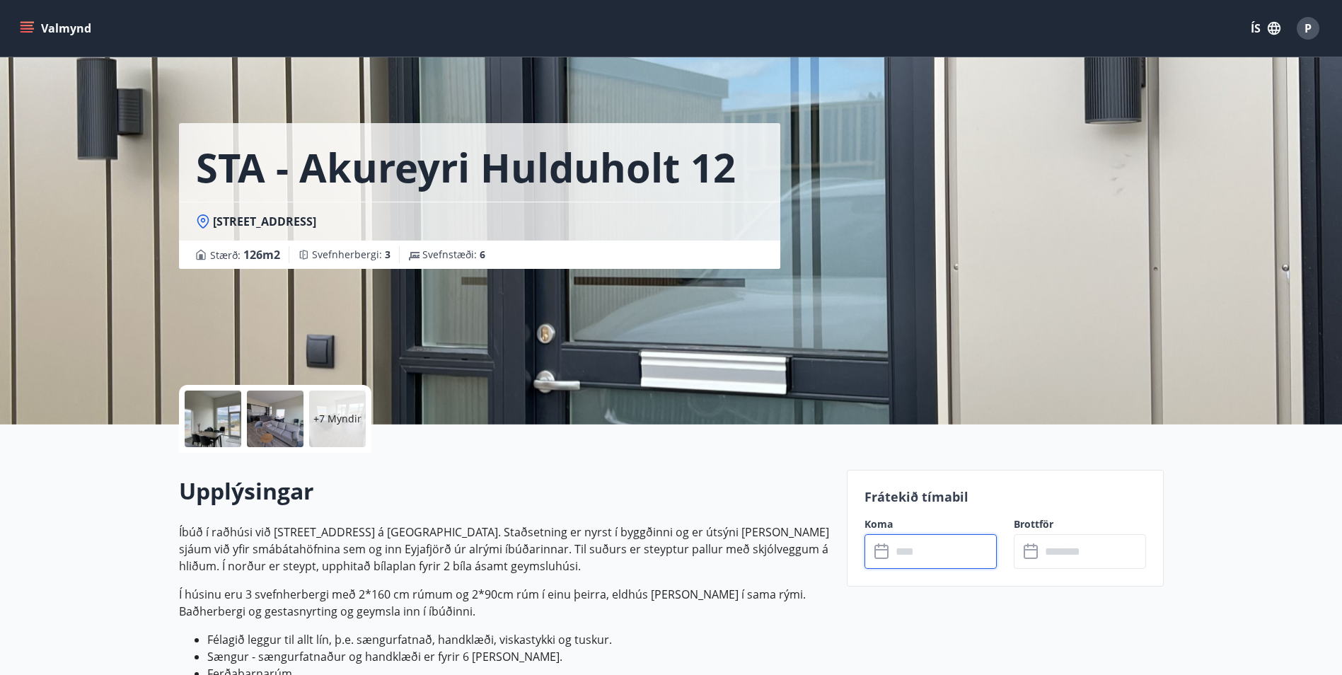
click at [932, 539] on input "text" at bounding box center [943, 551] width 105 height 35
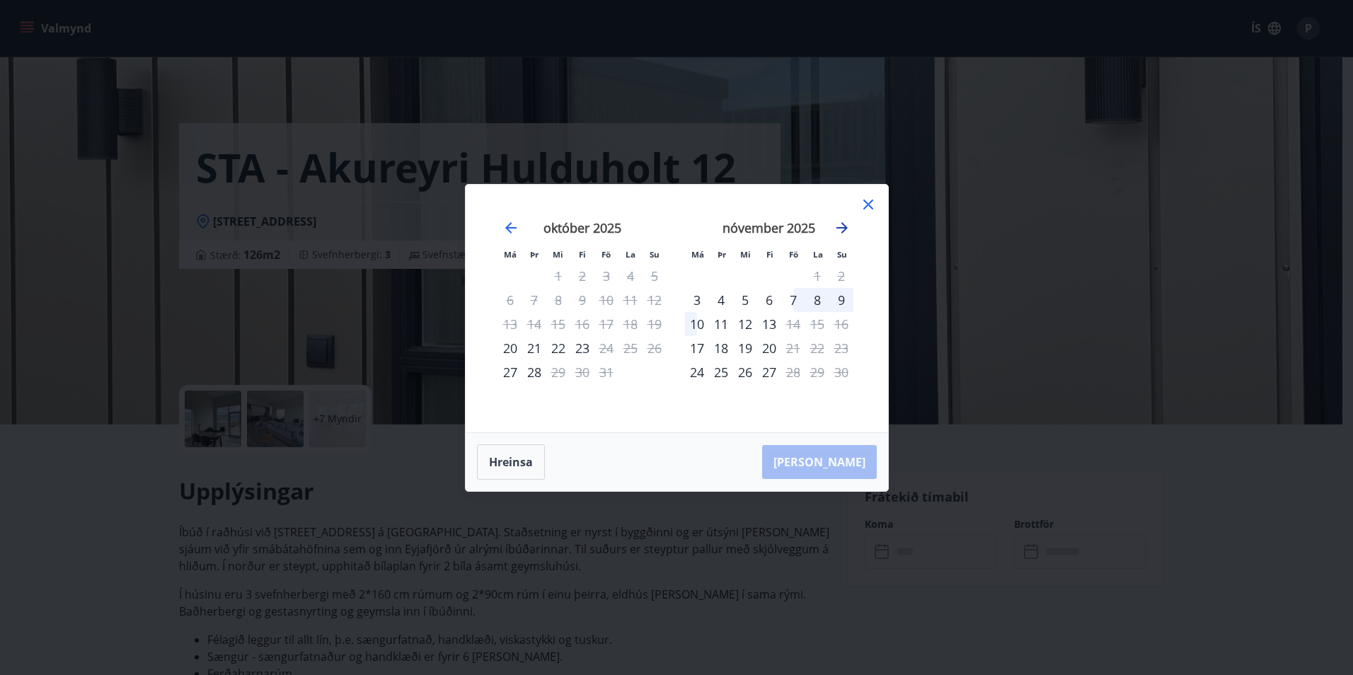
click at [843, 227] on icon "Move forward to switch to the next month." at bounding box center [841, 227] width 11 height 11
click at [865, 196] on icon at bounding box center [868, 204] width 17 height 17
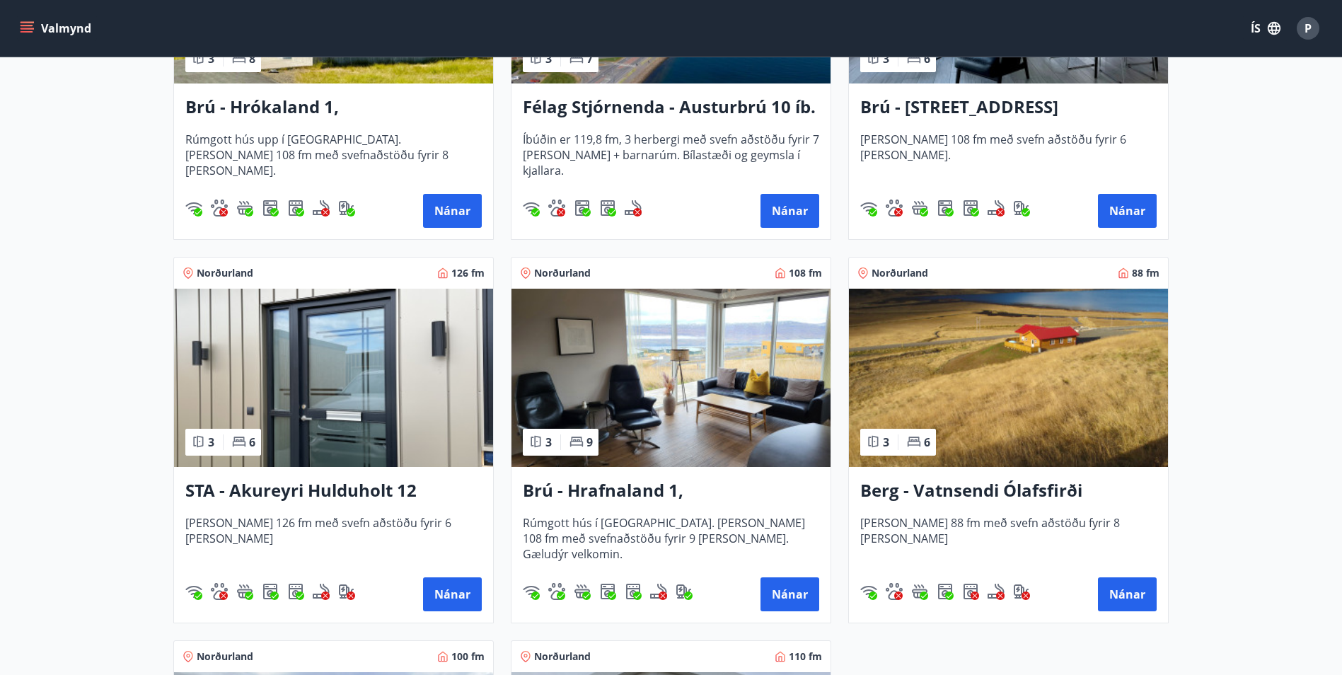
scroll to position [495, 0]
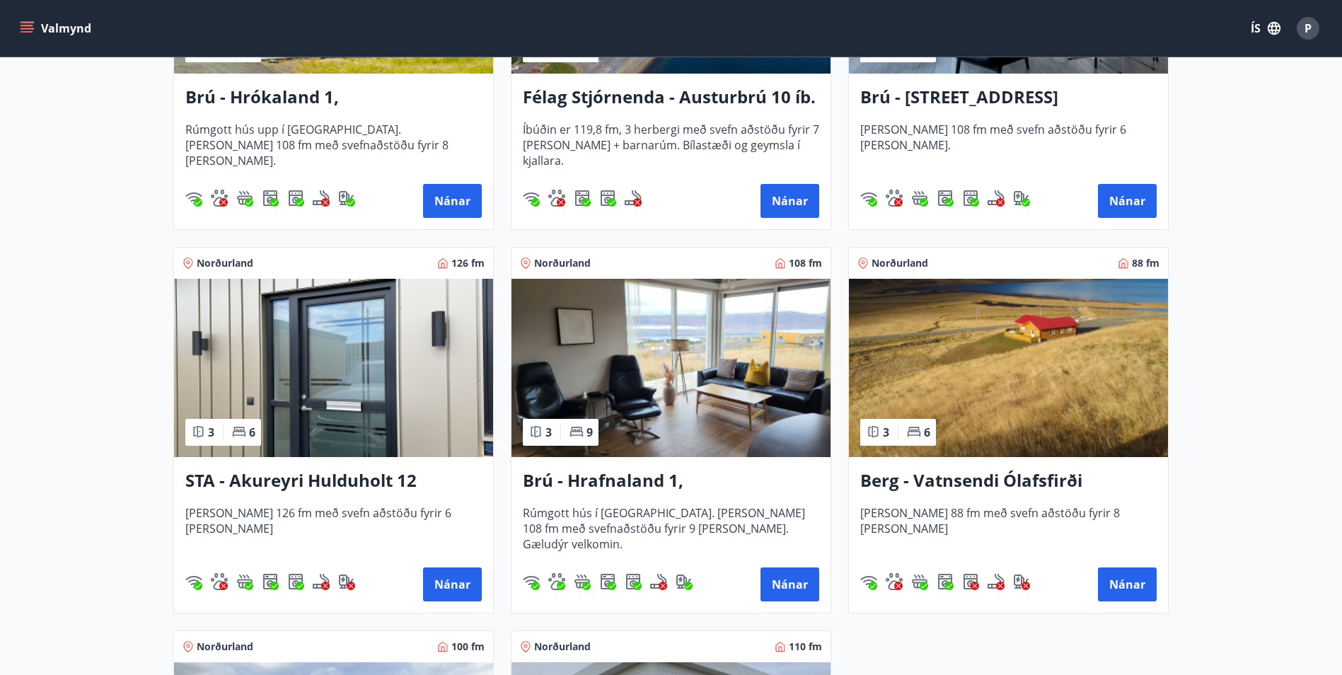
click at [692, 381] on img at bounding box center [670, 368] width 319 height 178
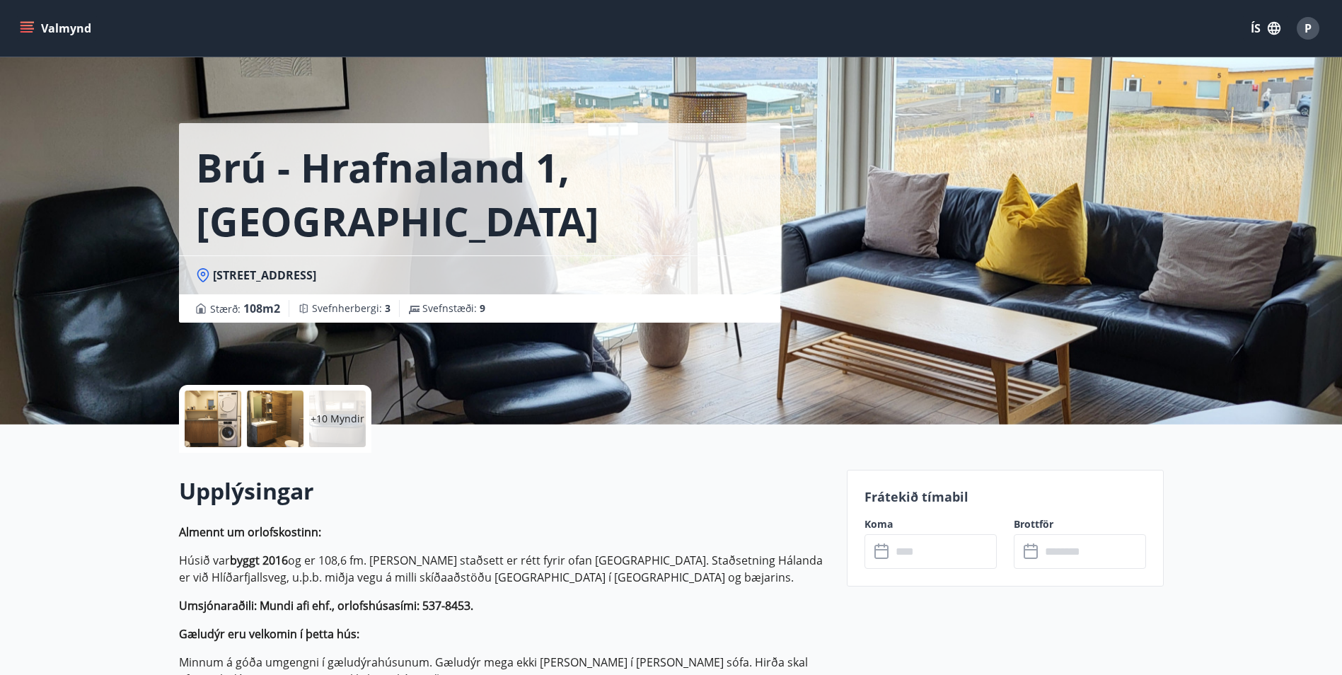
click at [325, 424] on p "+10 Myndir" at bounding box center [338, 419] width 54 height 14
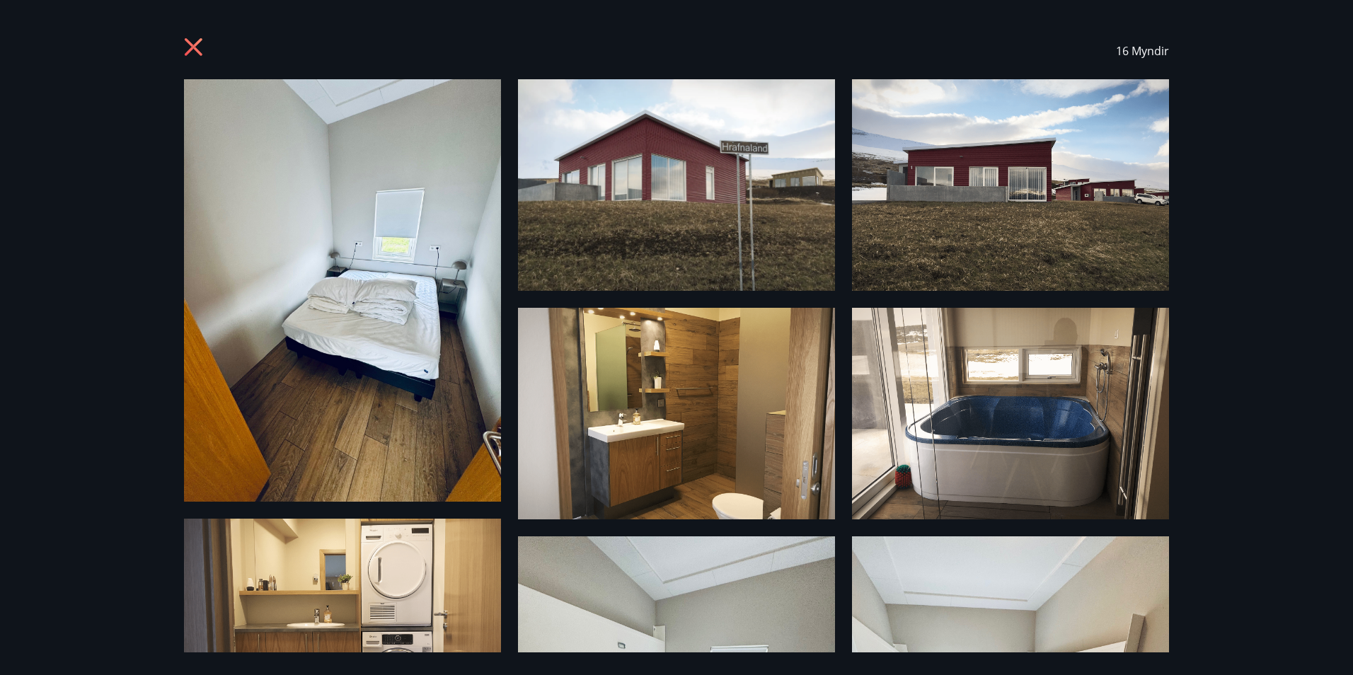
click at [191, 48] on icon at bounding box center [194, 47] width 18 height 18
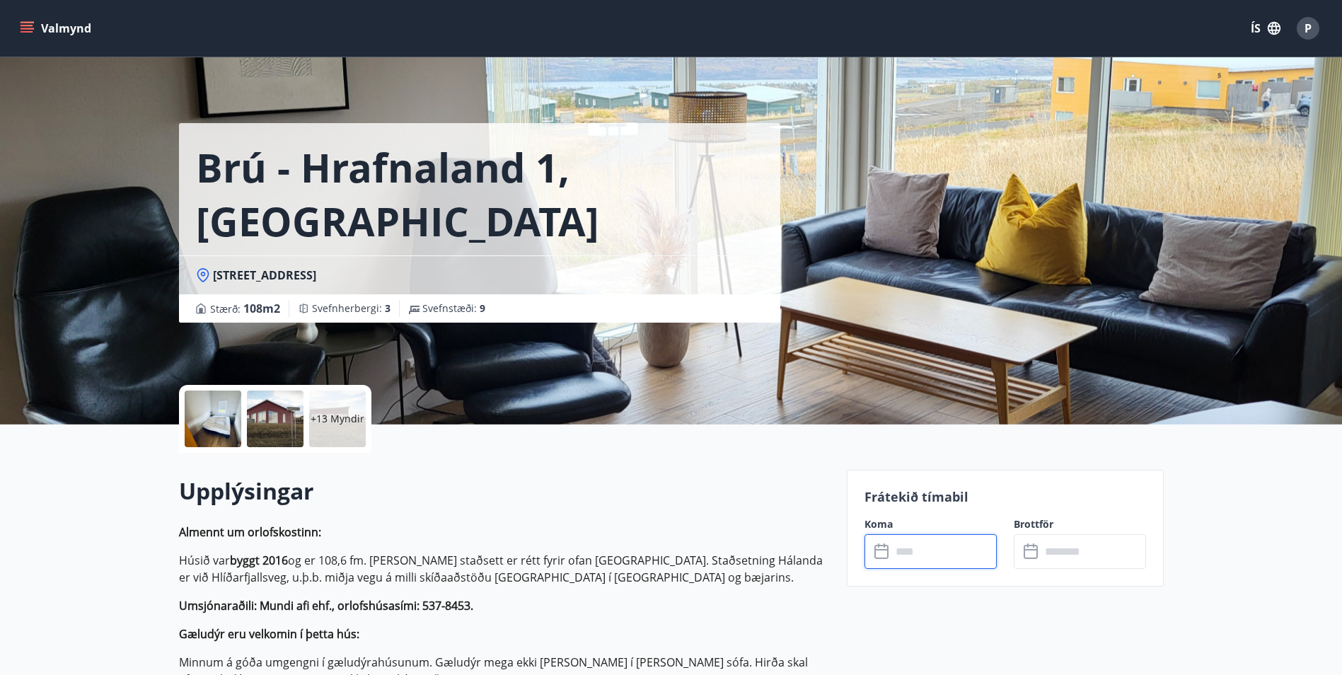
click at [908, 541] on input "text" at bounding box center [943, 551] width 105 height 35
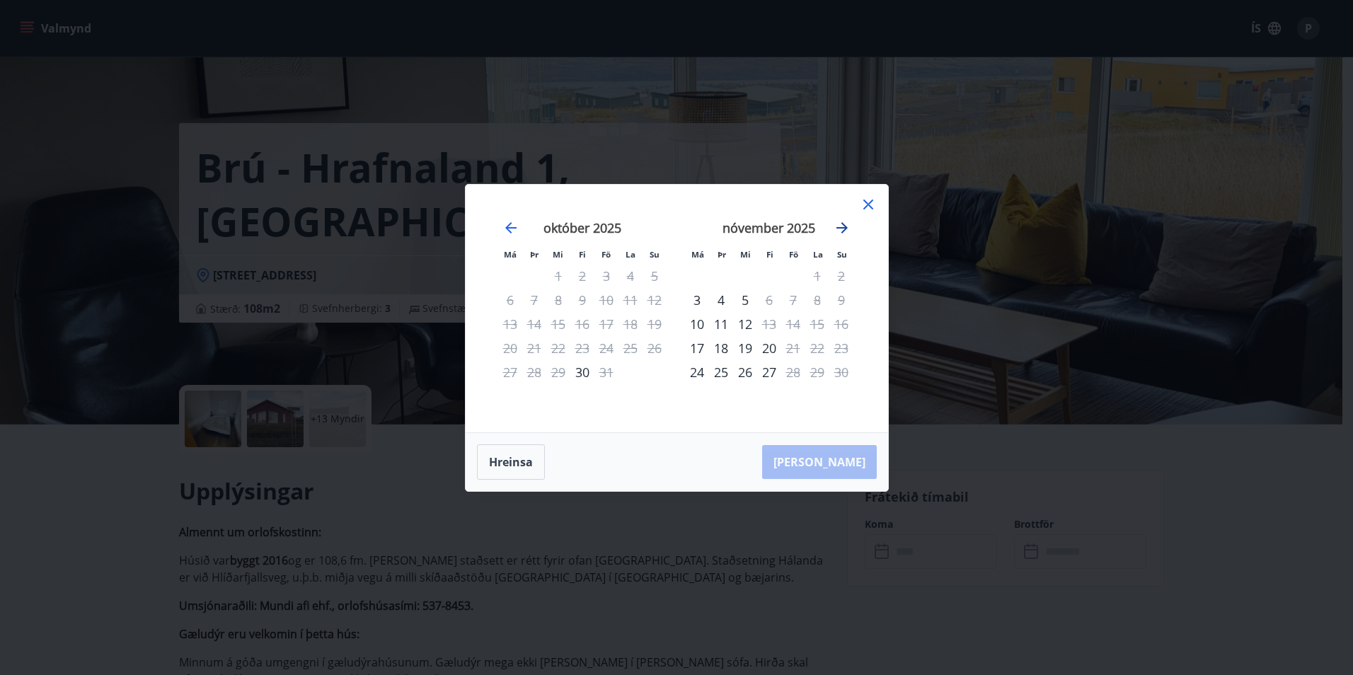
click at [845, 227] on icon "Move forward to switch to the next month." at bounding box center [841, 227] width 11 height 11
click at [839, 231] on icon "Move forward to switch to the next month." at bounding box center [841, 227] width 17 height 17
click at [867, 204] on icon at bounding box center [868, 204] width 2 height 2
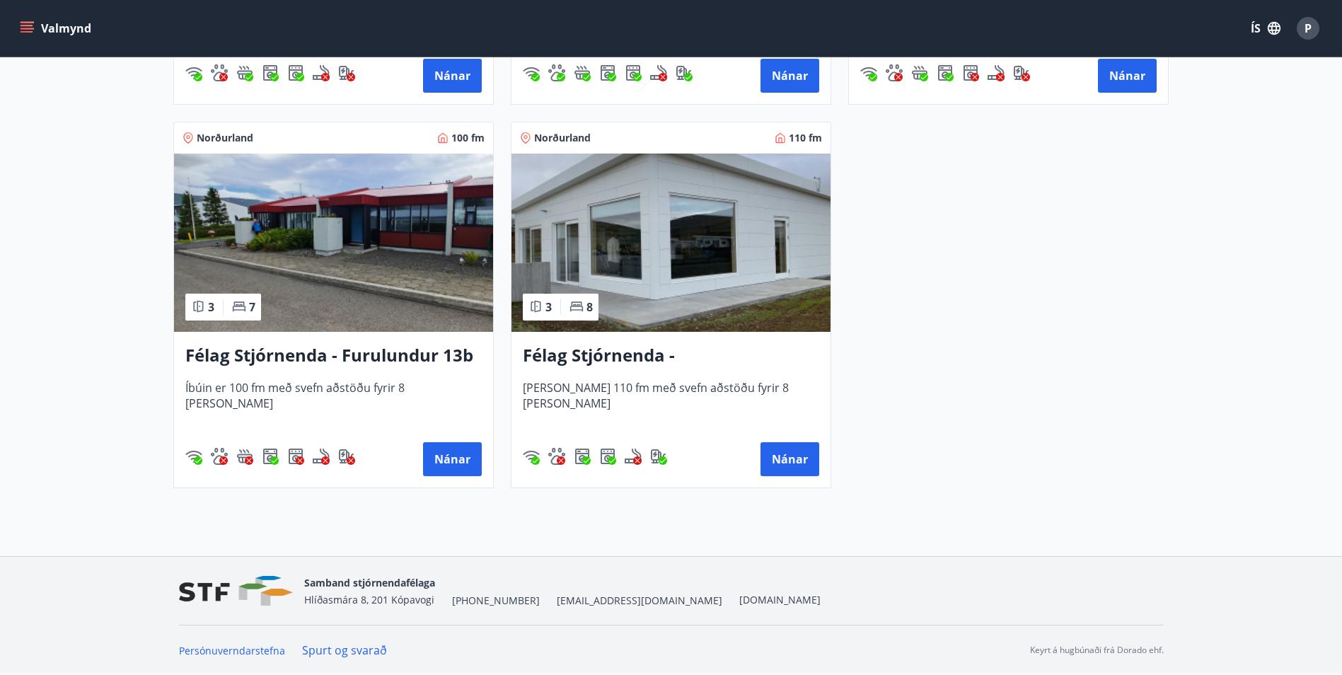
scroll to position [933, 0]
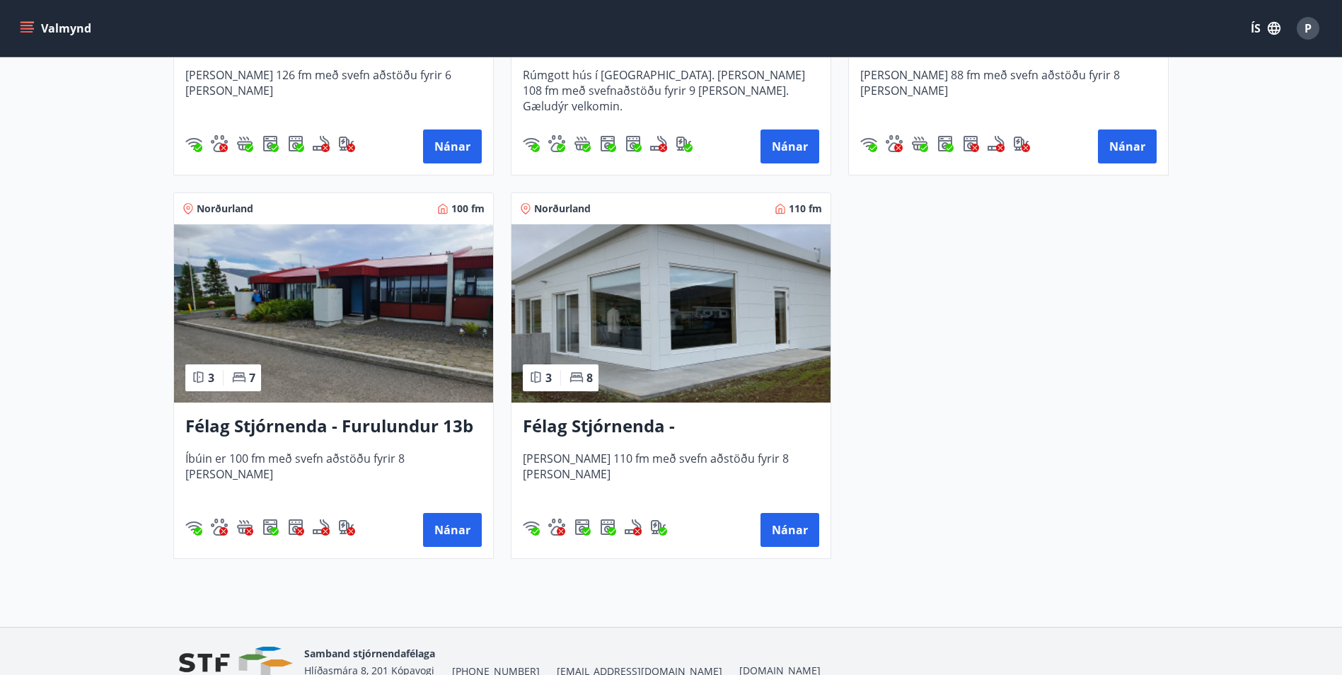
click at [653, 293] on img at bounding box center [670, 313] width 319 height 178
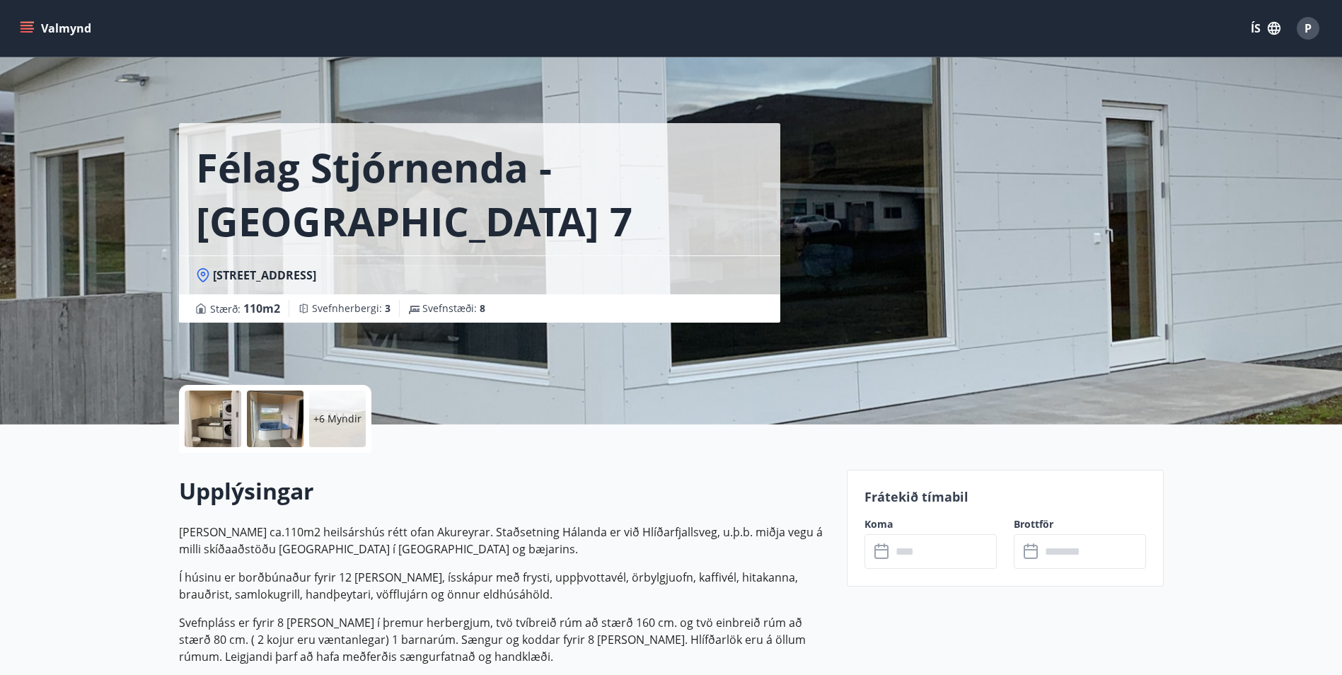
click at [304, 422] on div "+6 Myndir" at bounding box center [275, 419] width 192 height 68
click at [274, 414] on div at bounding box center [275, 419] width 57 height 57
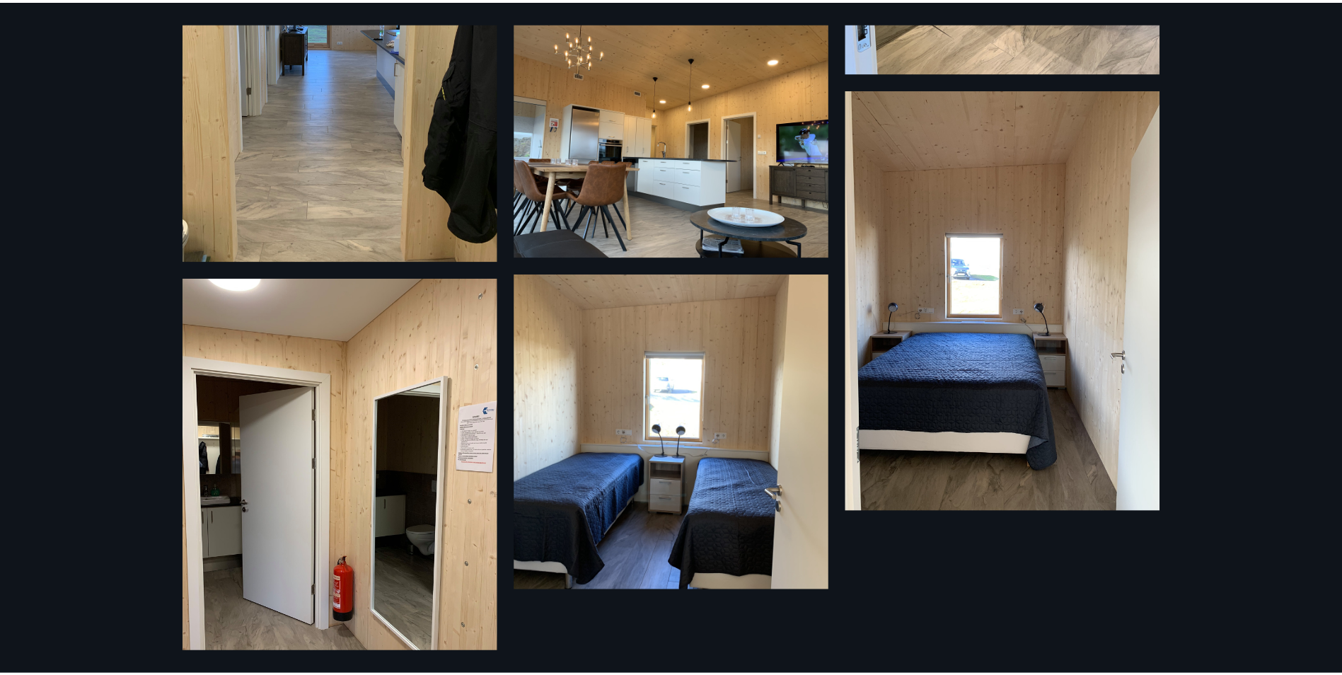
scroll to position [850, 0]
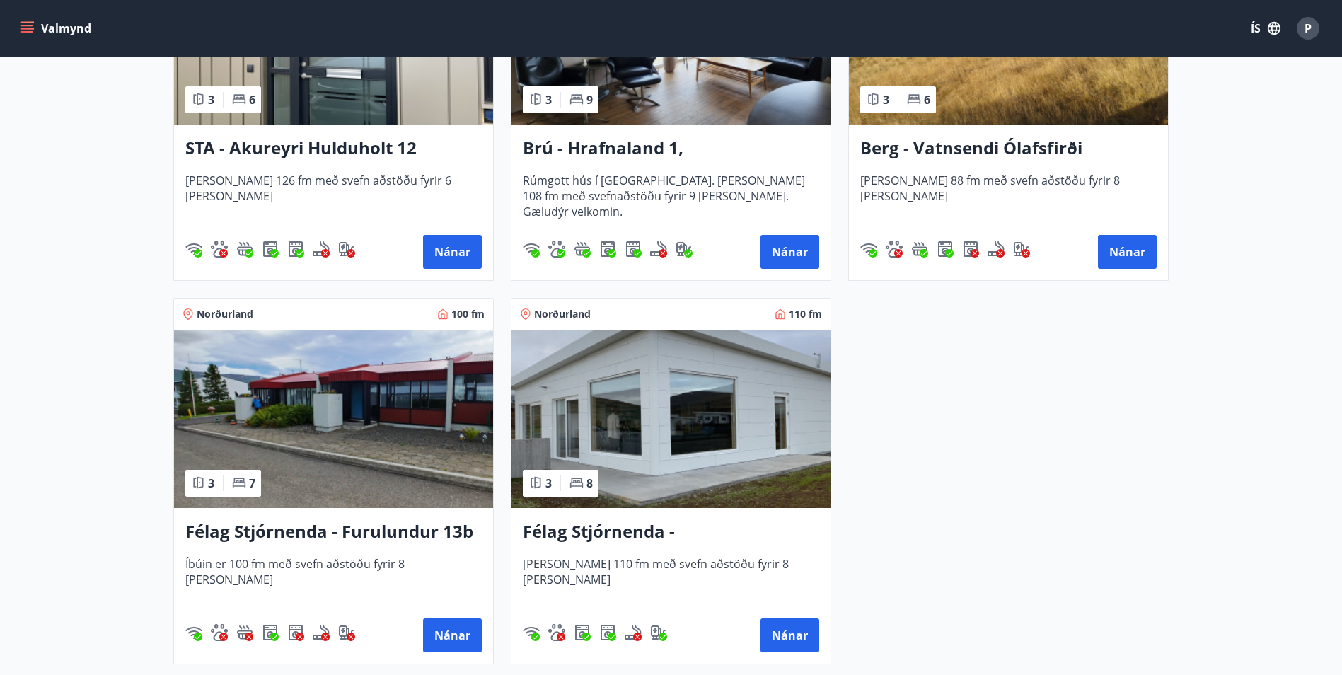
scroll to position [849, 0]
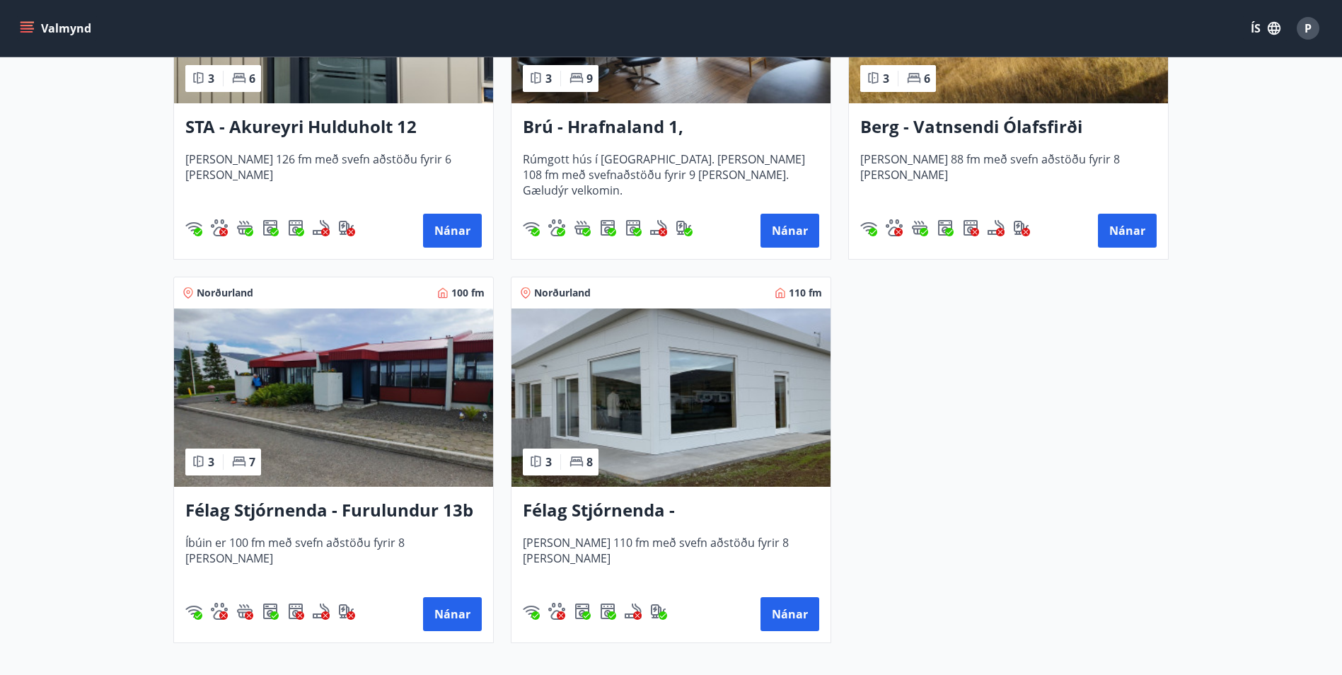
click at [702, 361] on img at bounding box center [670, 397] width 319 height 178
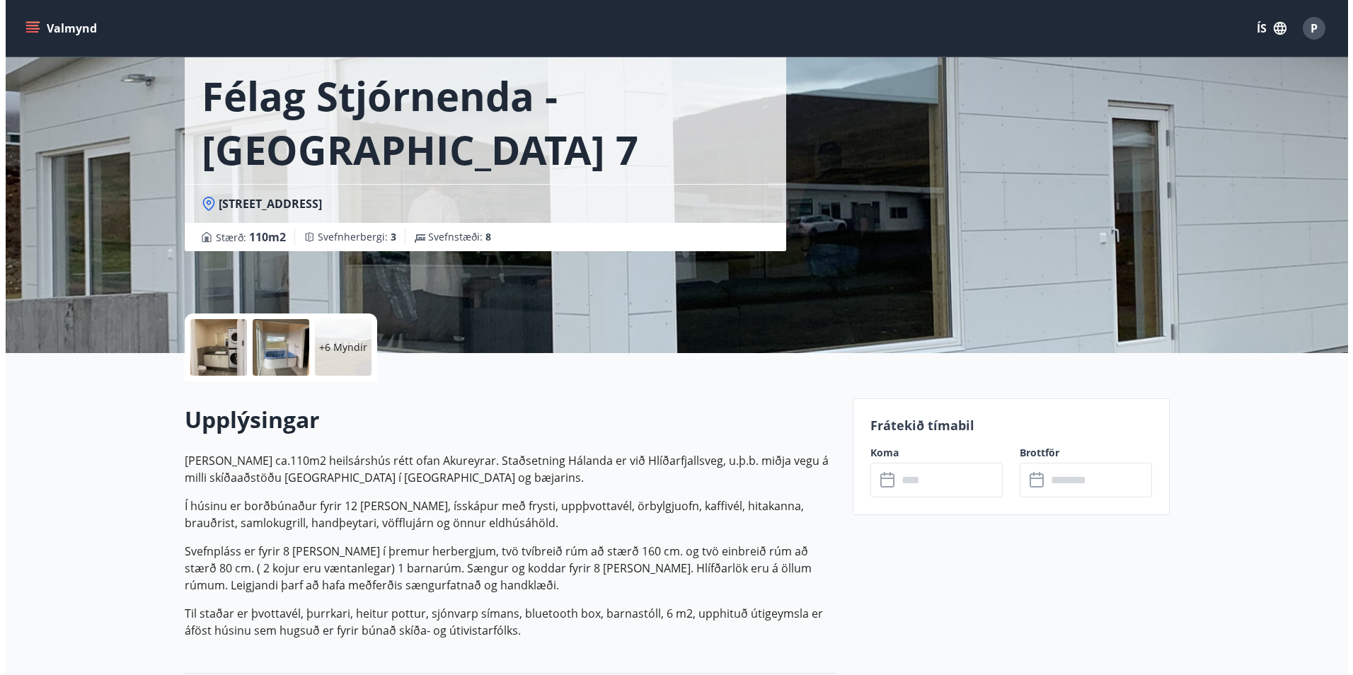
scroll to position [71, 0]
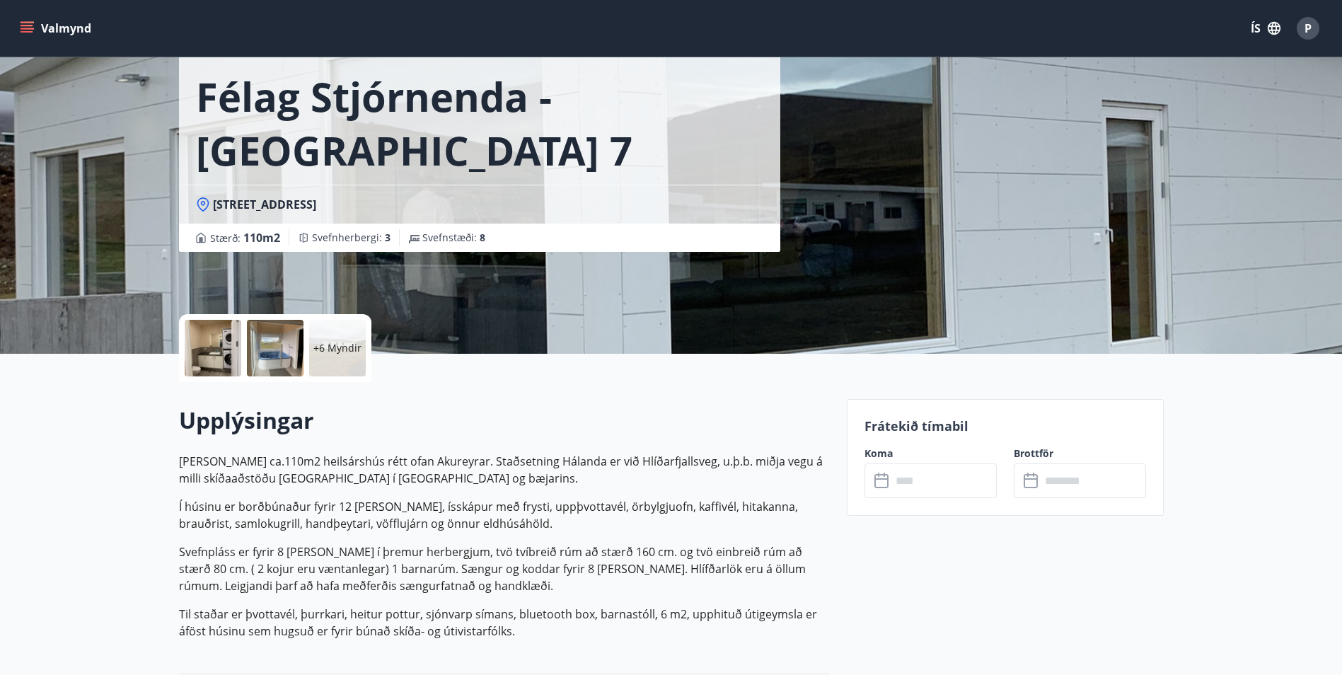
click at [273, 355] on div at bounding box center [275, 348] width 57 height 57
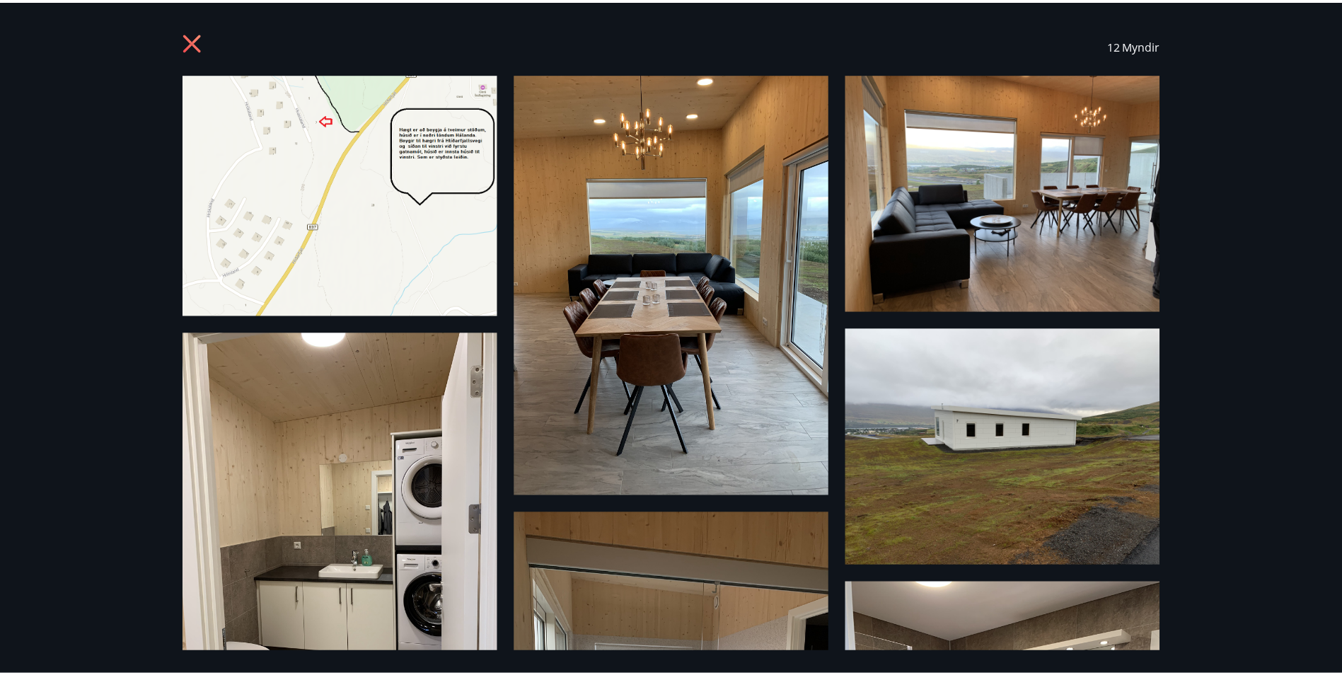
scroll to position [0, 0]
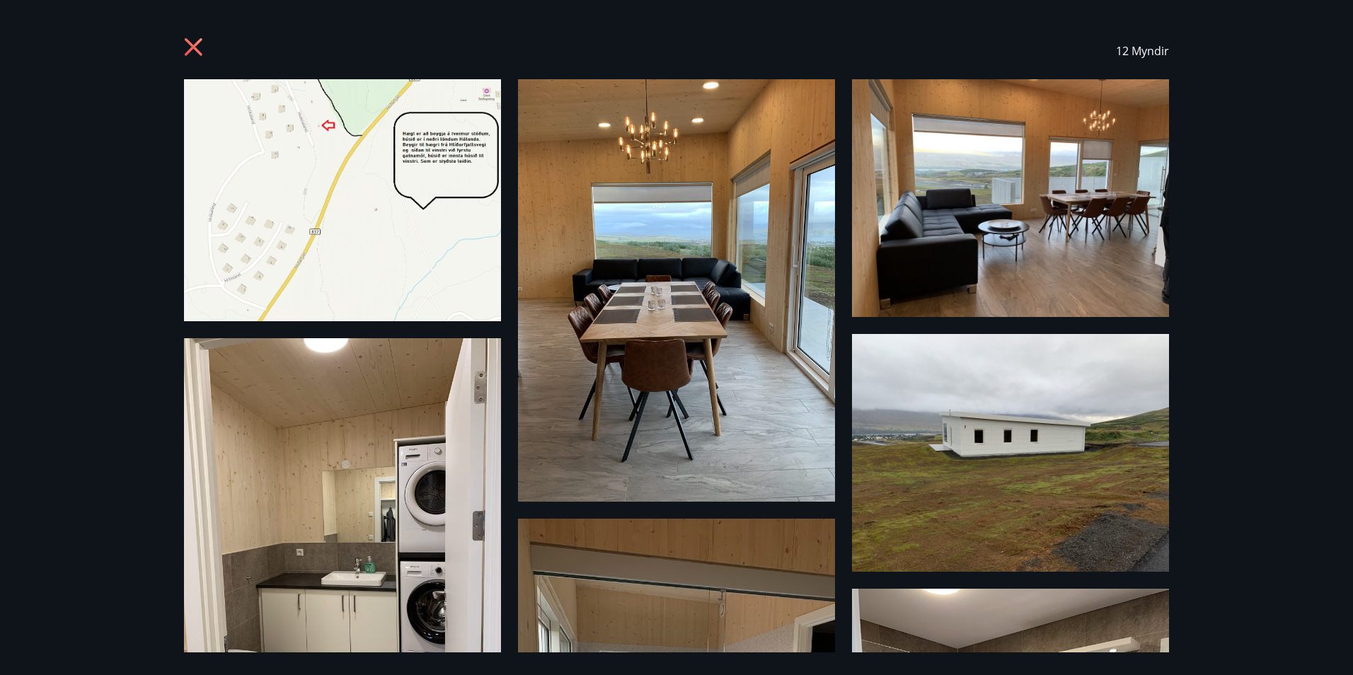
click at [197, 50] on icon at bounding box center [194, 47] width 18 height 18
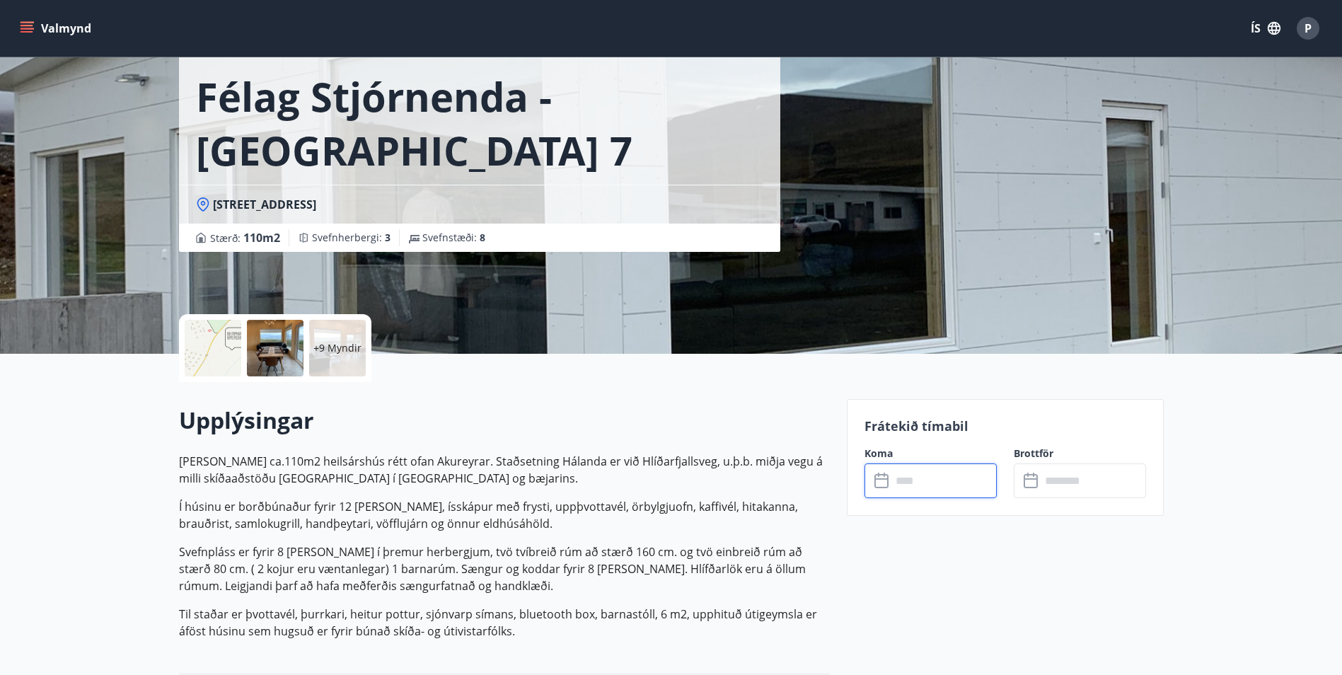
click at [933, 480] on input "text" at bounding box center [943, 480] width 105 height 35
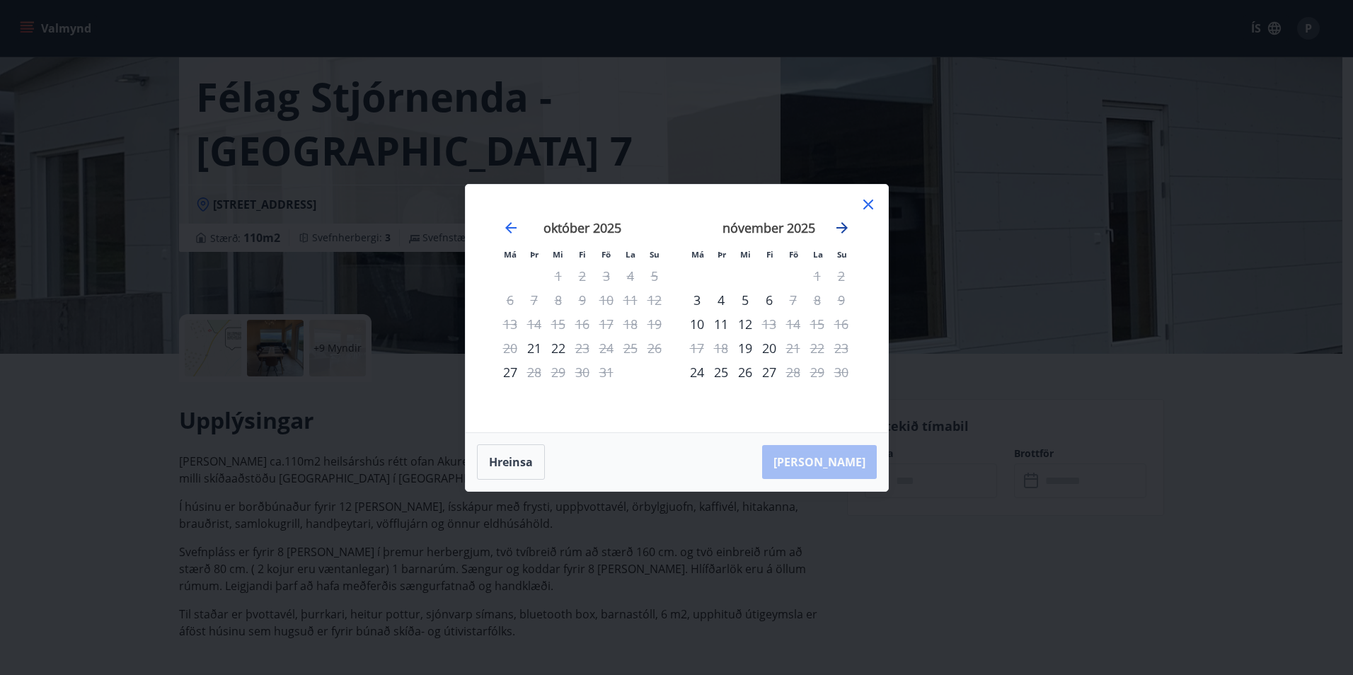
click at [844, 229] on icon "Move forward to switch to the next month." at bounding box center [841, 227] width 17 height 17
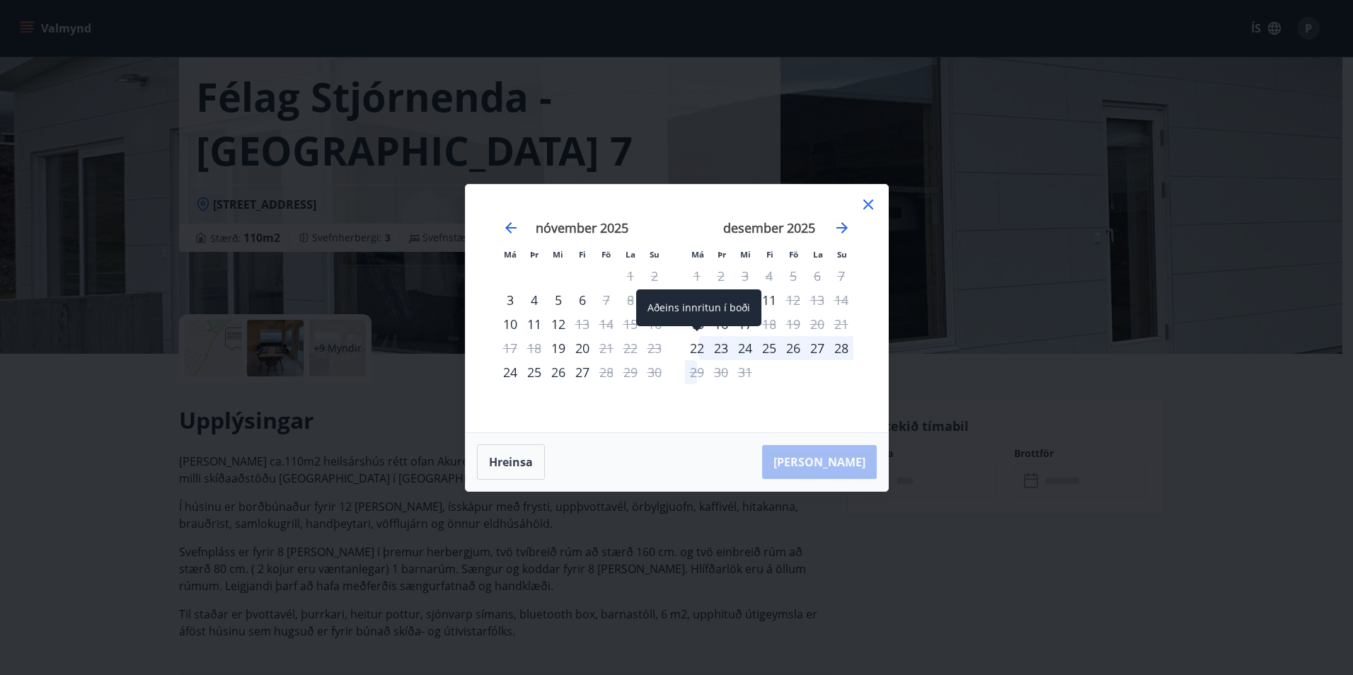
click at [694, 349] on div "22" at bounding box center [697, 348] width 24 height 24
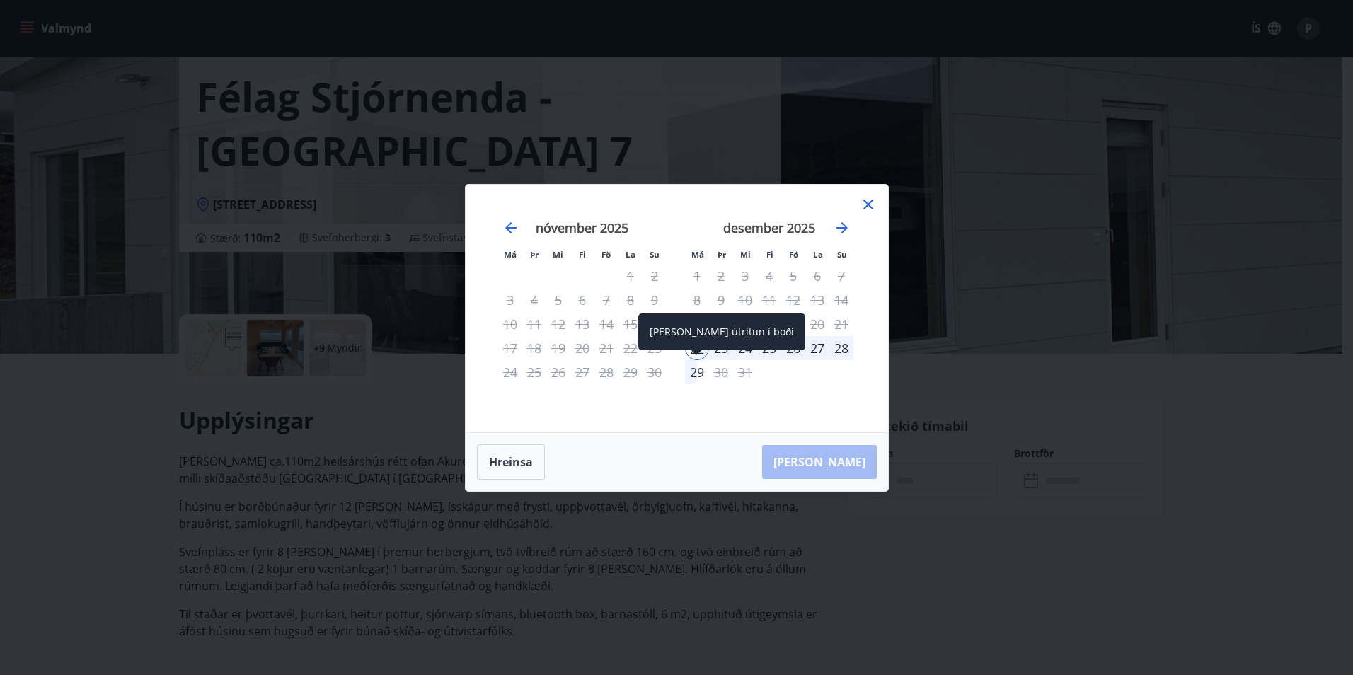
click at [697, 374] on div "29" at bounding box center [697, 372] width 24 height 24
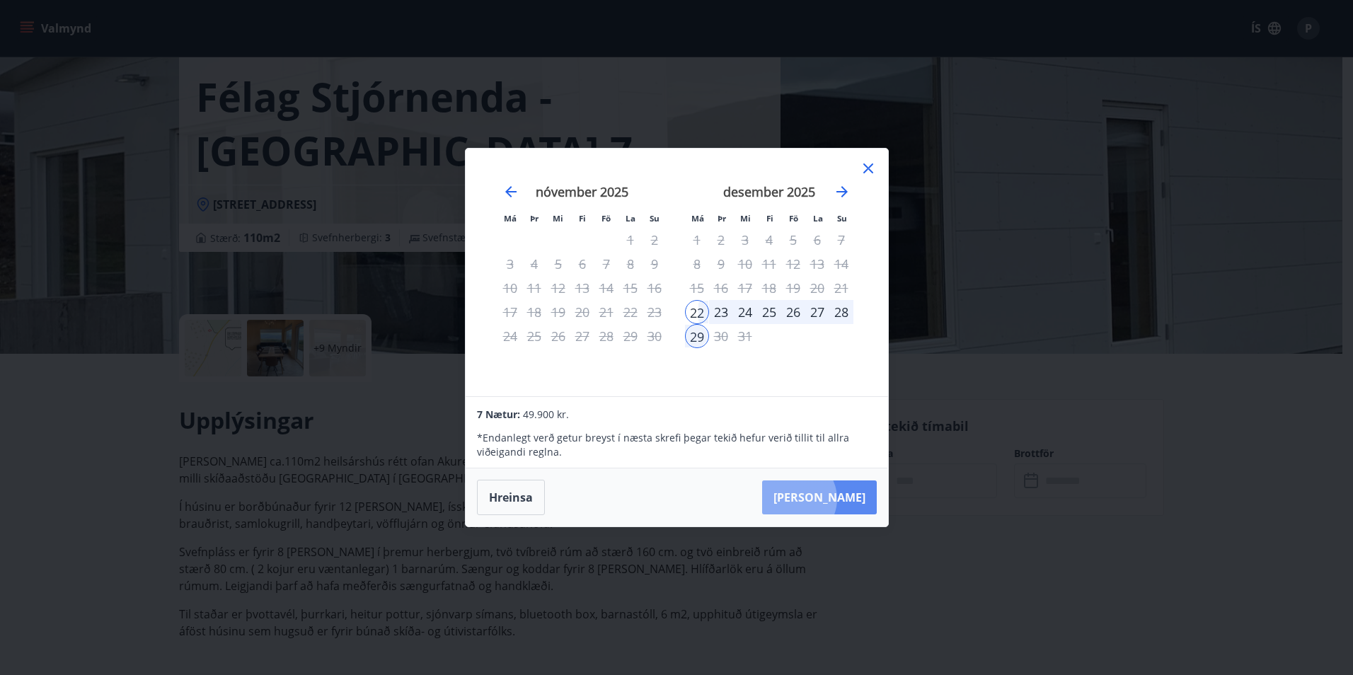
click at [837, 499] on button "Taka Frá" at bounding box center [819, 497] width 115 height 34
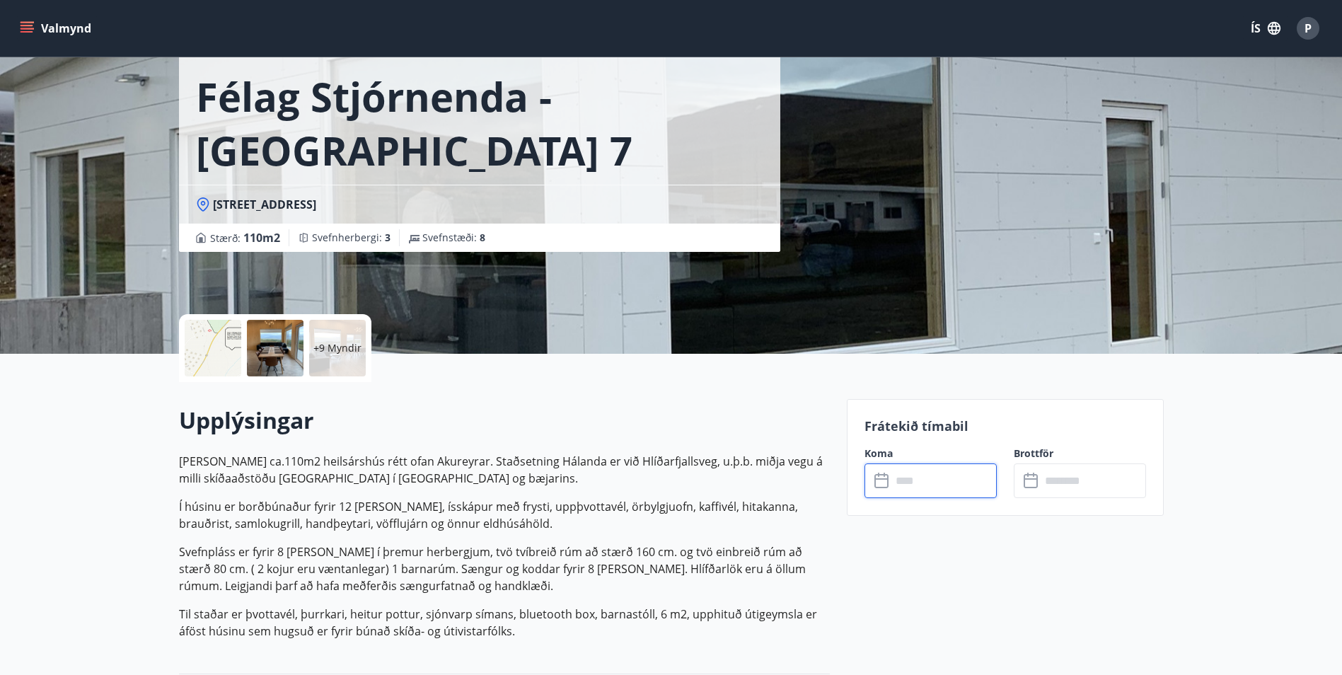
type input "******"
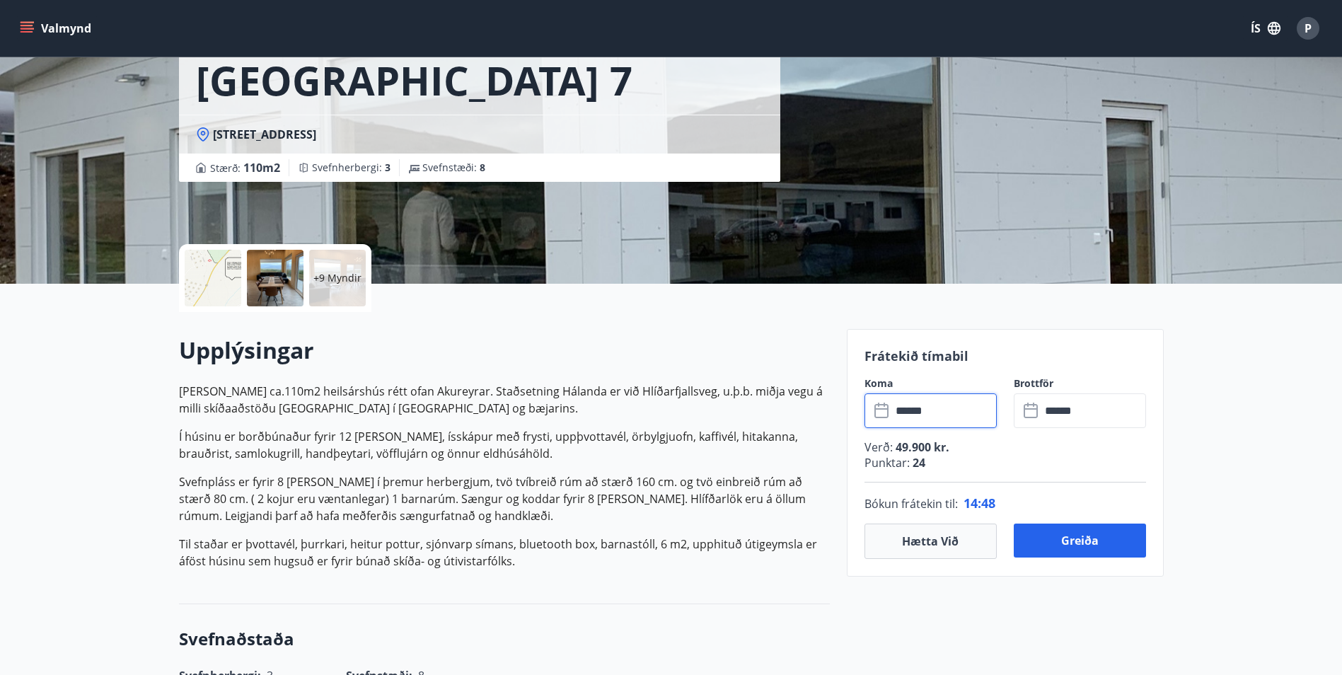
scroll to position [141, 0]
click at [925, 541] on button "Hætta við" at bounding box center [930, 540] width 132 height 35
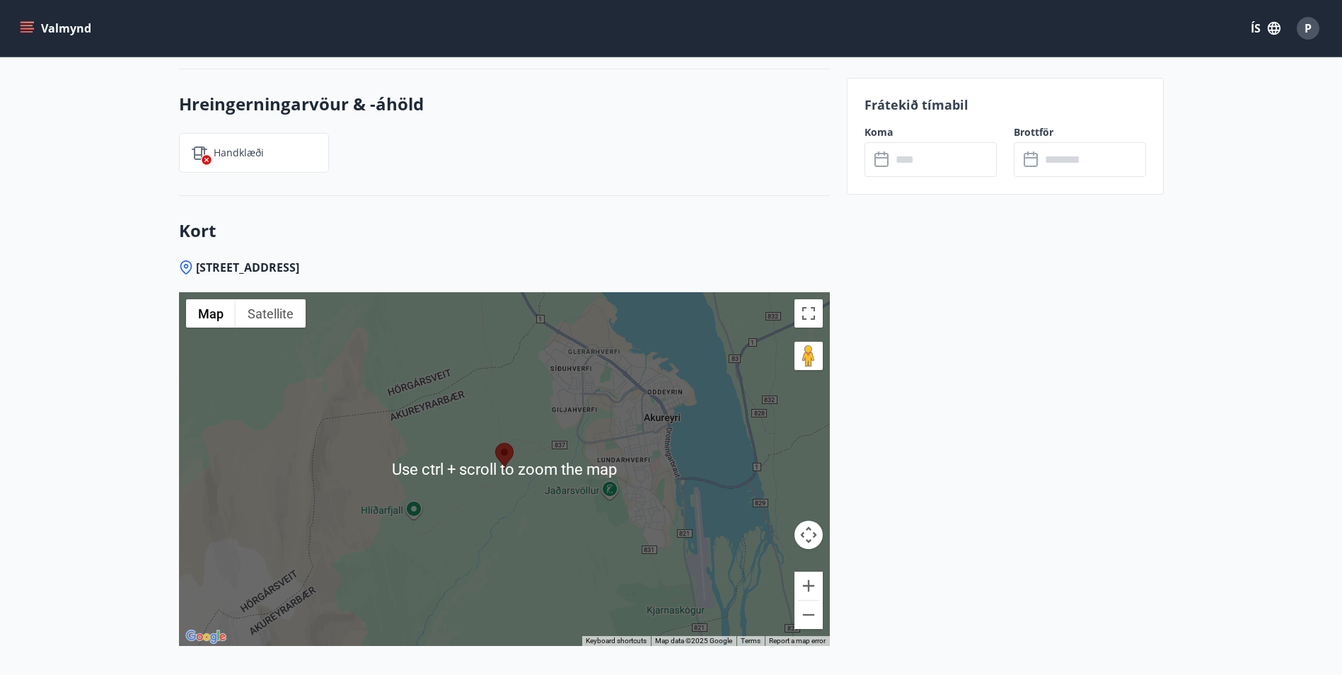
scroll to position [1839, 0]
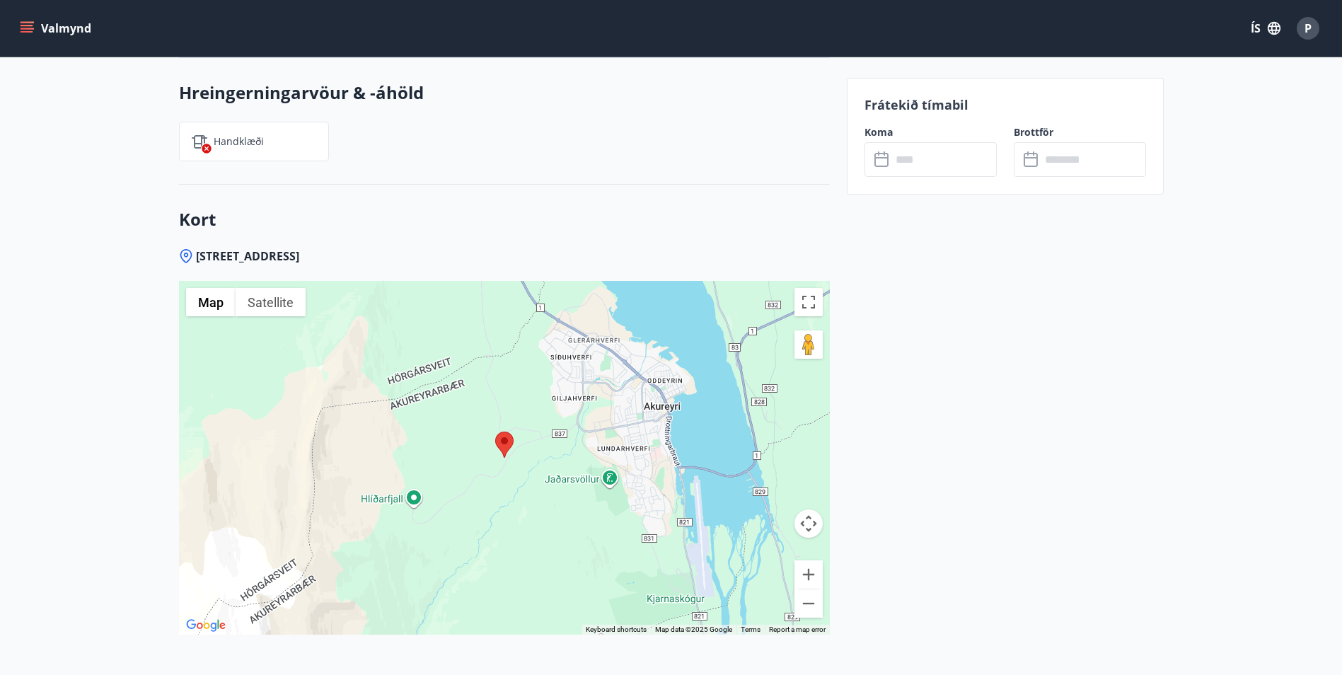
click at [503, 437] on img at bounding box center [504, 445] width 18 height 26
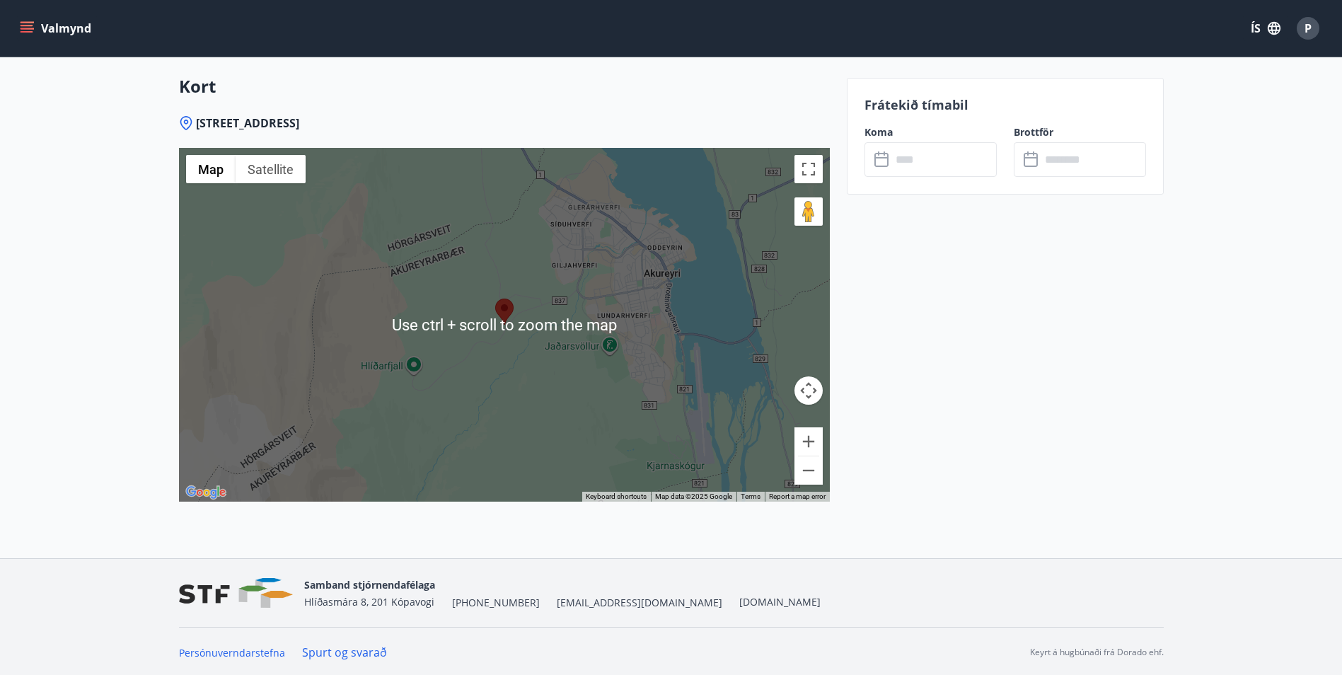
scroll to position [1974, 0]
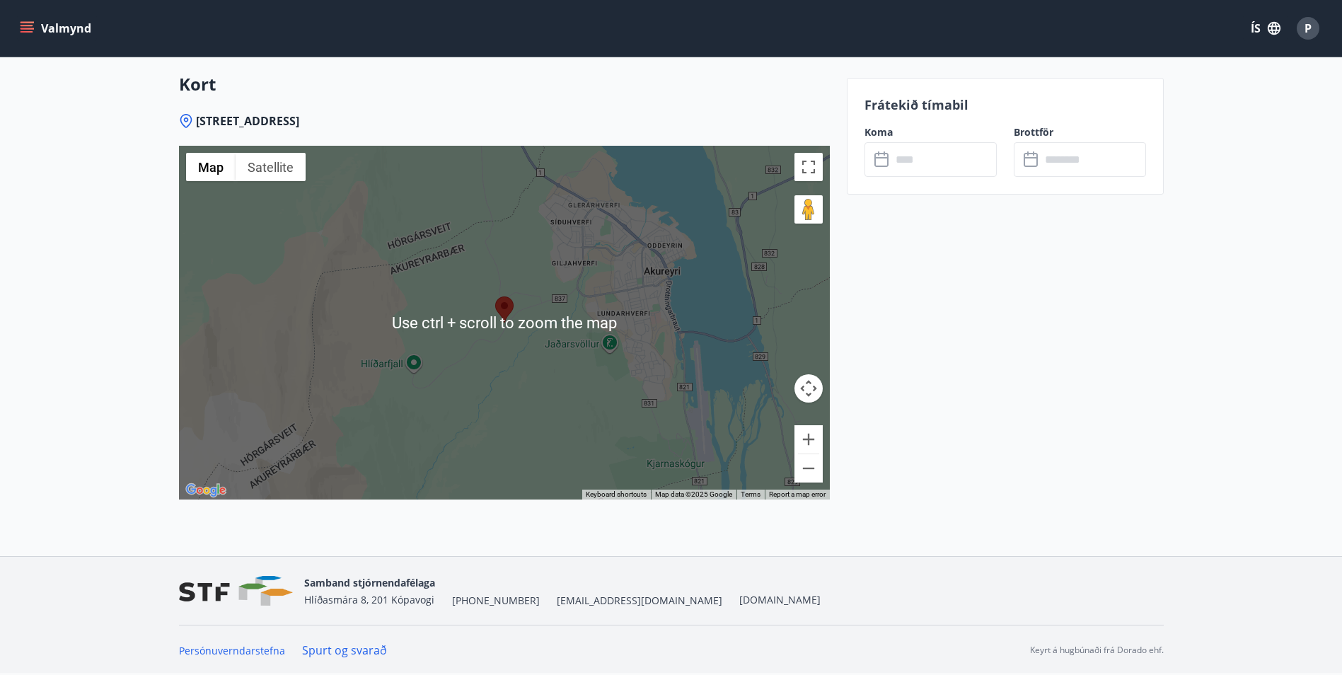
click at [504, 389] on div at bounding box center [504, 323] width 651 height 354
